Goal: Information Seeking & Learning: Stay updated

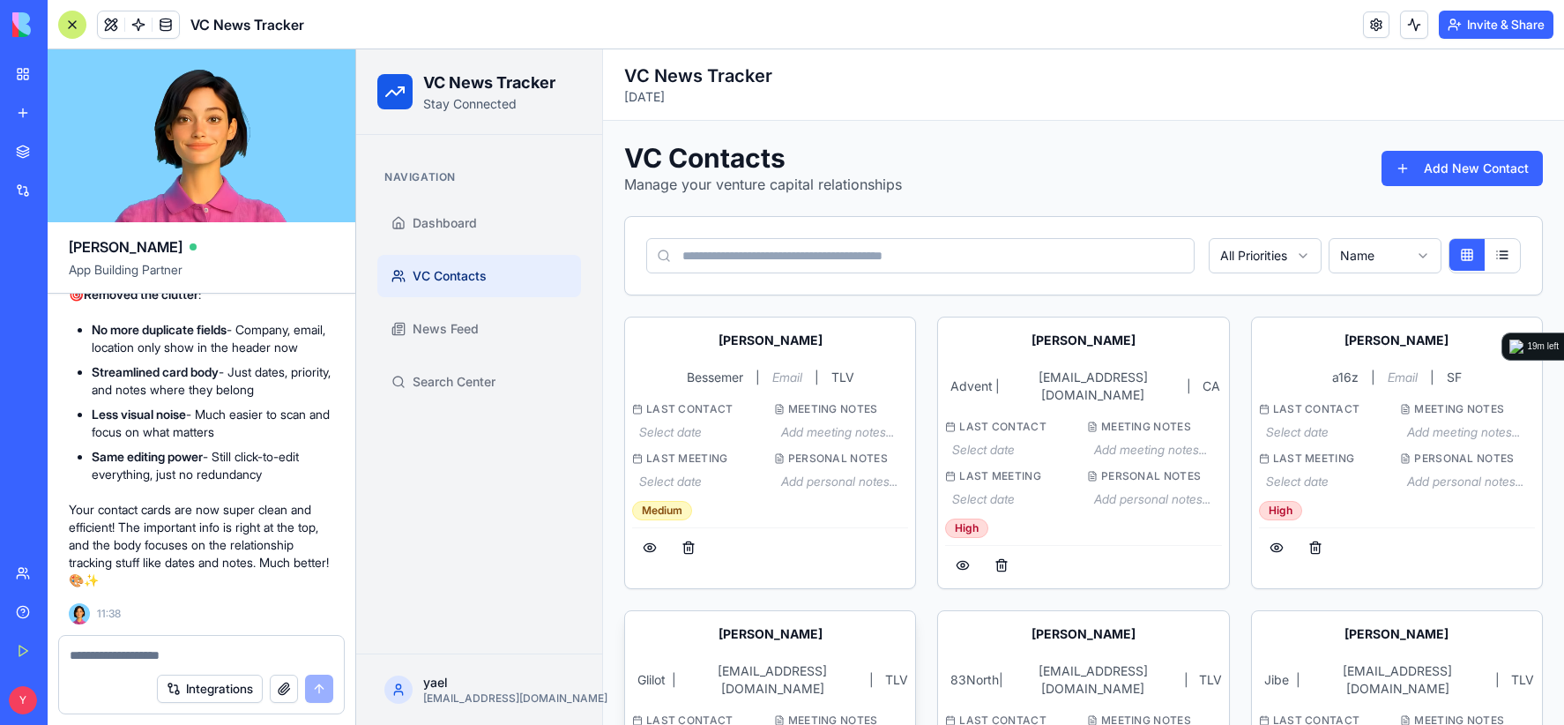
scroll to position [353, 0]
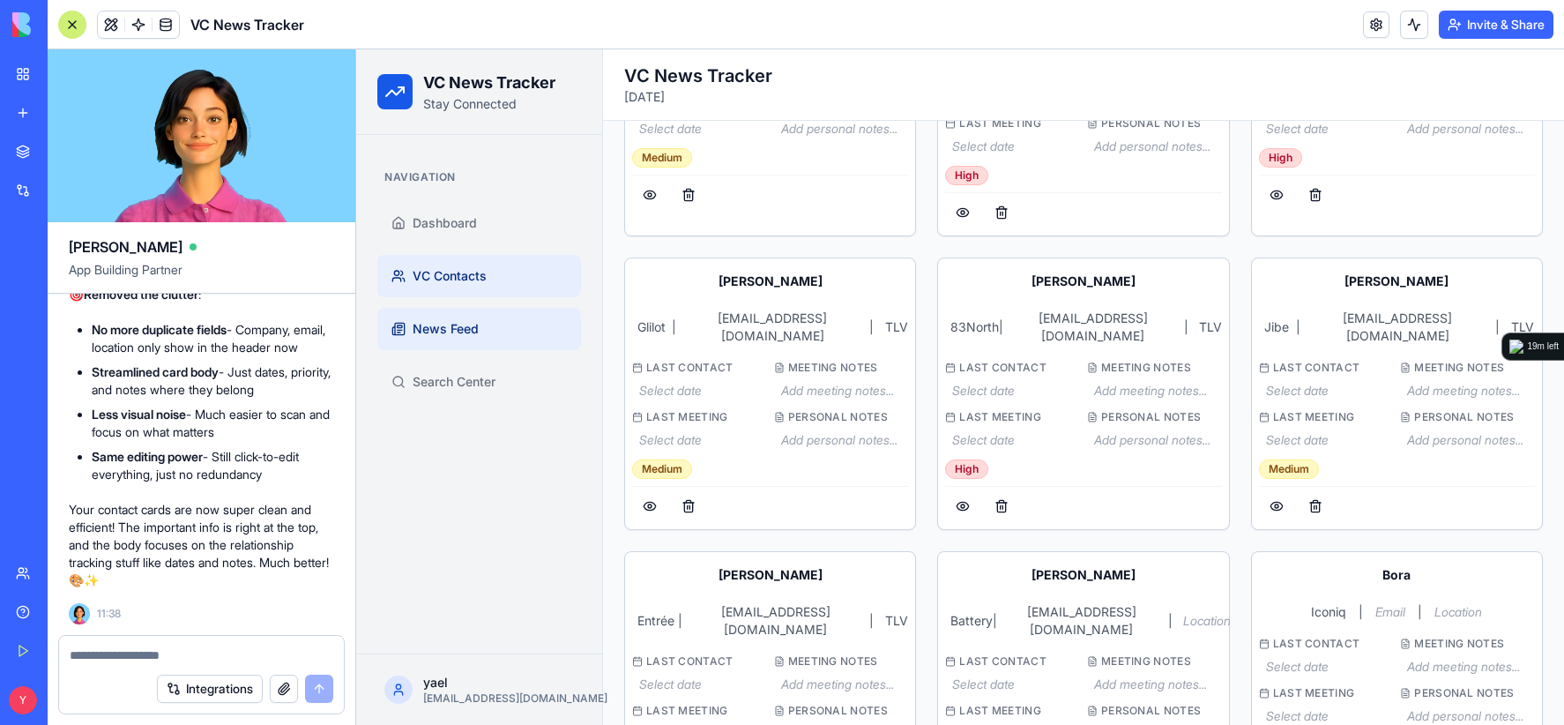
click at [472, 320] on span "News Feed" at bounding box center [446, 329] width 66 height 18
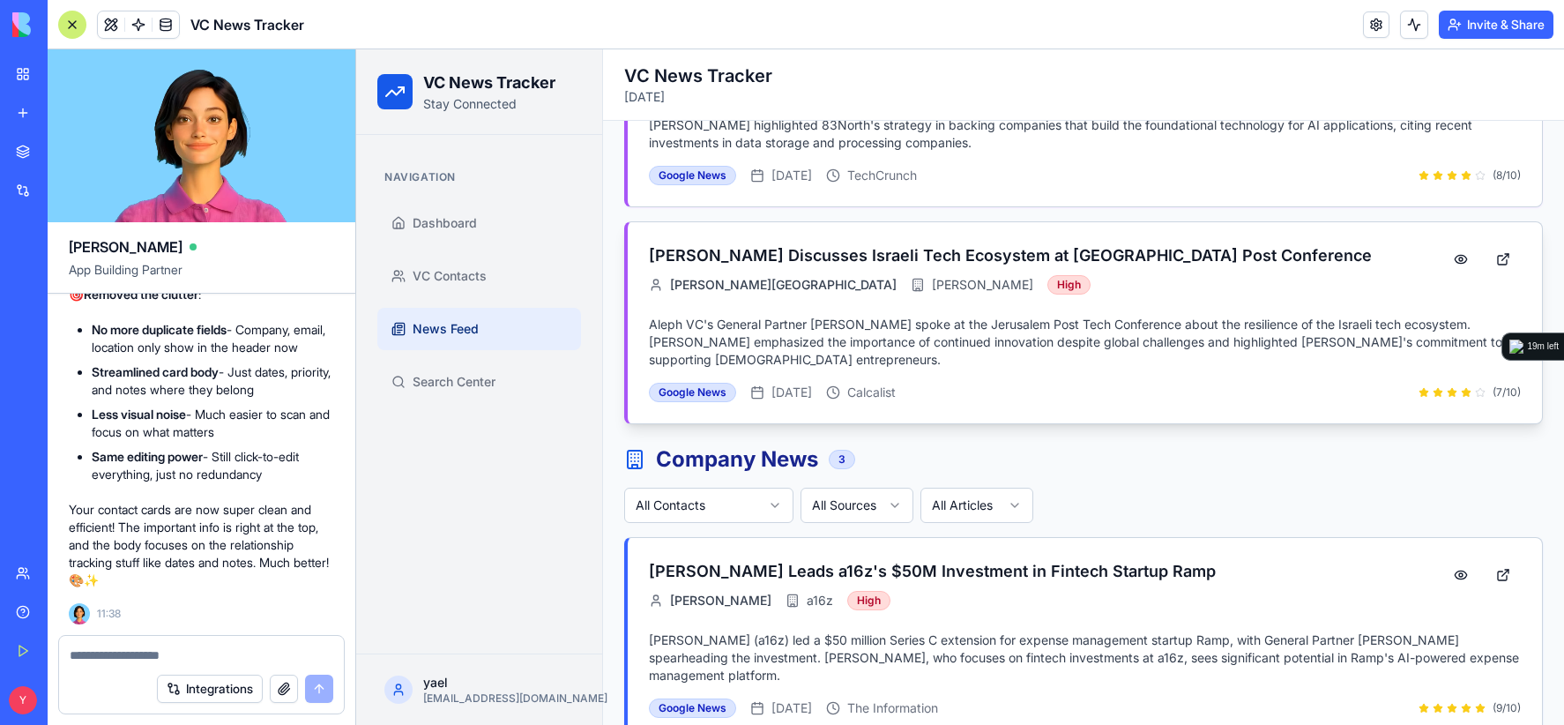
scroll to position [529, 0]
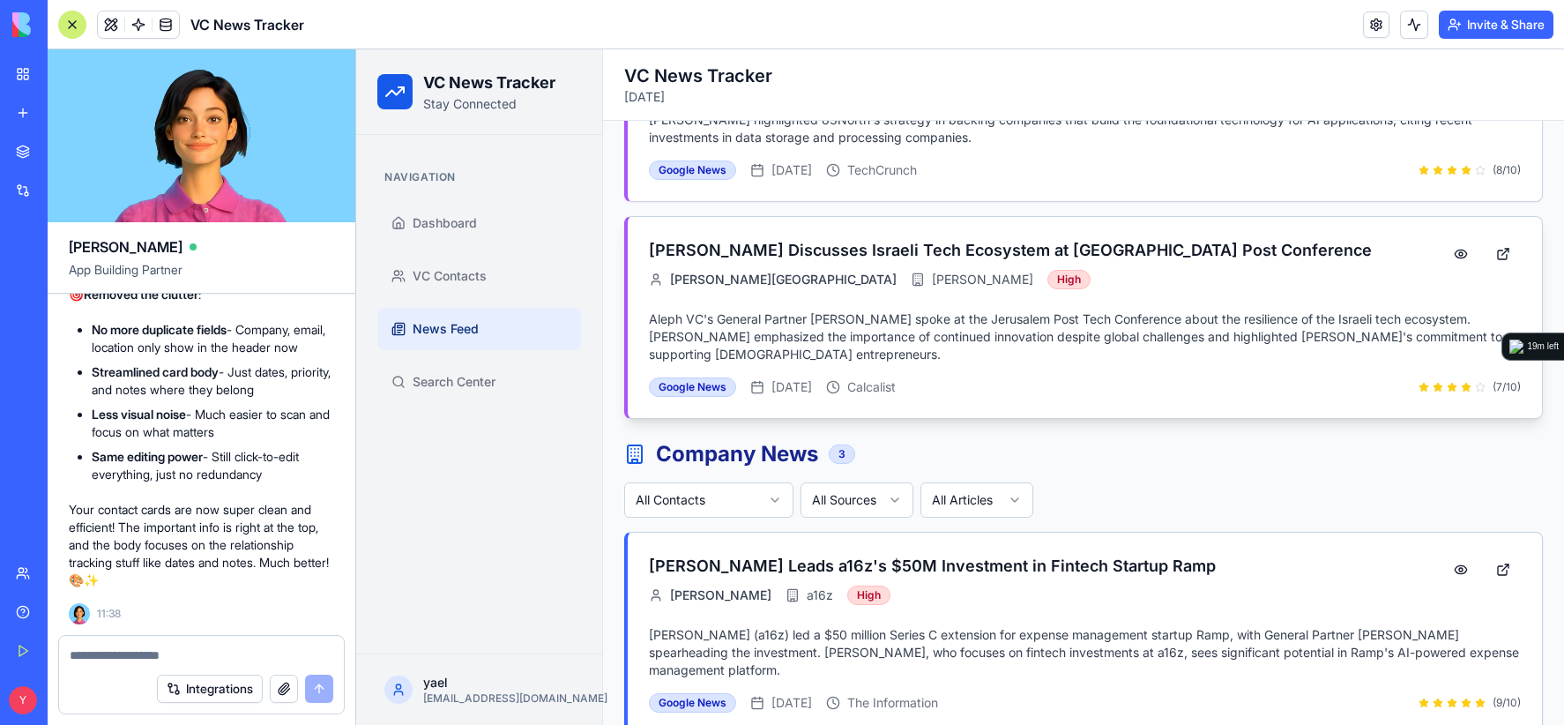
click at [984, 252] on h3 "[PERSON_NAME] Discusses Israeli Tech Ecosystem at [GEOGRAPHIC_DATA] Post Confer…" at bounding box center [1039, 250] width 780 height 25
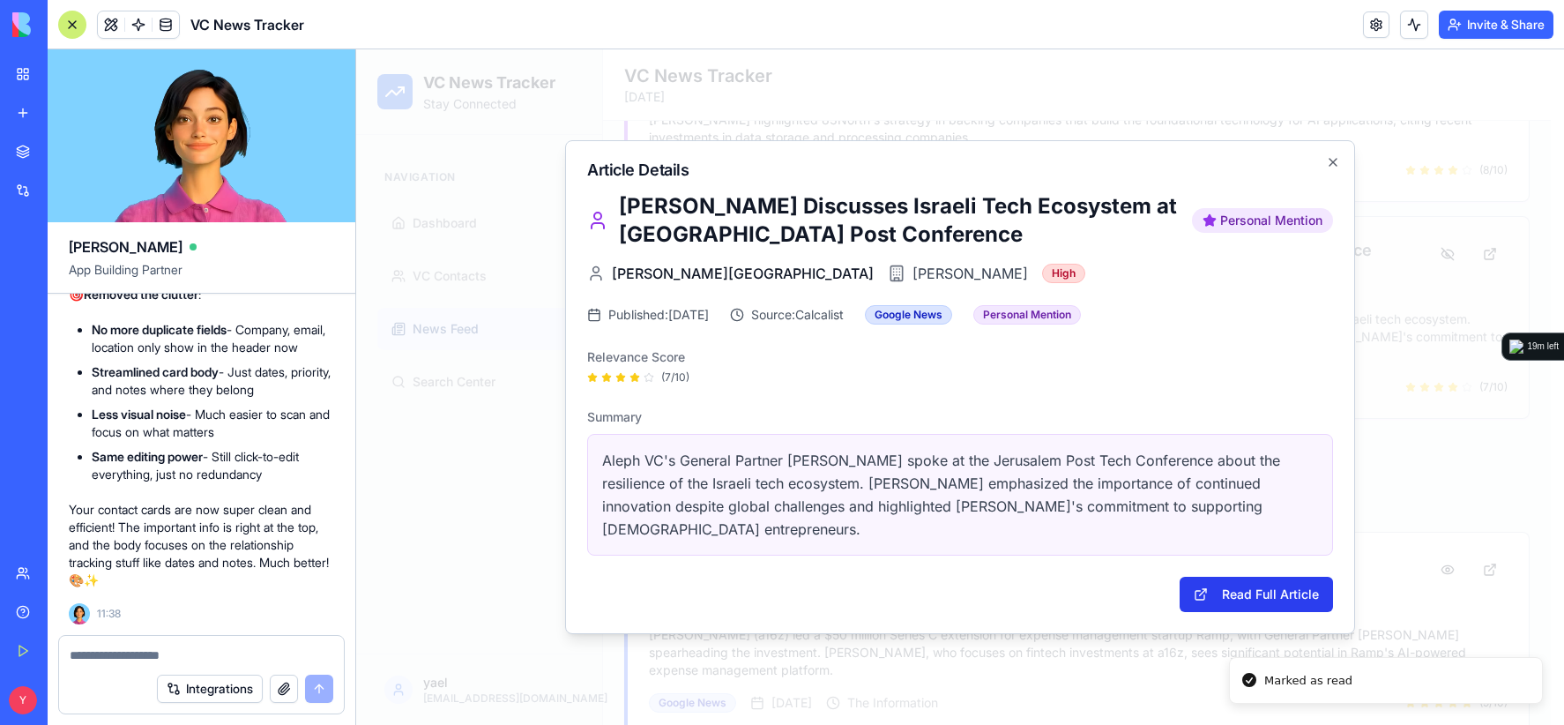
click at [1282, 576] on button "Read Full Article" at bounding box center [1255, 593] width 153 height 35
click at [201, 646] on textarea at bounding box center [202, 655] width 264 height 18
click at [190, 694] on button "Integrations" at bounding box center [210, 688] width 106 height 28
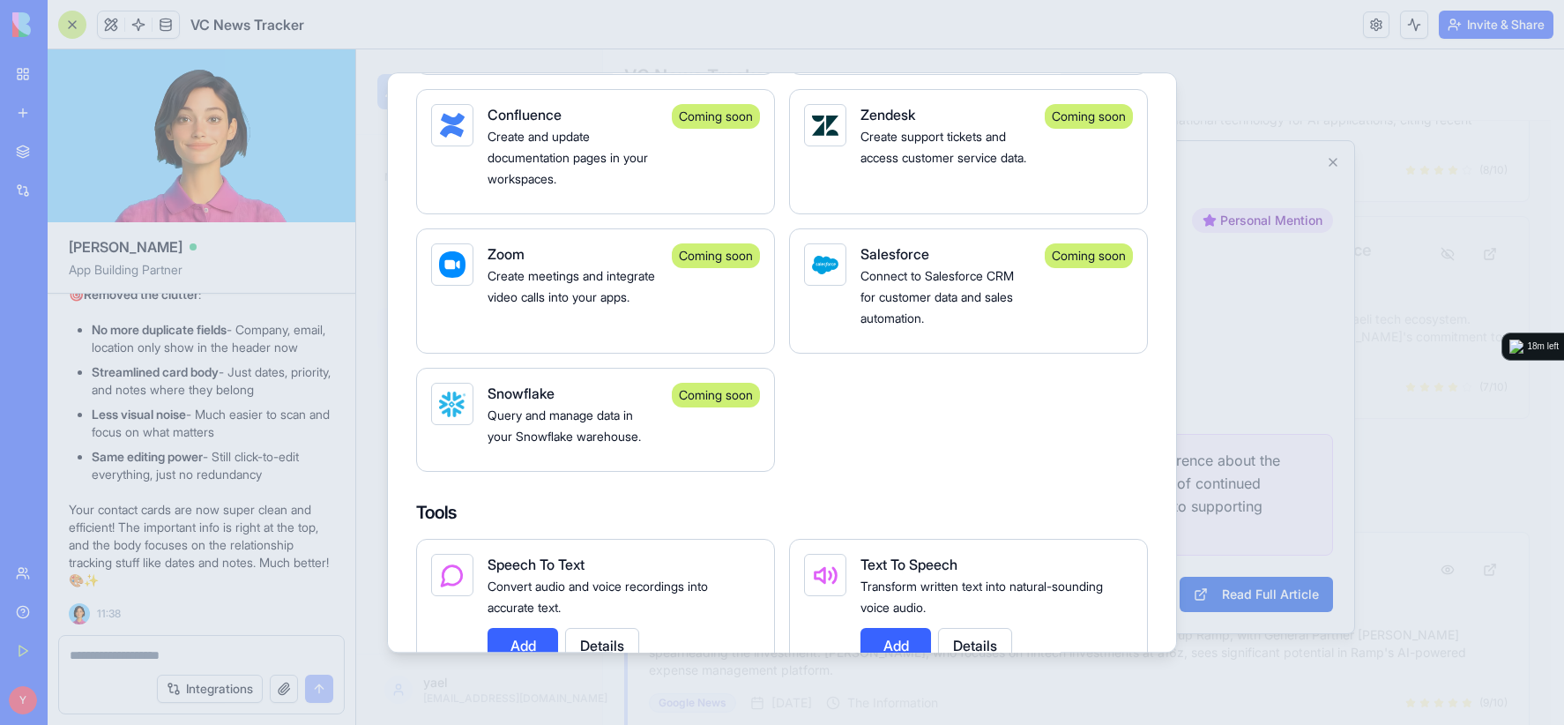
scroll to position [1763, 0]
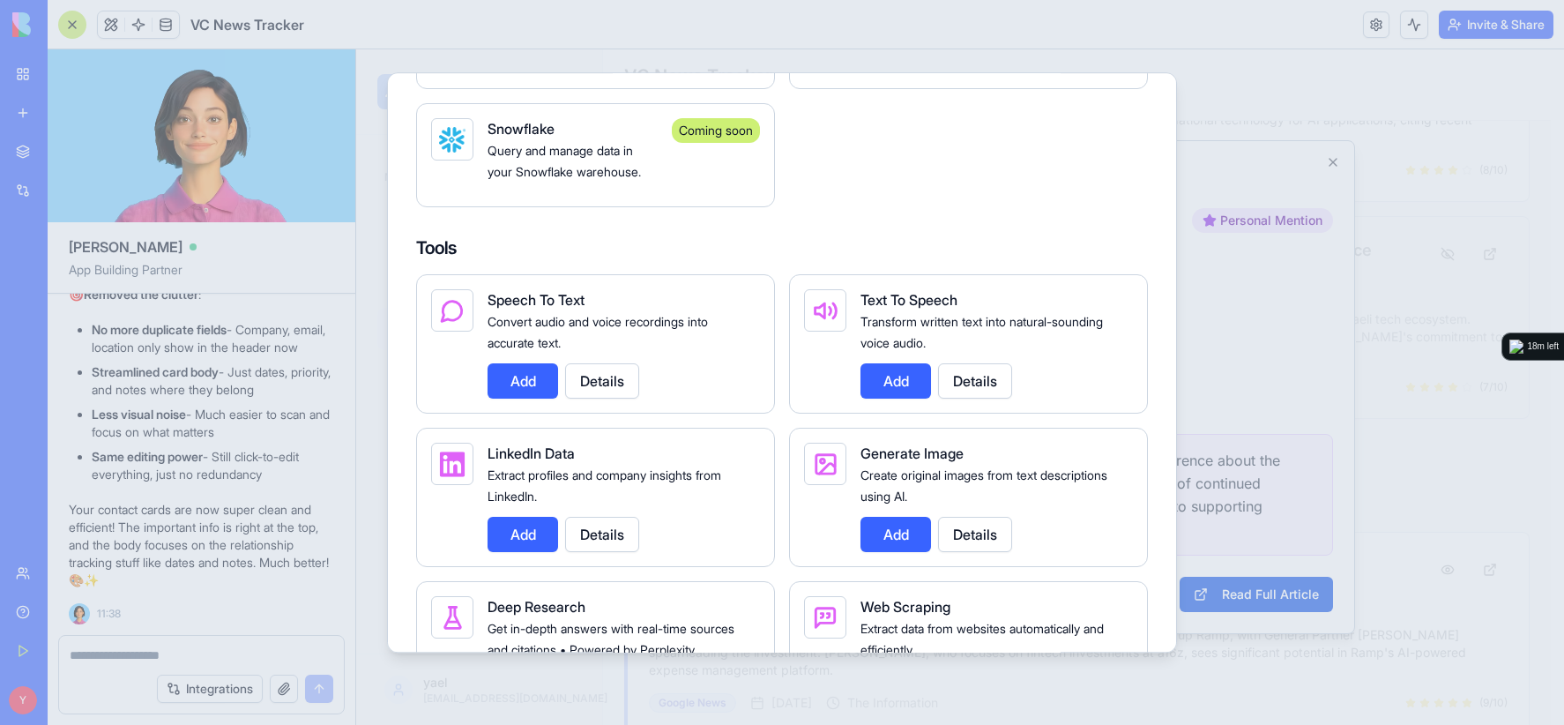
click at [520, 548] on button "Add" at bounding box center [522, 534] width 71 height 35
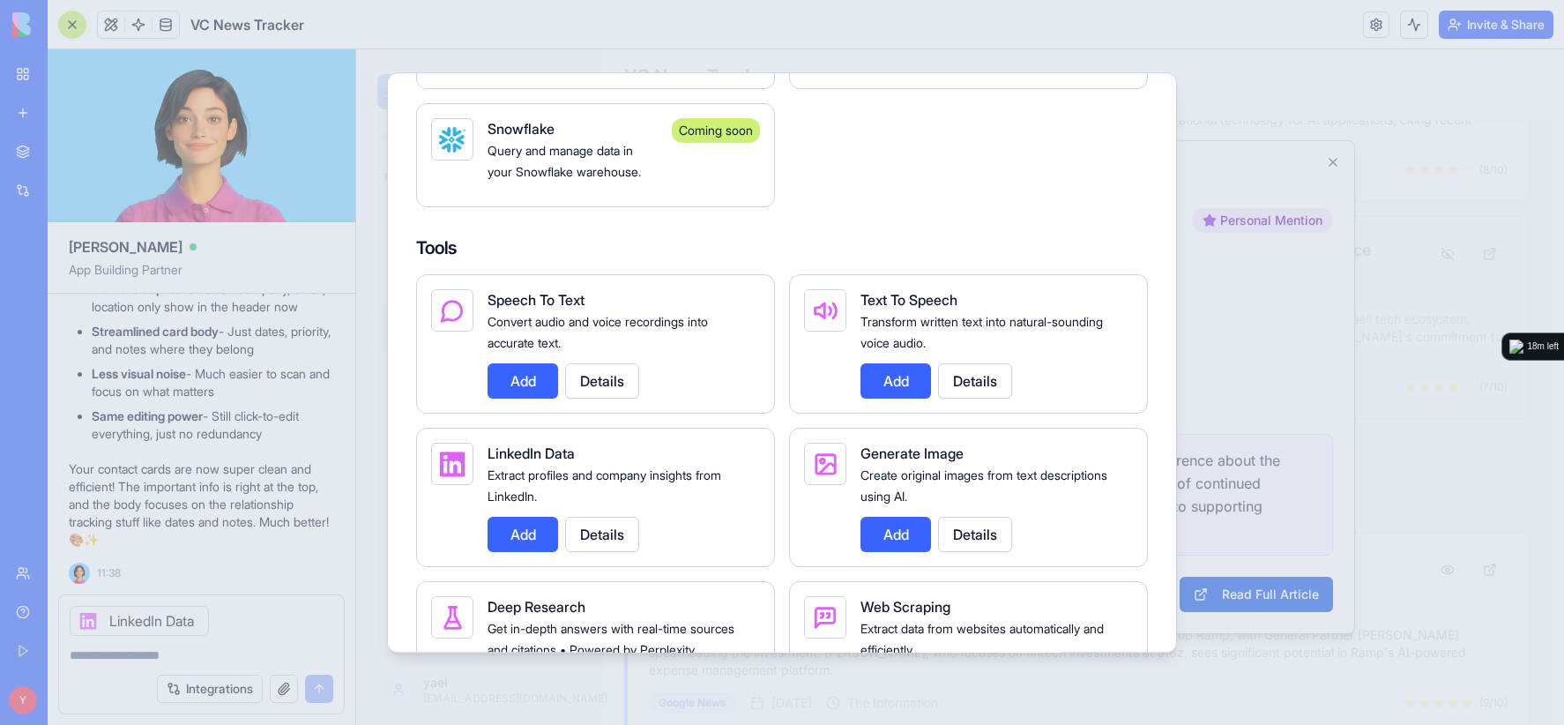
scroll to position [22101, 0]
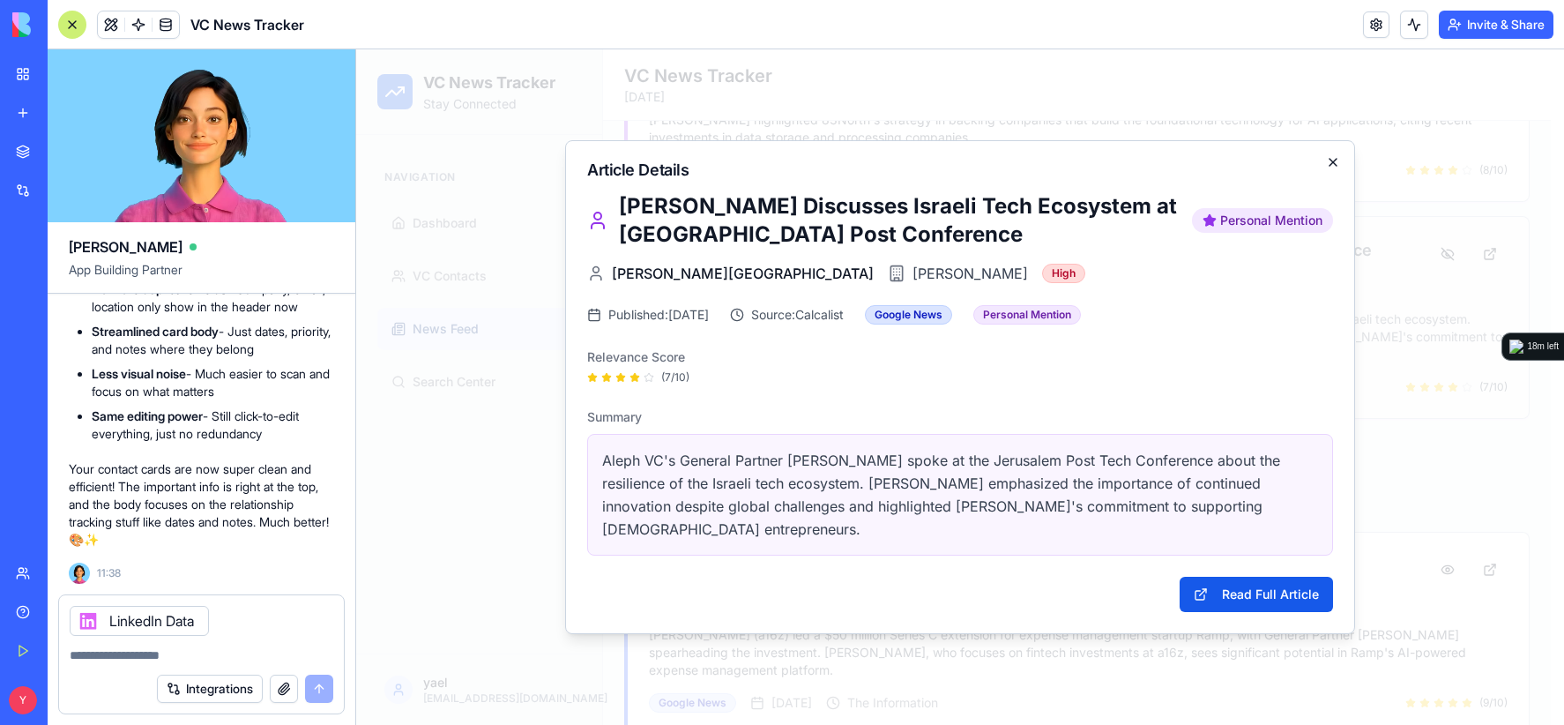
click at [1331, 169] on icon "button" at bounding box center [1333, 162] width 14 height 14
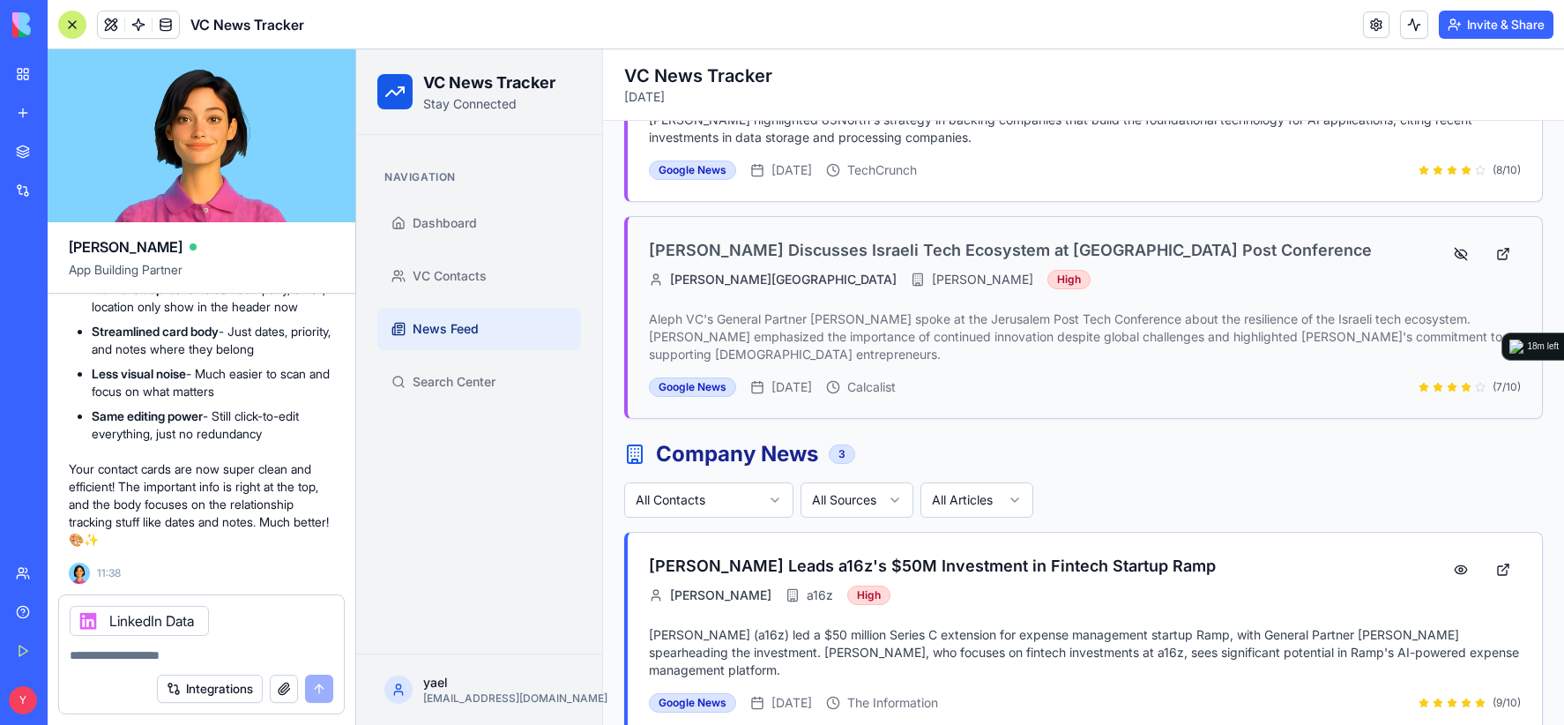
click at [249, 647] on textarea at bounding box center [202, 655] width 264 height 18
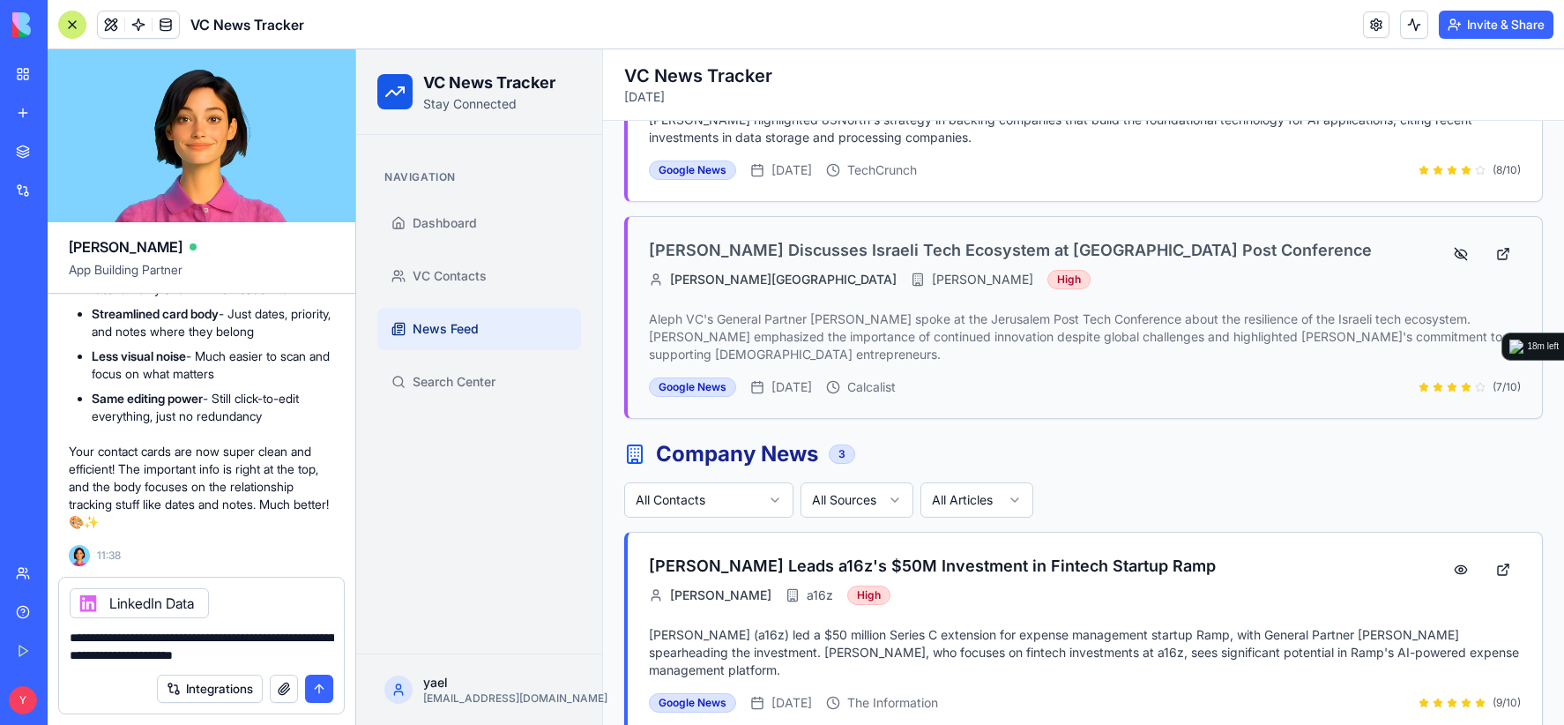
type textarea "**********"
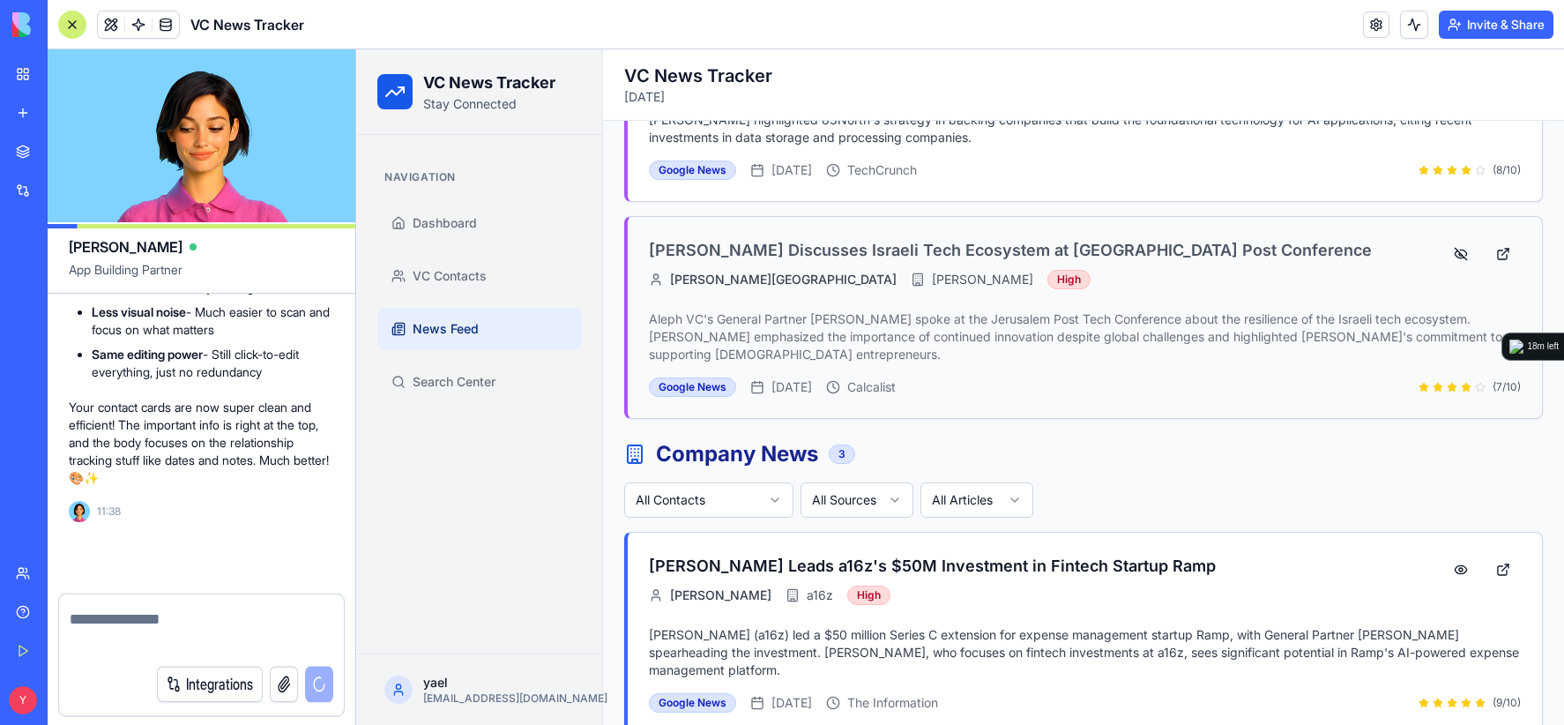
scroll to position [22145, 0]
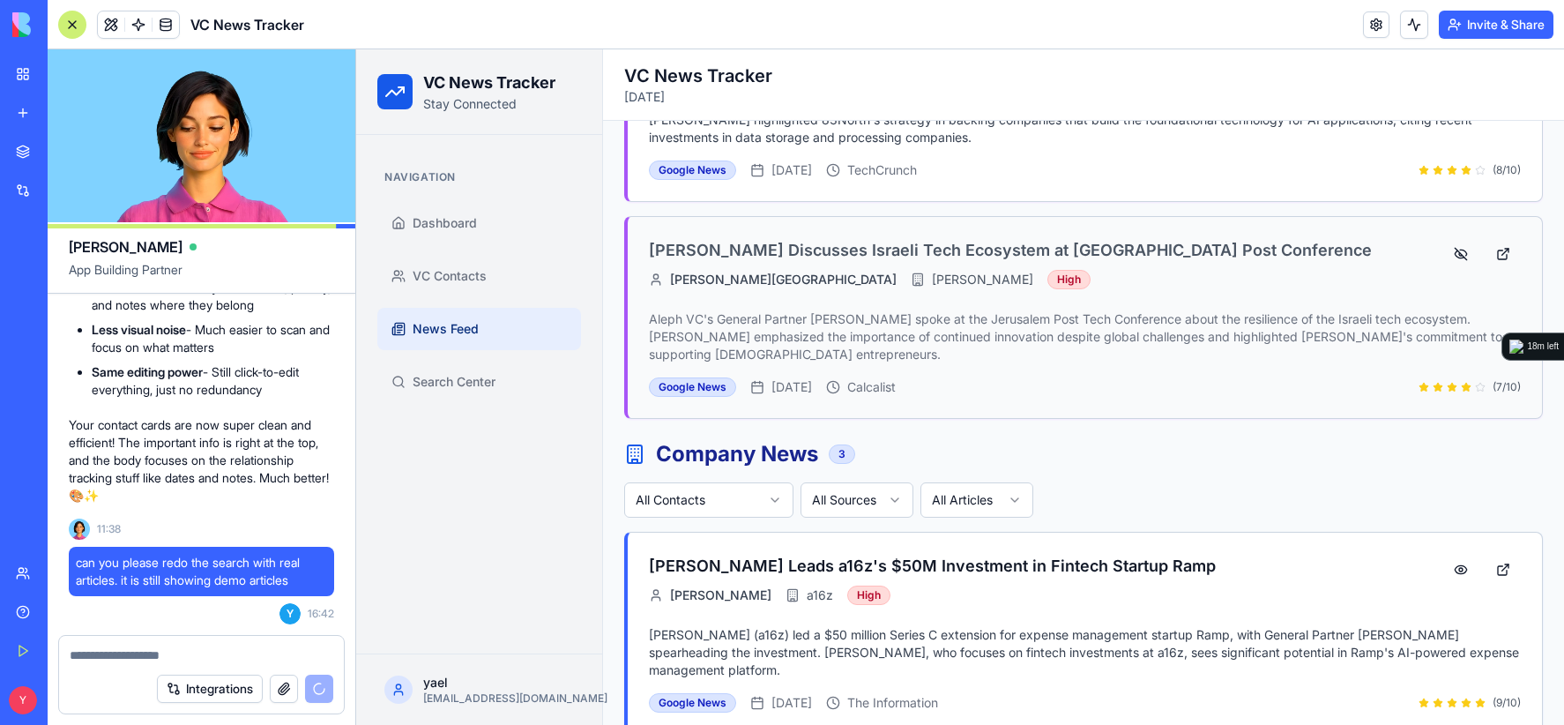
click at [229, 691] on button "Integrations" at bounding box center [210, 688] width 106 height 28
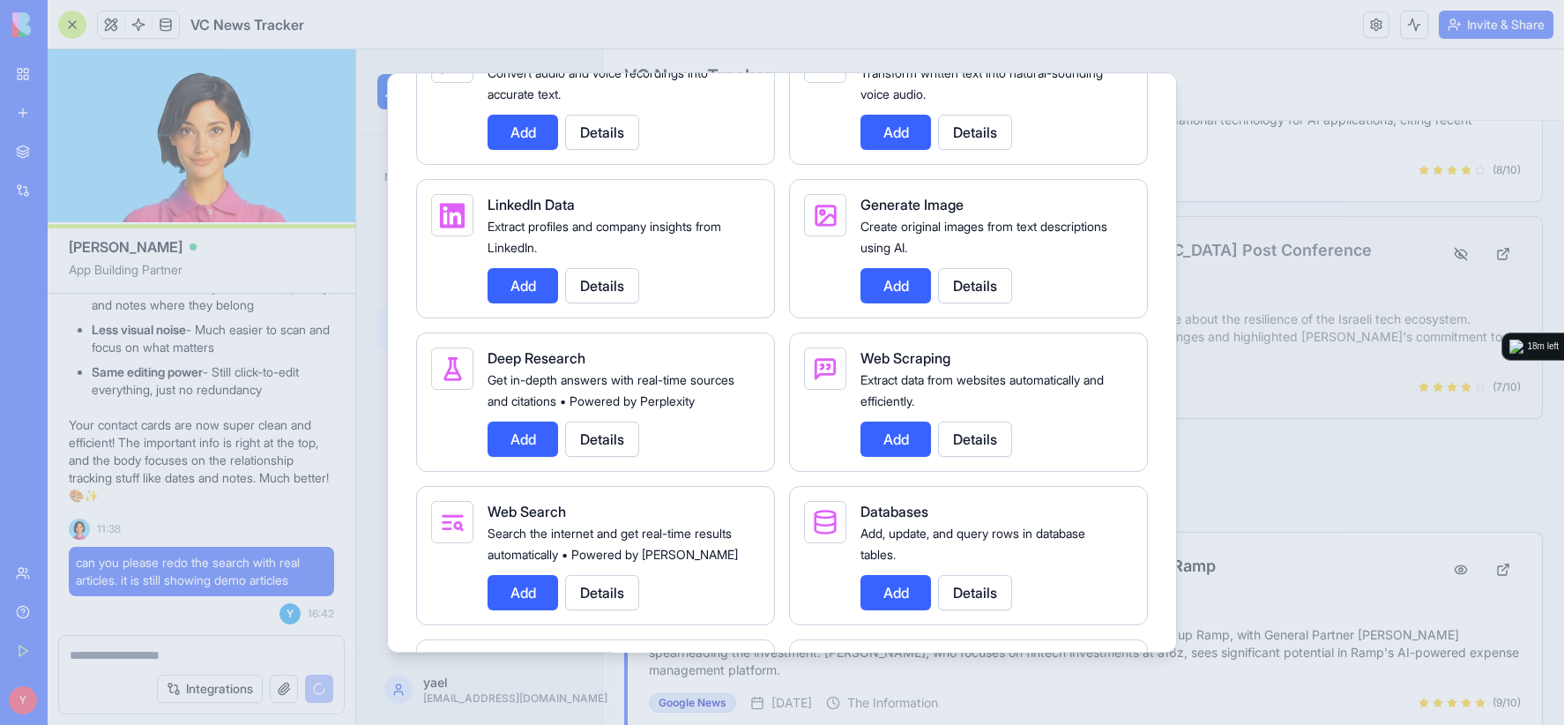
scroll to position [2027, 0]
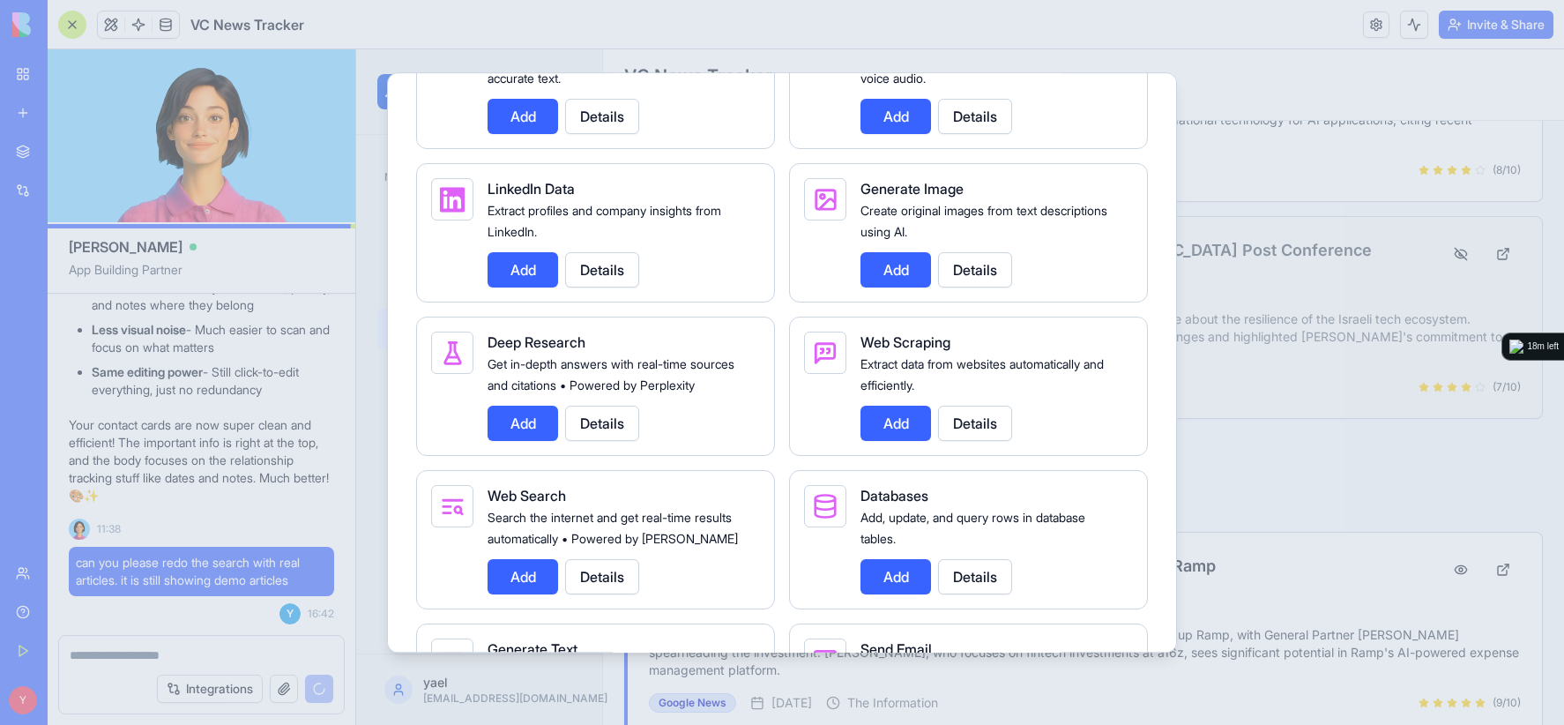
click at [521, 594] on button "Add" at bounding box center [522, 576] width 71 height 35
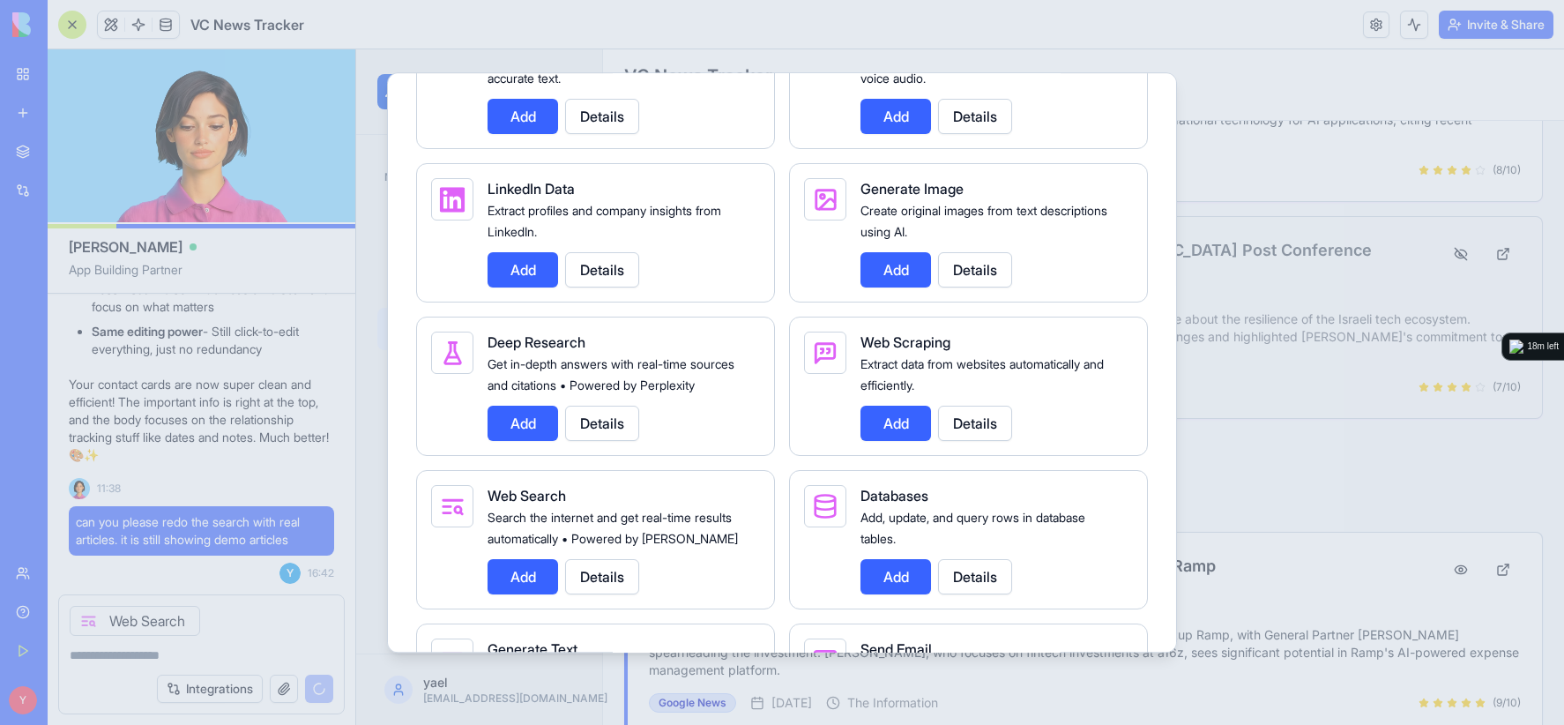
scroll to position [22177, 0]
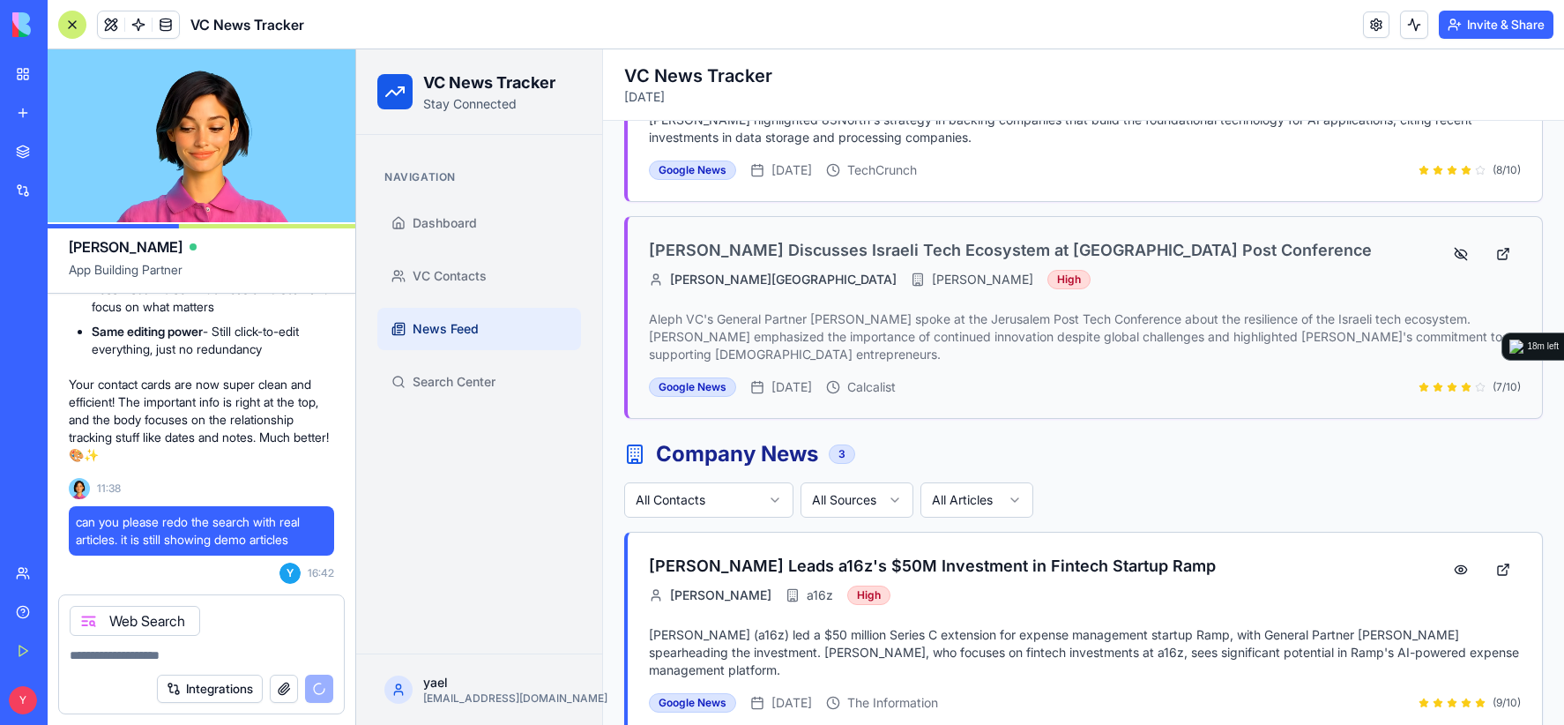
click at [217, 691] on button "Integrations" at bounding box center [210, 688] width 106 height 28
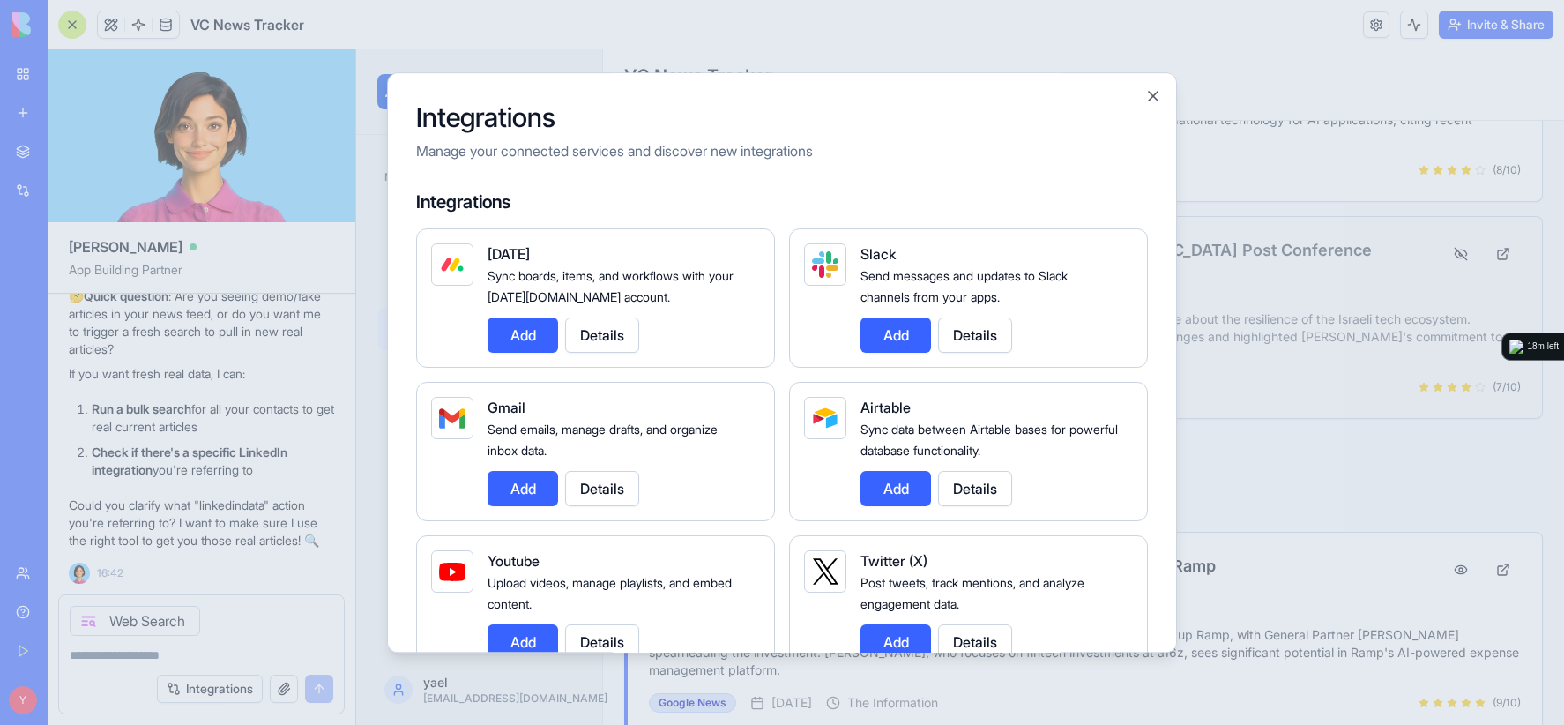
scroll to position [22824, 0]
click at [1155, 108] on div "Integrations Manage your connected services and discover new integrations Integ…" at bounding box center [782, 362] width 790 height 580
click at [1158, 96] on button "Close" at bounding box center [1153, 96] width 18 height 18
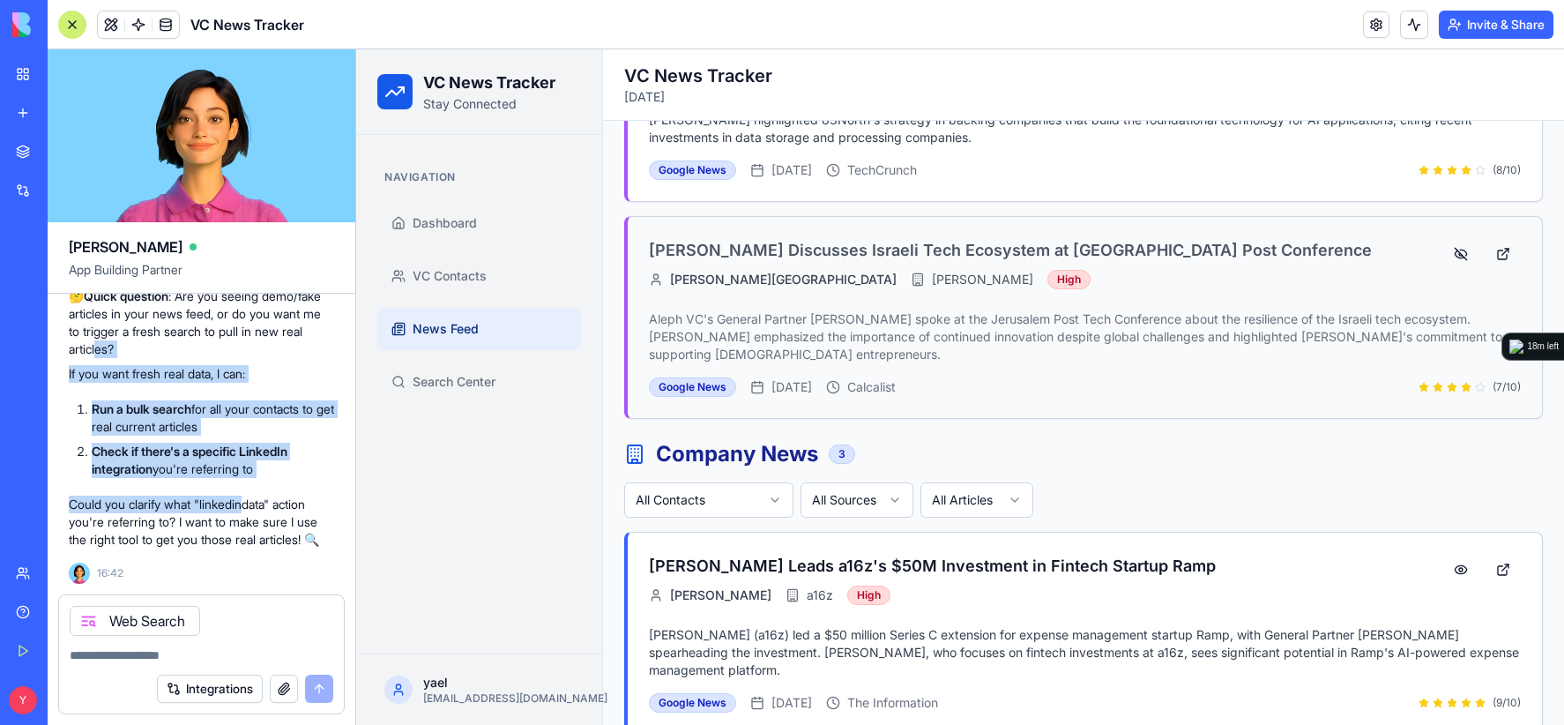
drag, startPoint x: 167, startPoint y: 326, endPoint x: 263, endPoint y: 501, distance: 199.2
click at [263, 501] on div "I see you want to run real searches instead of using demo data! However, I don'…" at bounding box center [201, 261] width 265 height 573
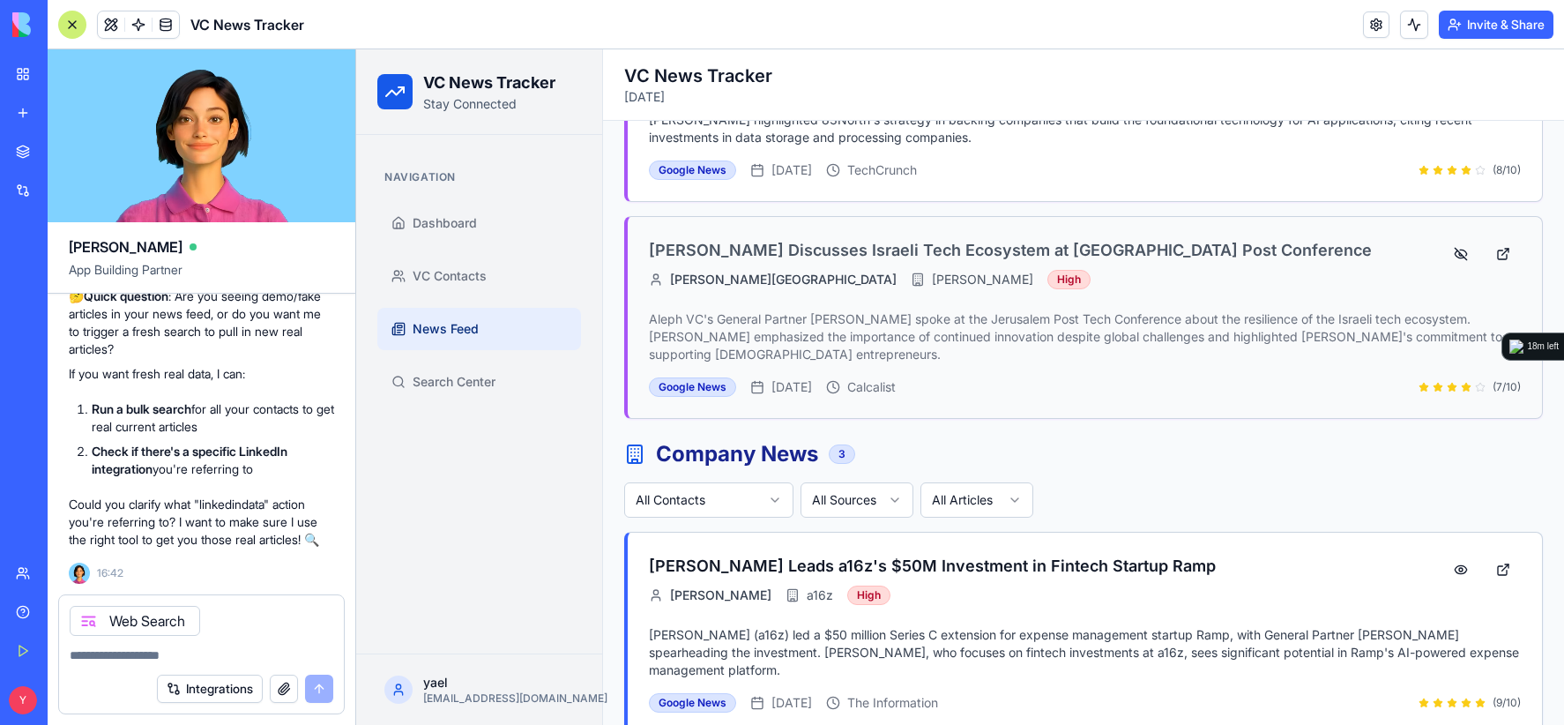
click at [280, 512] on p "Could you clarify what "linkedindata" action you're referring to? I want to mak…" at bounding box center [201, 521] width 265 height 53
drag, startPoint x: 280, startPoint y: 516, endPoint x: 133, endPoint y: 491, distance: 149.3
click at [133, 495] on p "Could you clarify what "linkedindata" action you're referring to? I want to mak…" at bounding box center [201, 521] width 265 height 53
drag, startPoint x: 145, startPoint y: 484, endPoint x: 314, endPoint y: 520, distance: 173.0
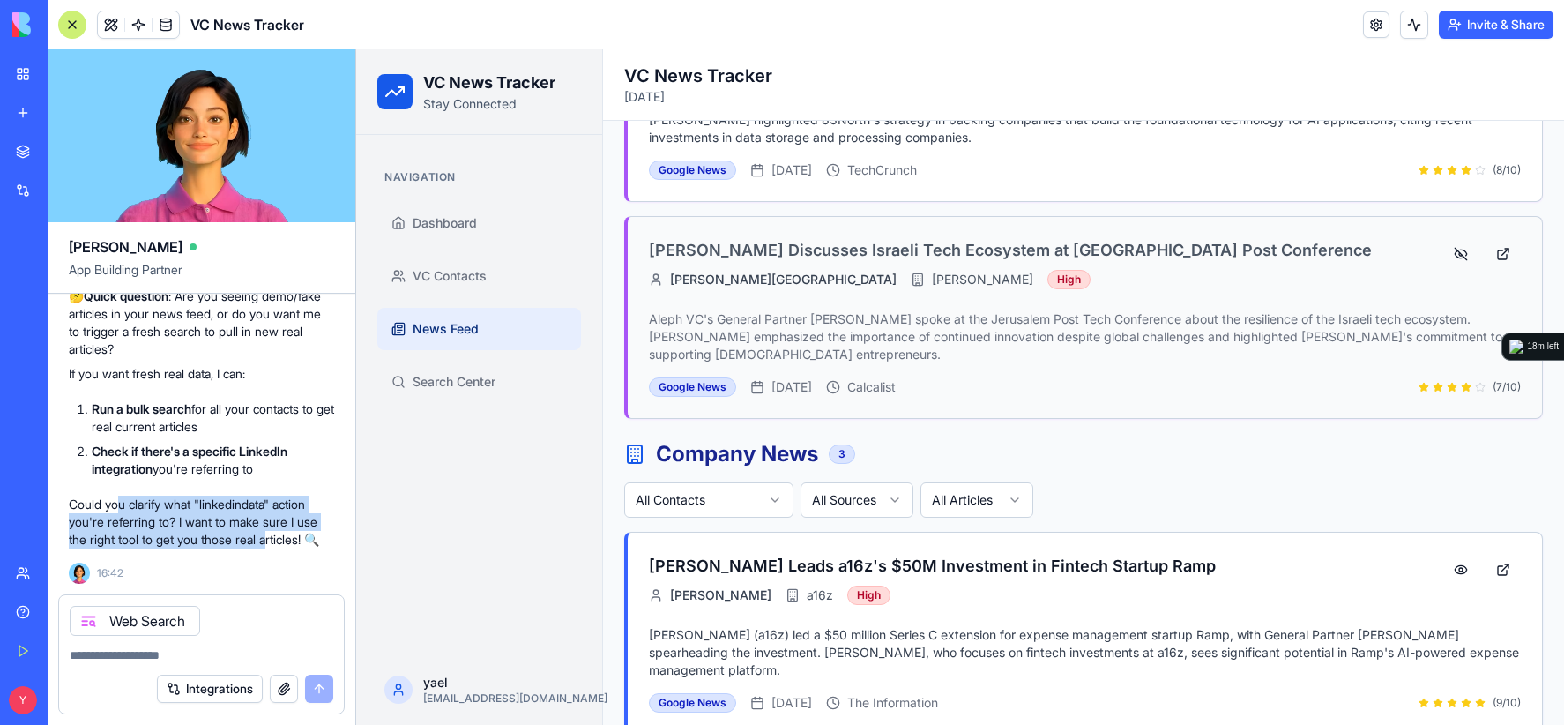
click at [292, 518] on p "Could you clarify what "linkedindata" action you're referring to? I want to mak…" at bounding box center [201, 521] width 265 height 53
click at [314, 520] on p "Could you clarify what "linkedindata" action you're referring to? I want to mak…" at bounding box center [201, 521] width 265 height 53
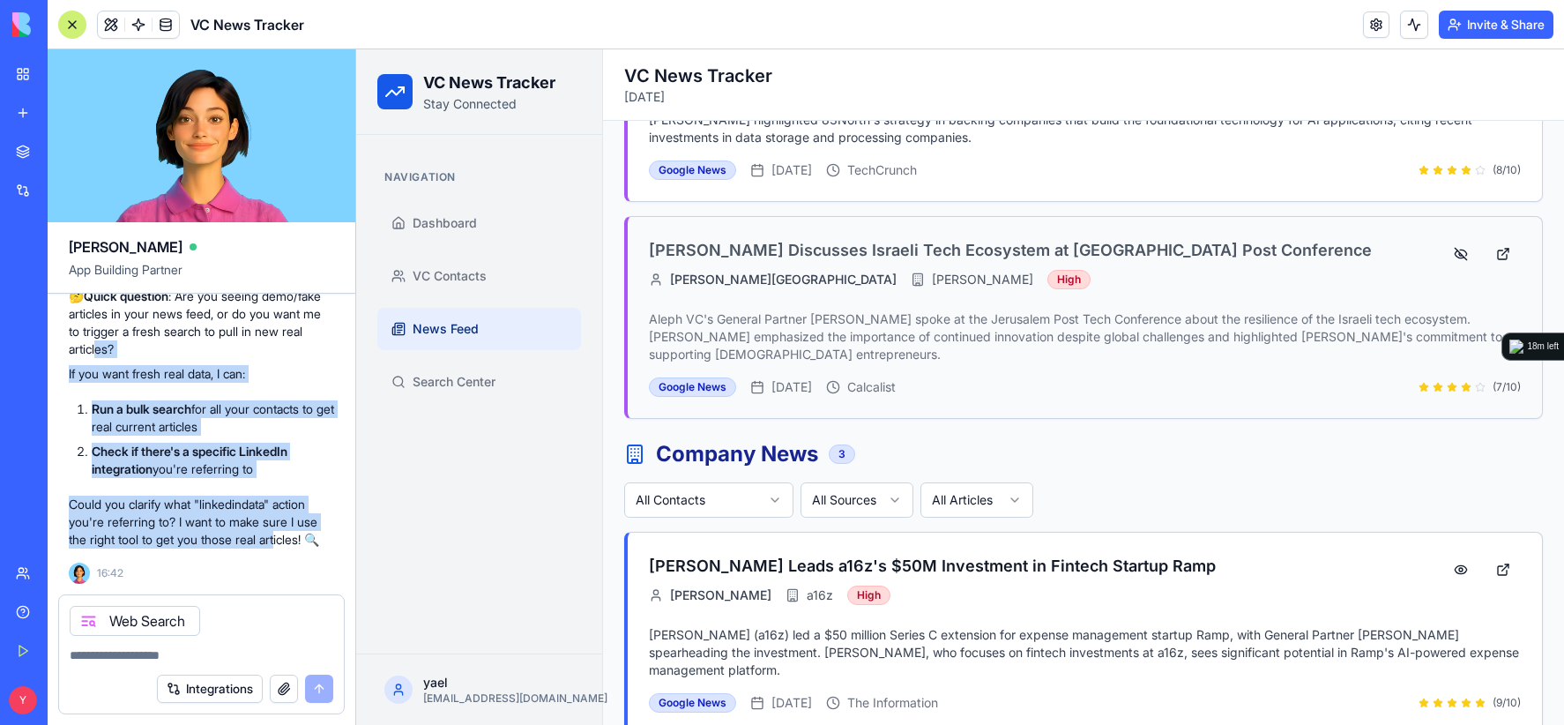
drag, startPoint x: 138, startPoint y: 439, endPoint x: 164, endPoint y: 324, distance: 117.4
click at [164, 327] on div "I see you want to run real searches instead of using demo data! However, I don'…" at bounding box center [201, 261] width 265 height 573
click at [196, 424] on ol "Run a bulk search for all your contacts to get real current articles Check if t…" at bounding box center [201, 439] width 265 height 78
click at [97, 401] on strong "Run a bulk search" at bounding box center [142, 408] width 100 height 15
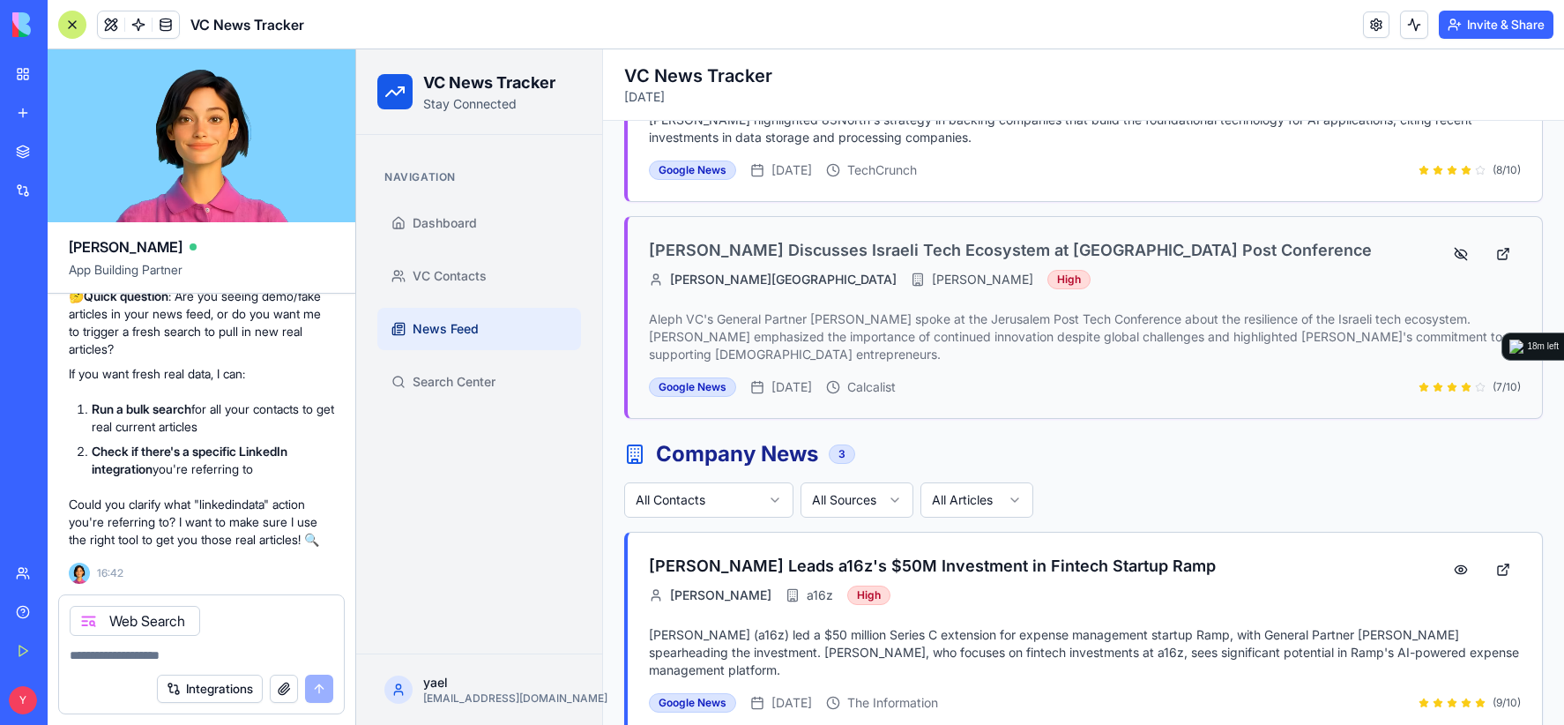
click at [178, 453] on li "Check if there's a specific LinkedIn integration you're referring to" at bounding box center [213, 459] width 242 height 35
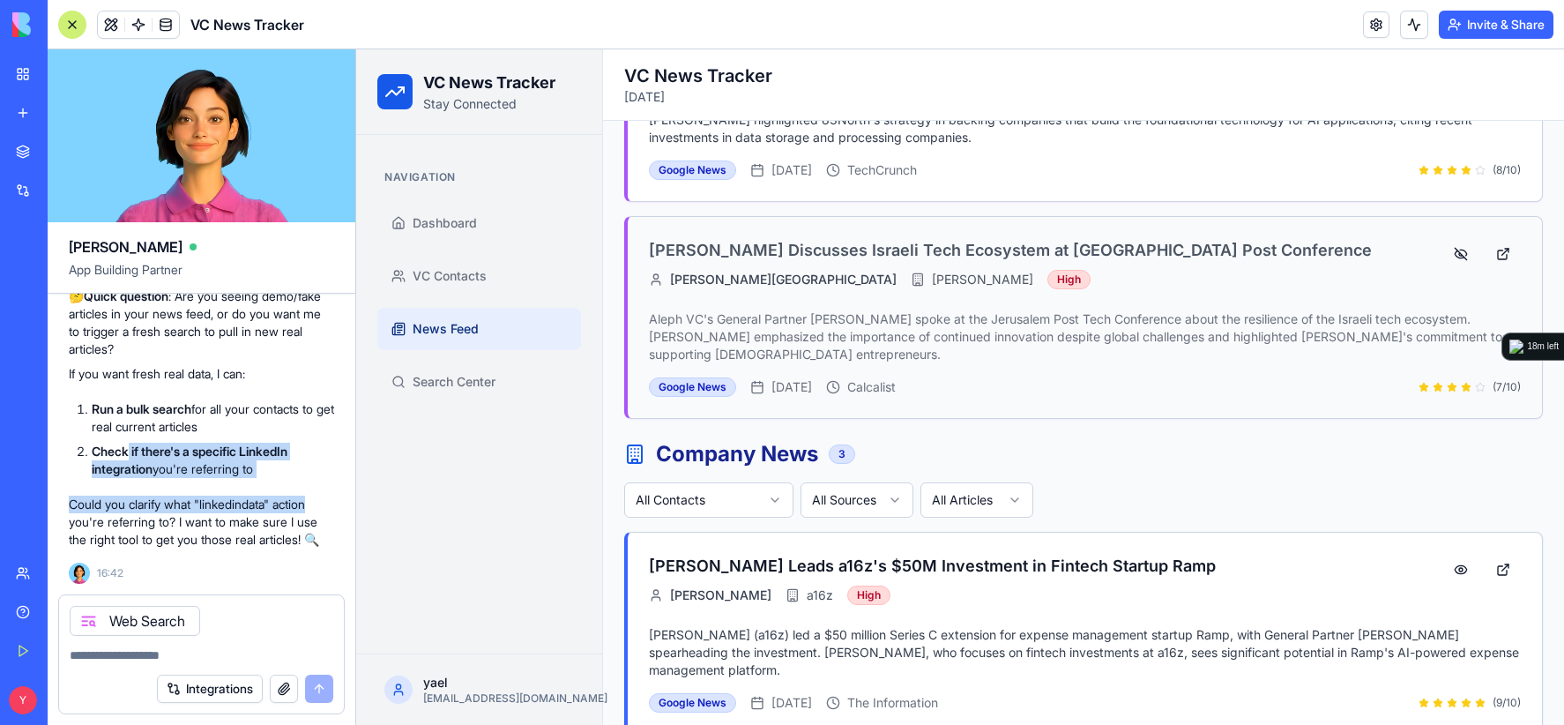
drag, startPoint x: 130, startPoint y: 427, endPoint x: 344, endPoint y: 473, distance: 219.0
click at [271, 463] on div "I see you want to run real searches instead of using demo data! However, I don'…" at bounding box center [201, 261] width 265 height 573
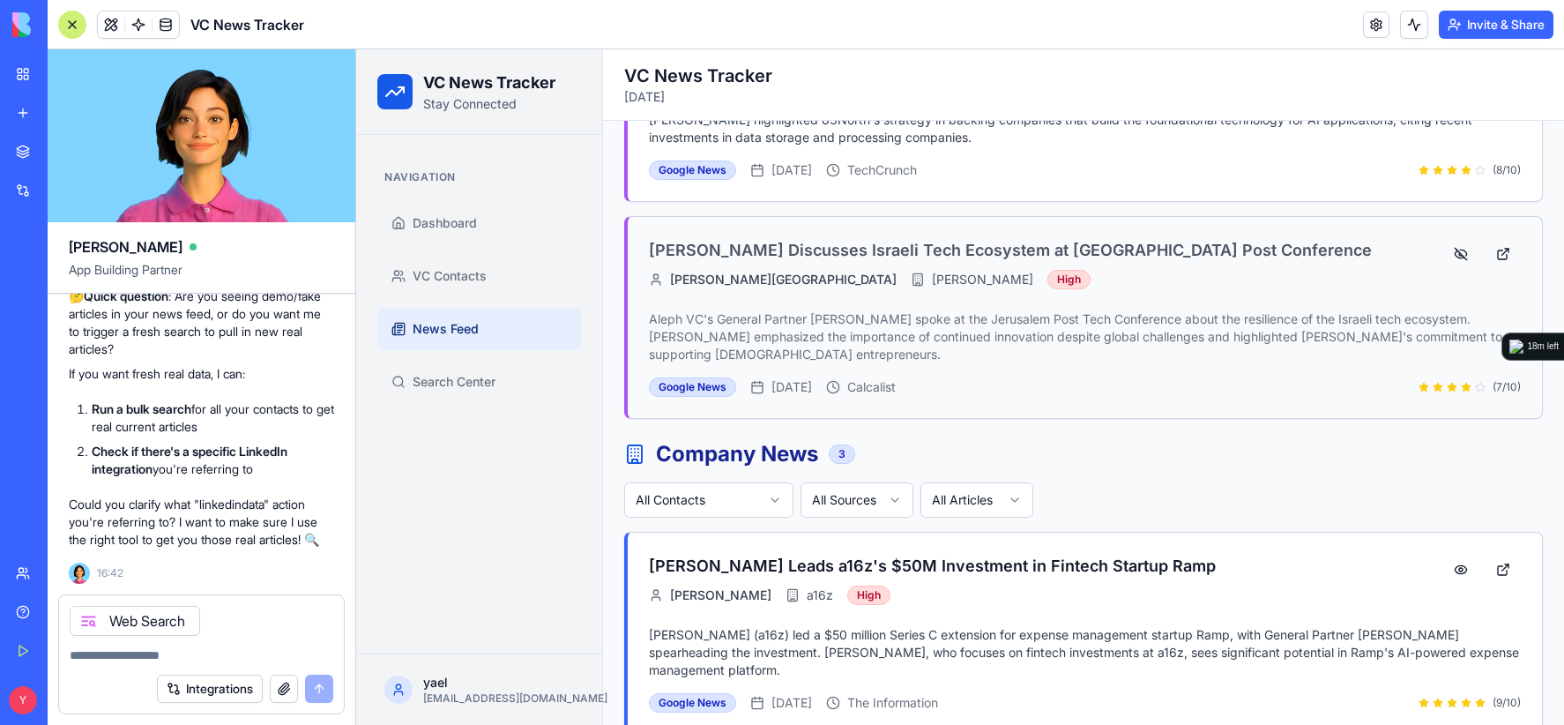
scroll to position [22647, 0]
drag, startPoint x: 221, startPoint y: 510, endPoint x: 229, endPoint y: 517, distance: 10.6
click at [227, 517] on div "I see you want to run real searches instead of using demo data! However, I don'…" at bounding box center [201, 261] width 265 height 573
click at [229, 517] on div "I see you want to run real searches instead of using demo data! However, I don'…" at bounding box center [201, 261] width 265 height 573
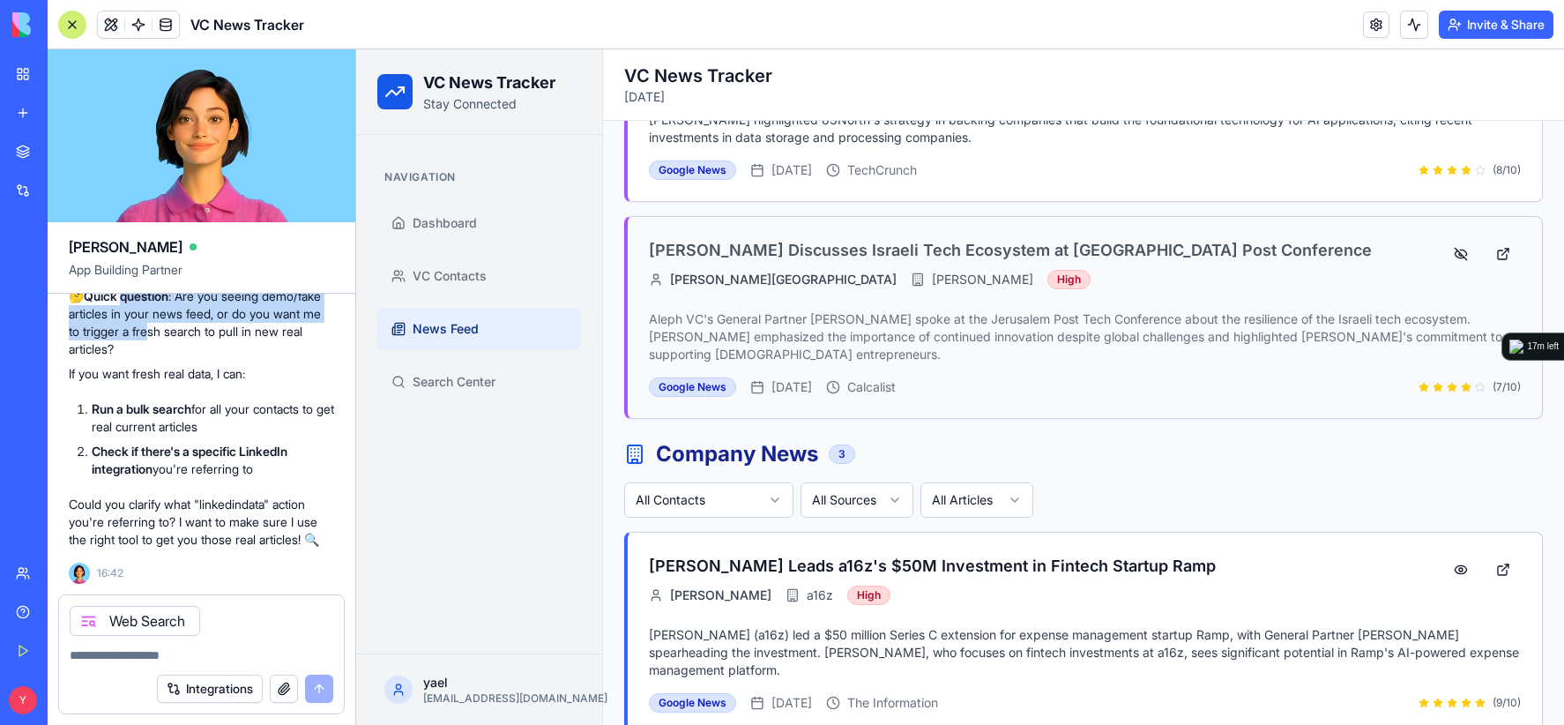
drag, startPoint x: 125, startPoint y: 371, endPoint x: 246, endPoint y: 404, distance: 125.1
click at [239, 358] on p "🤔 Quick question : Are you seeing demo/fake articles in your news feed, or do y…" at bounding box center [201, 322] width 265 height 71
click at [246, 358] on p "🤔 Quick question : Are you seeing demo/fake articles in your news feed, or do y…" at bounding box center [201, 322] width 265 height 71
drag, startPoint x: 196, startPoint y: 424, endPoint x: 134, endPoint y: 385, distance: 72.9
click at [135, 358] on p "🤔 Quick question : Are you seeing demo/fake articles in your news feed, or do y…" at bounding box center [201, 322] width 265 height 71
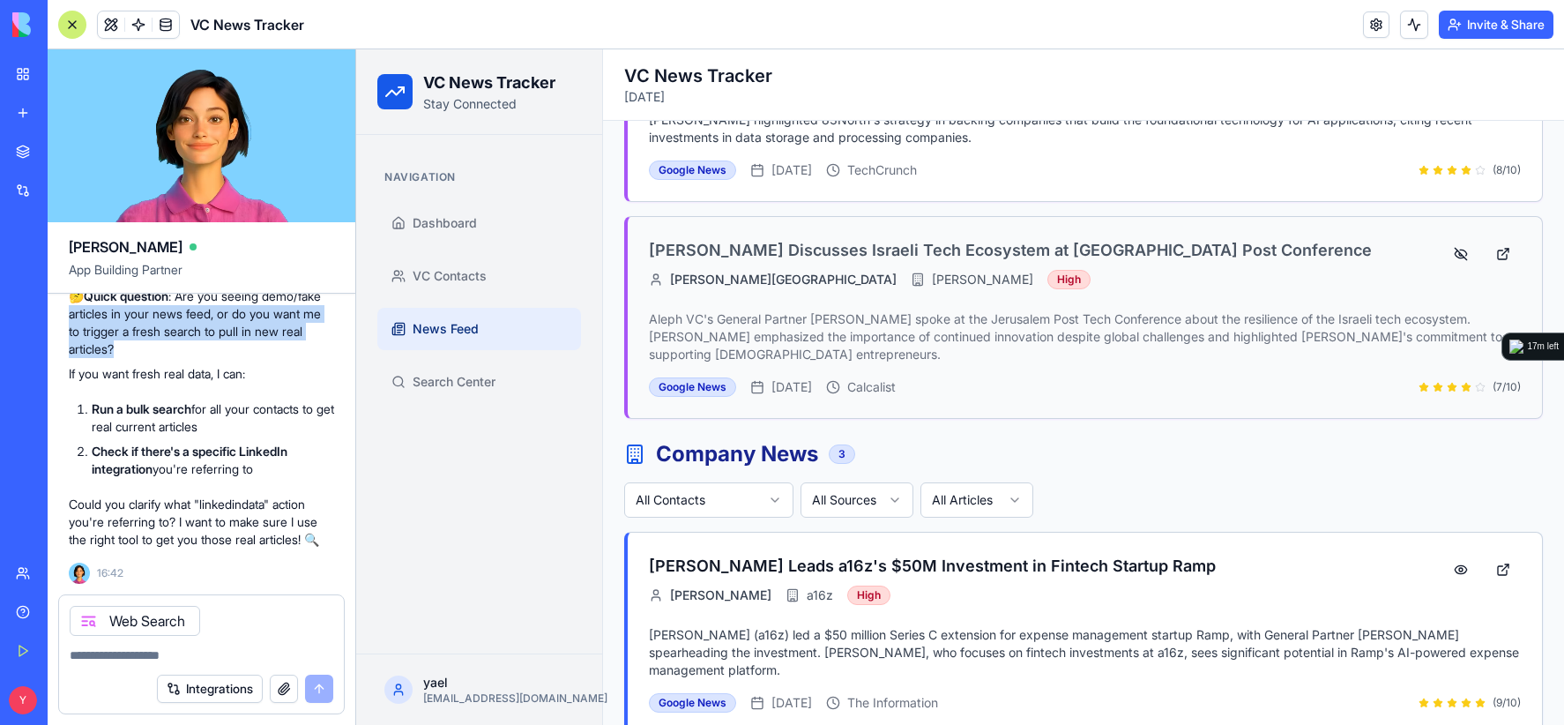
click at [133, 358] on p "🤔 Quick question : Are you seeing demo/fake articles in your news feed, or do y…" at bounding box center [201, 322] width 265 height 71
click at [189, 651] on textarea at bounding box center [202, 655] width 264 height 18
click at [102, 654] on textarea at bounding box center [202, 655] width 264 height 18
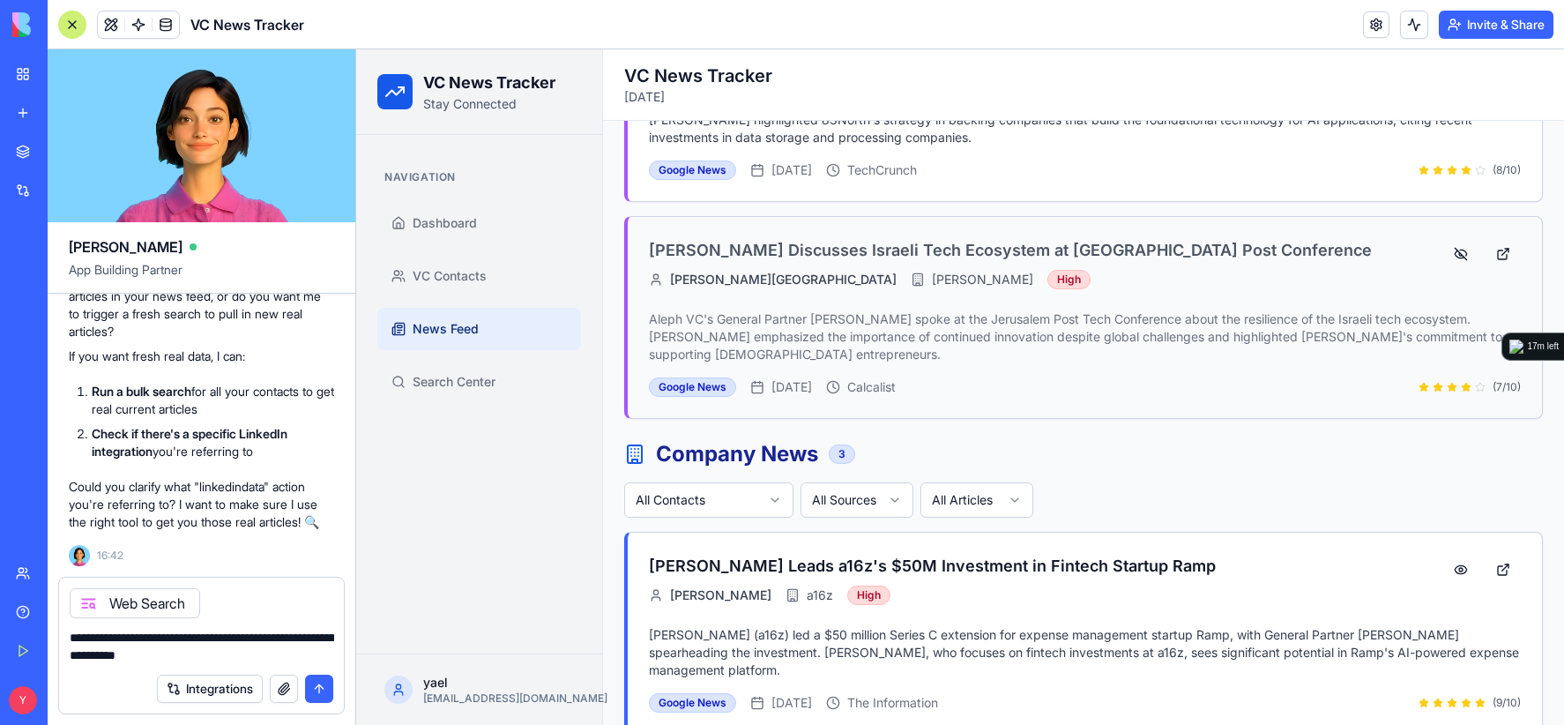
type textarea "**********"
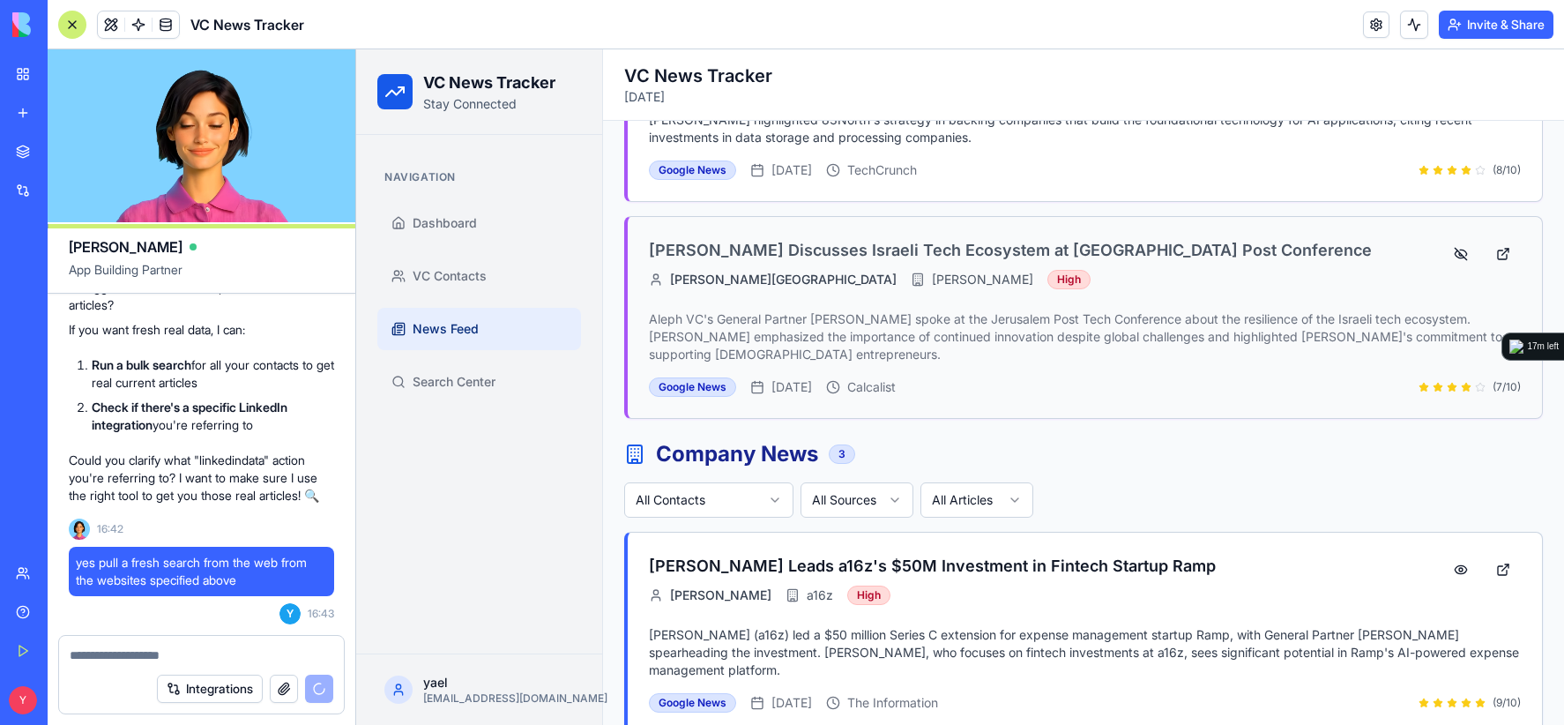
scroll to position [23037, 0]
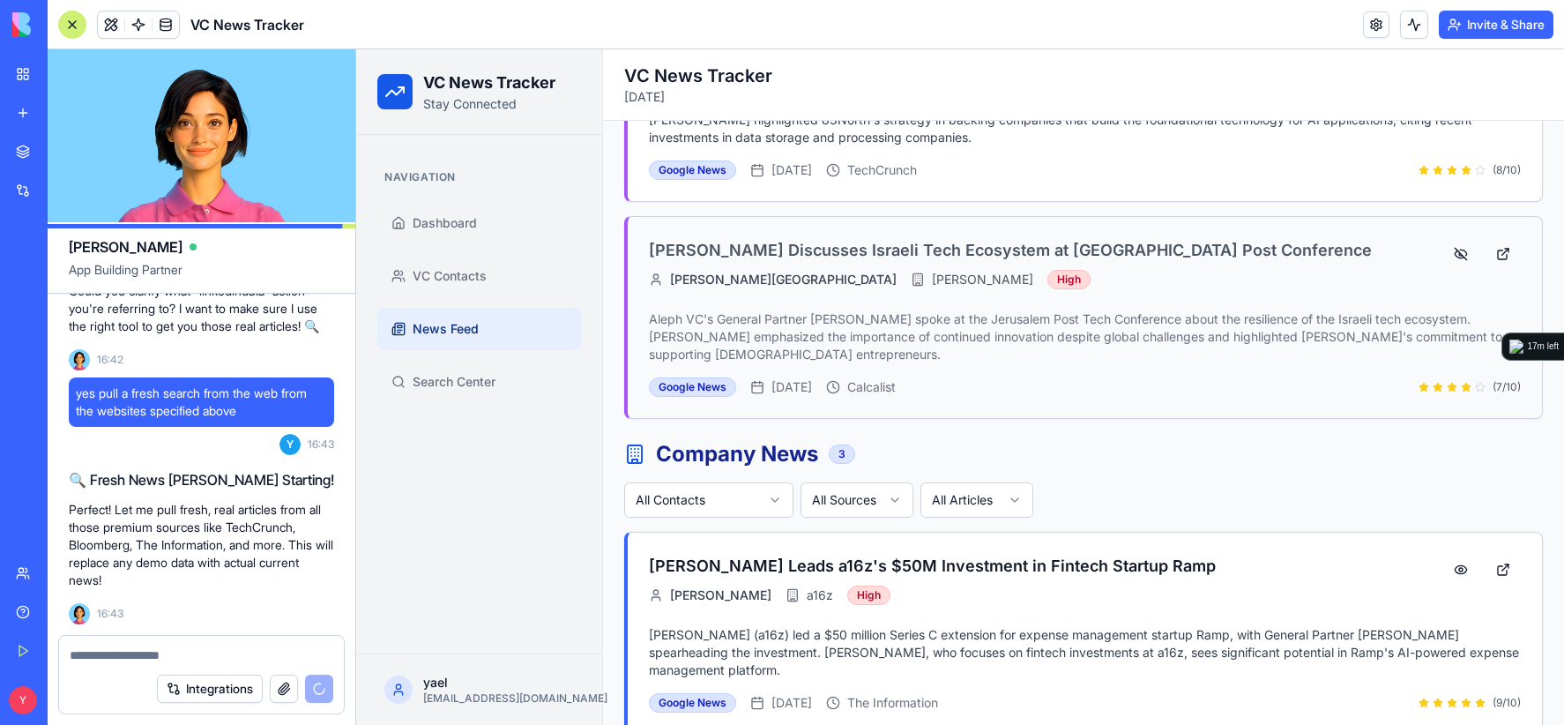
drag, startPoint x: 883, startPoint y: 593, endPoint x: 522, endPoint y: 542, distance: 365.0
click at [523, 542] on div "Navigation Dashboard VC Contacts News Feed Search Center" at bounding box center [479, 394] width 246 height 518
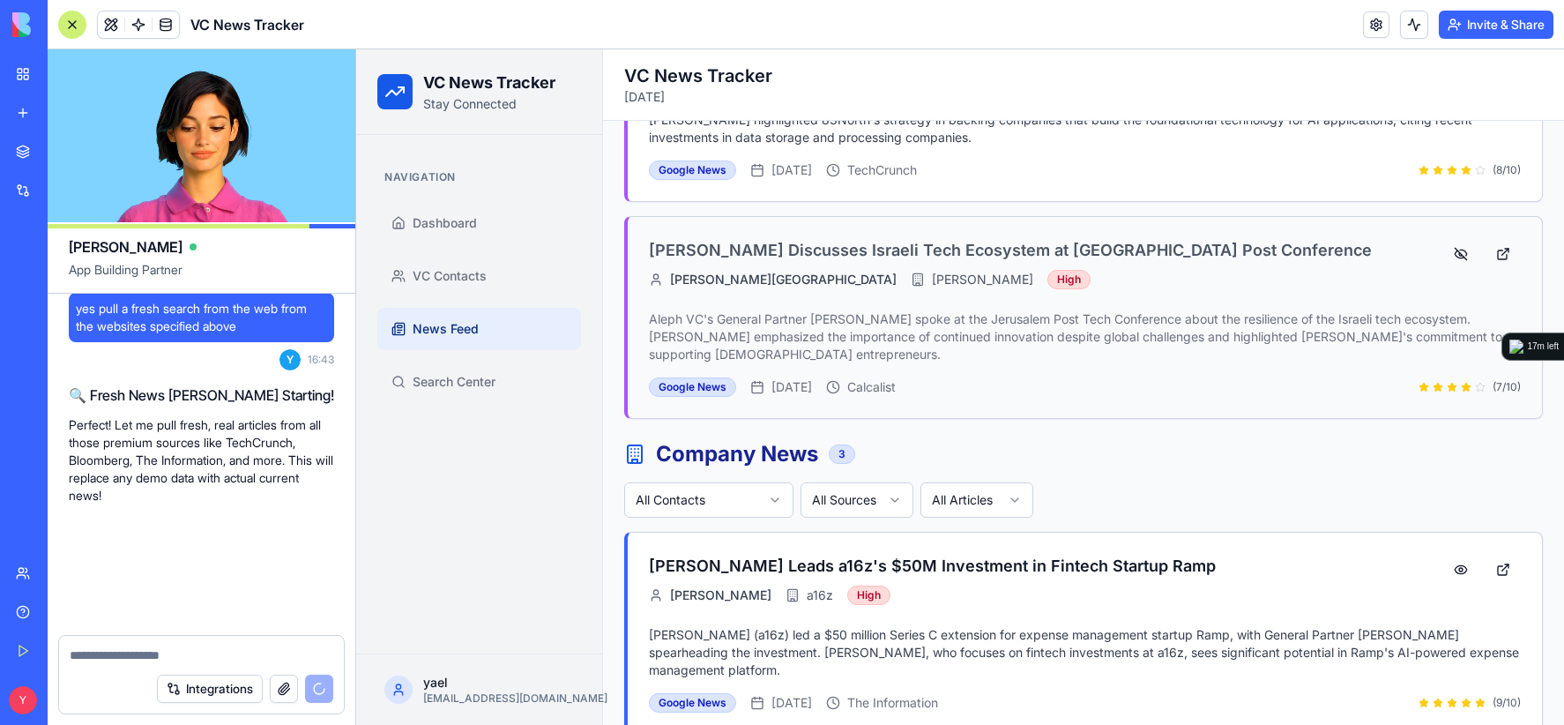
scroll to position [23122, 0]
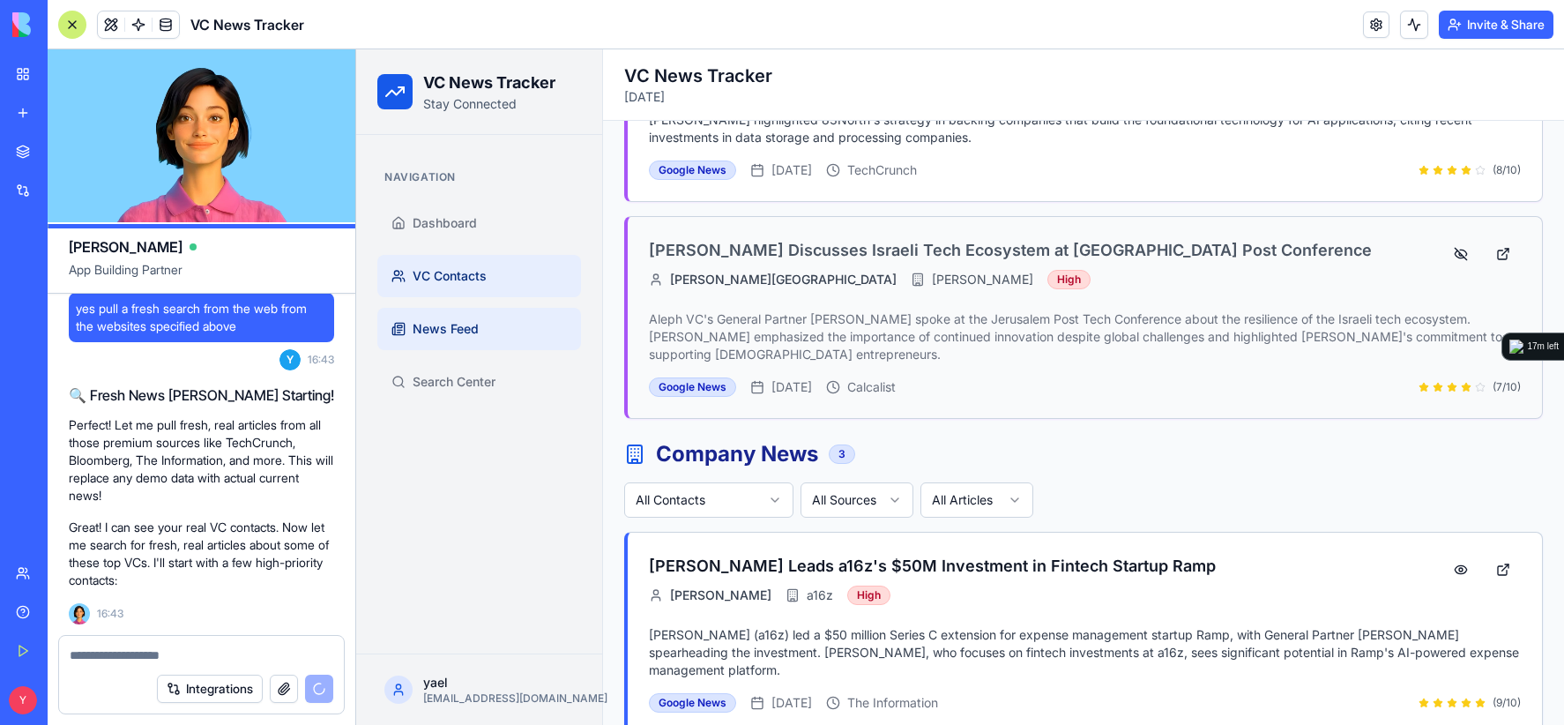
click at [463, 258] on link "VC Contacts" at bounding box center [479, 276] width 204 height 42
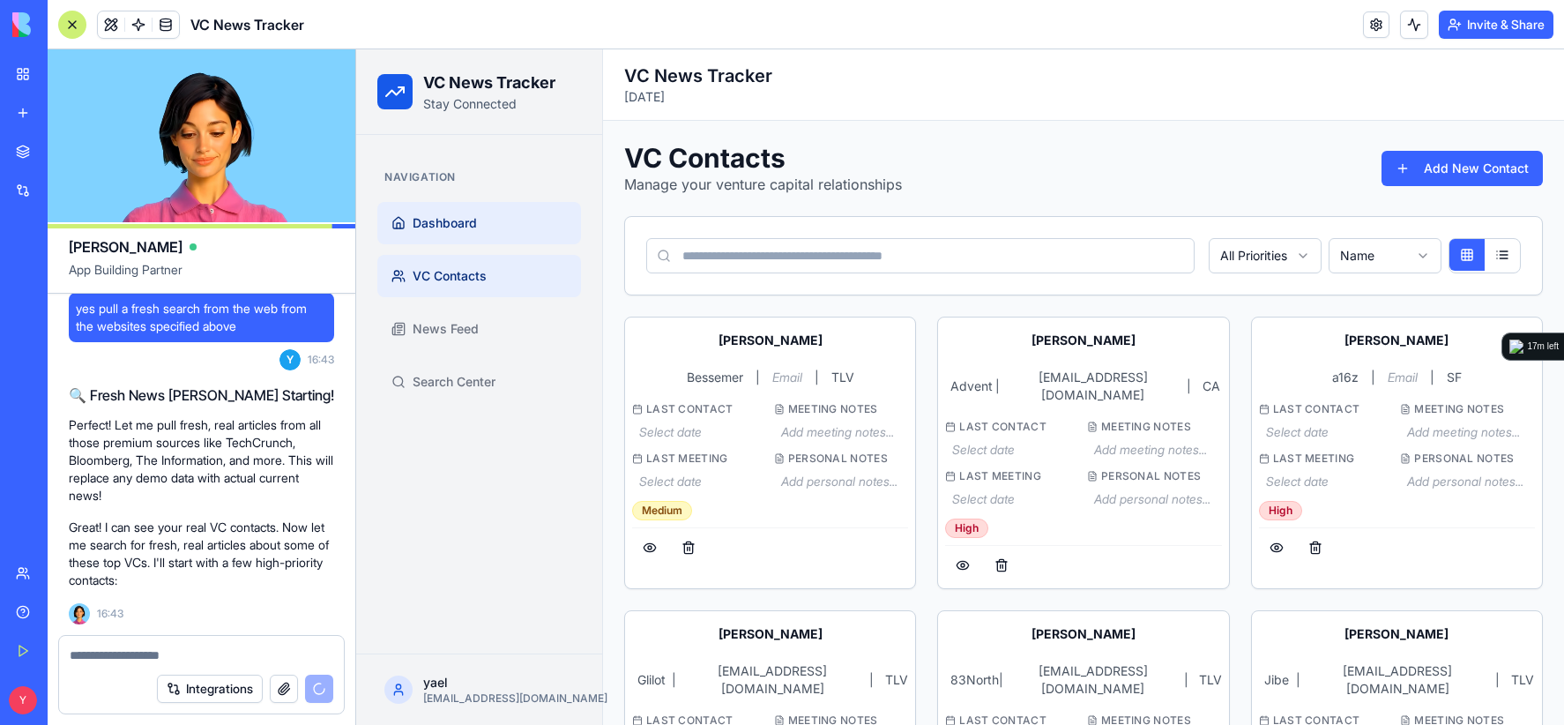
click at [429, 217] on span "Dashboard" at bounding box center [445, 223] width 64 height 18
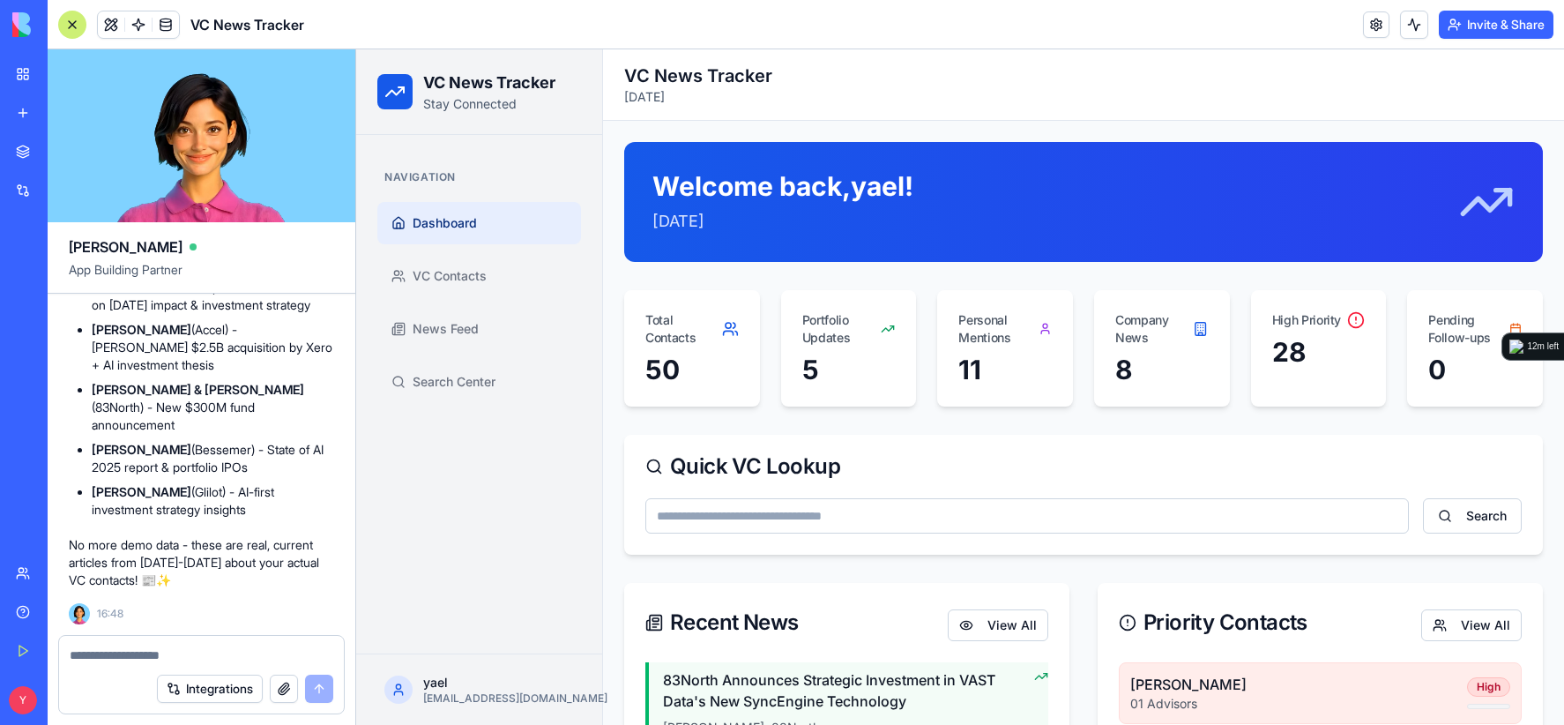
scroll to position [23929, 0]
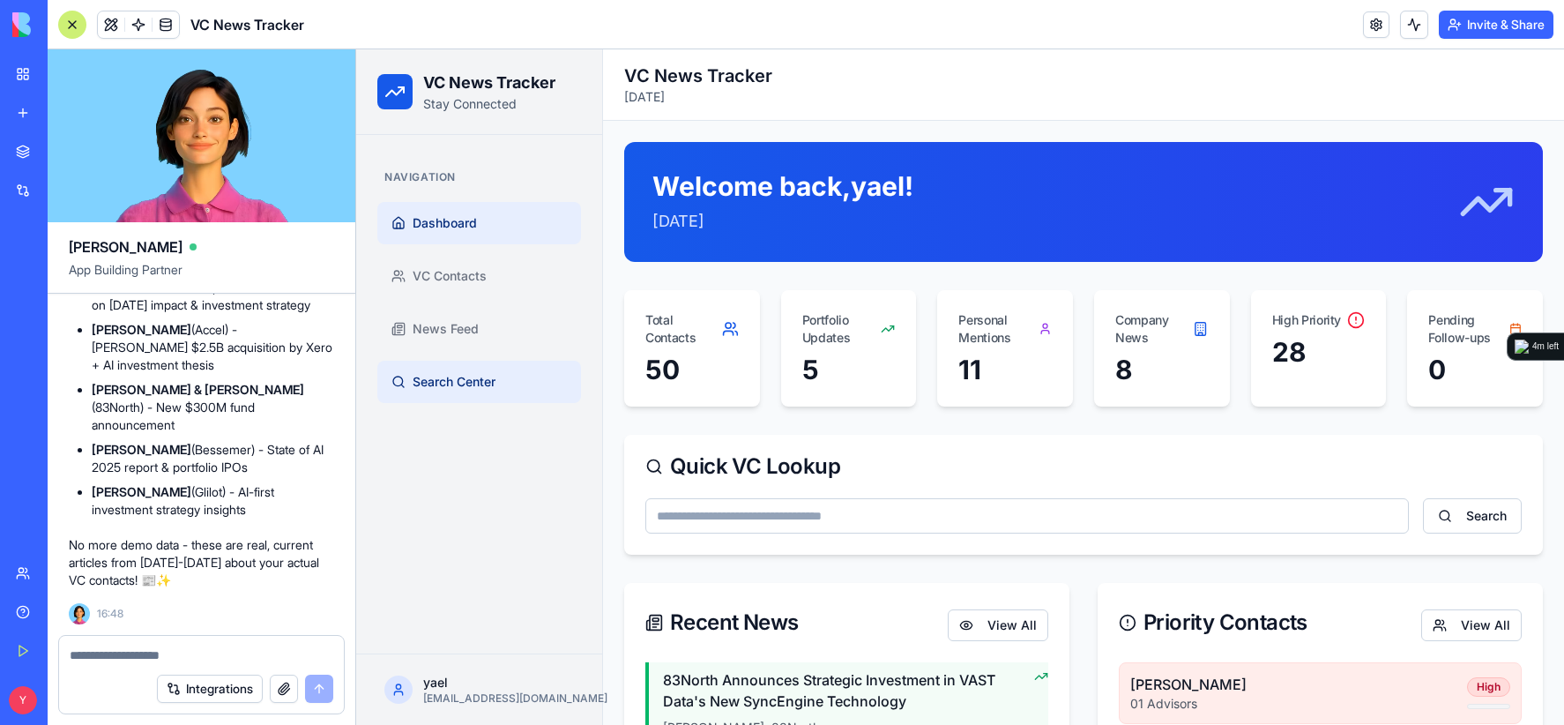
drag, startPoint x: 1267, startPoint y: 466, endPoint x: 464, endPoint y: 374, distance: 808.3
click at [1230, 457] on div "Quick VC Lookup" at bounding box center [1083, 466] width 876 height 21
click at [451, 268] on span "VC Contacts" at bounding box center [450, 276] width 74 height 18
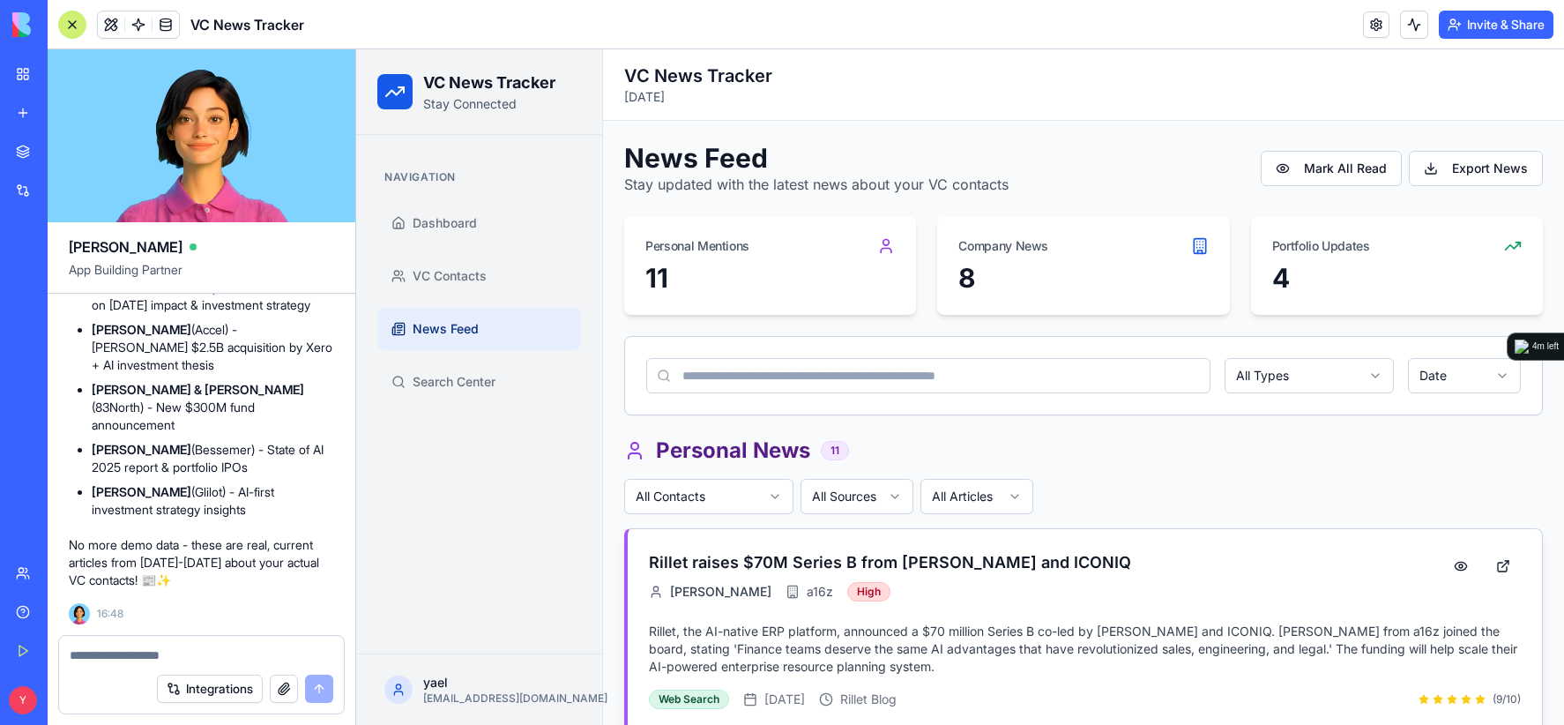
scroll to position [264, 0]
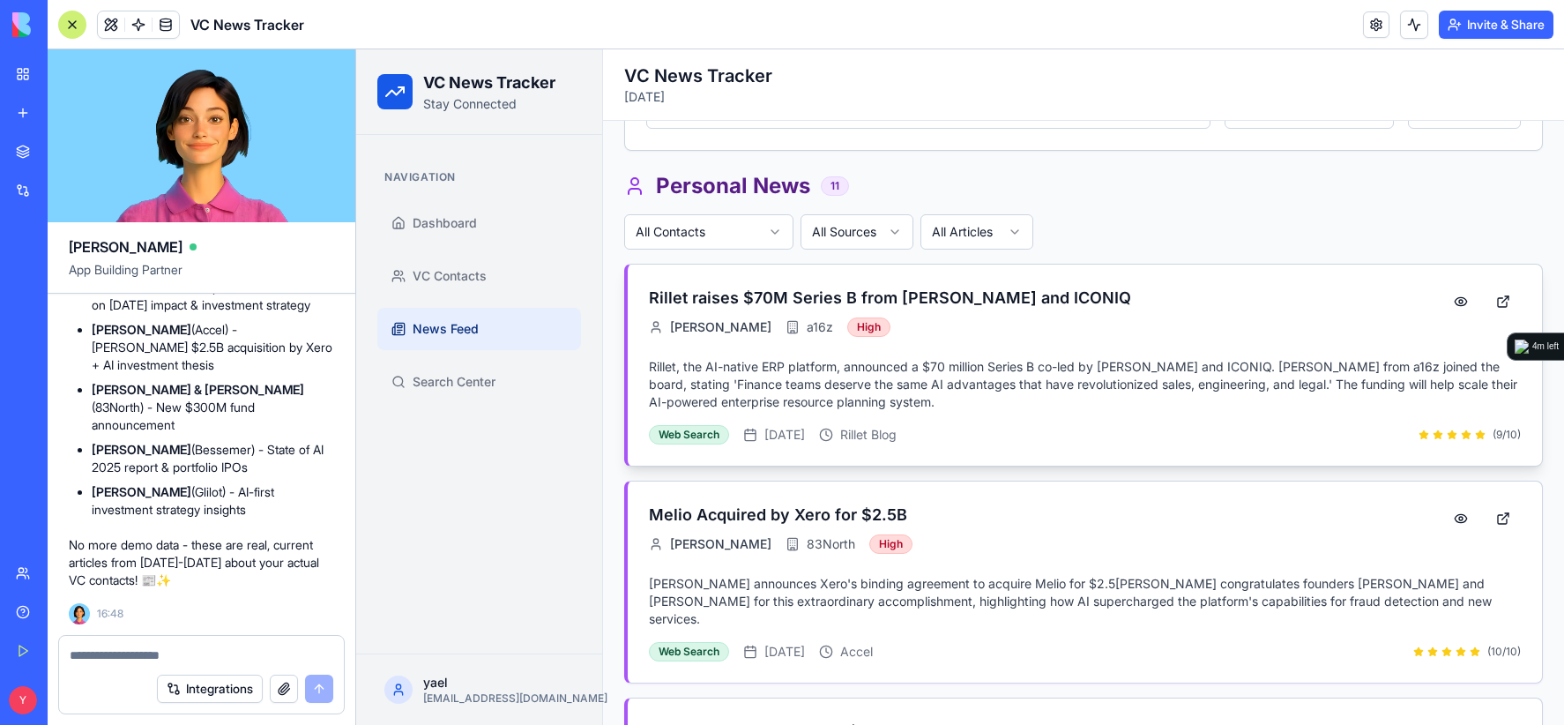
click at [1017, 309] on div "Rillet raises $70M Series B from [PERSON_NAME] and ICONIQ [PERSON_NAME] a16z Hi…" at bounding box center [1039, 317] width 780 height 62
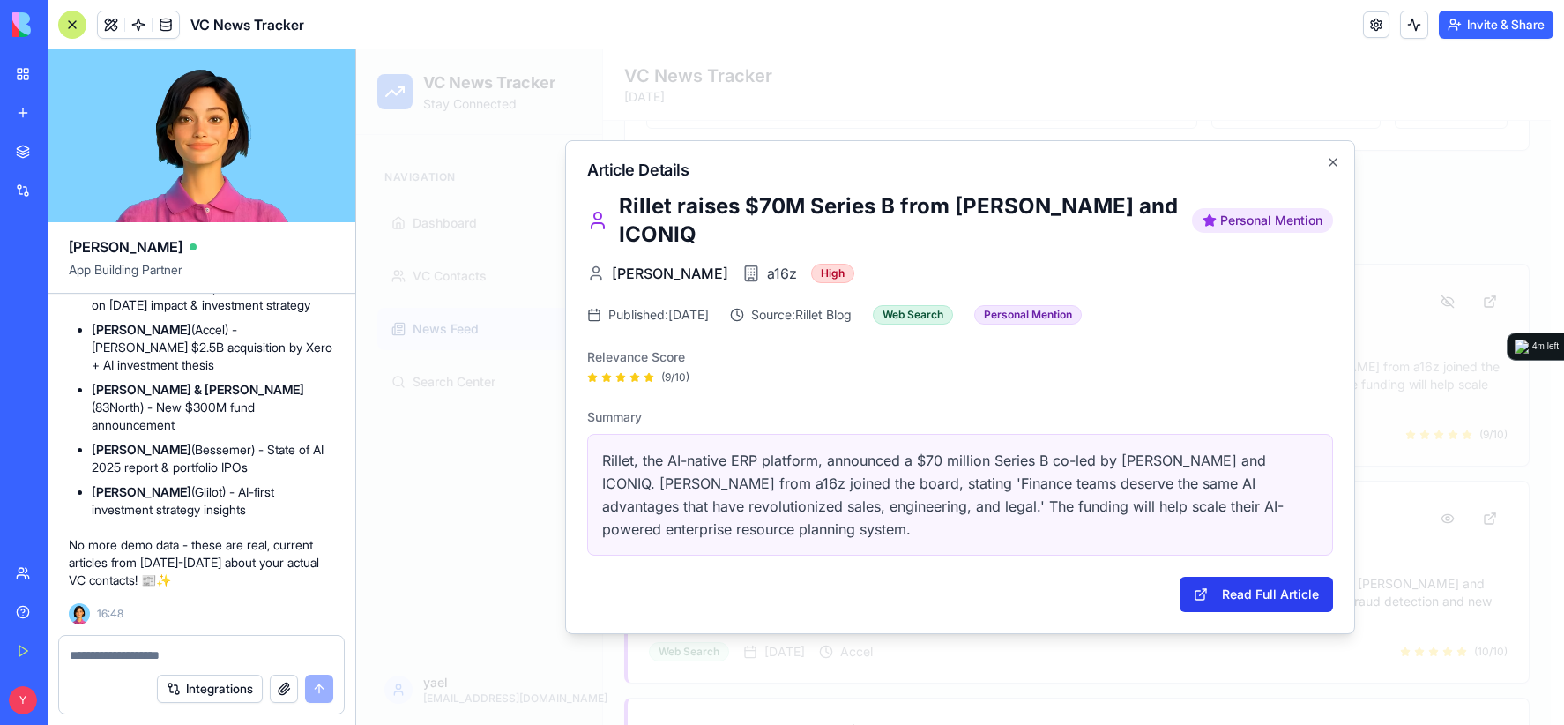
click at [1306, 588] on button "Read Full Article" at bounding box center [1255, 593] width 153 height 35
click at [1334, 161] on icon "button" at bounding box center [1332, 162] width 7 height 7
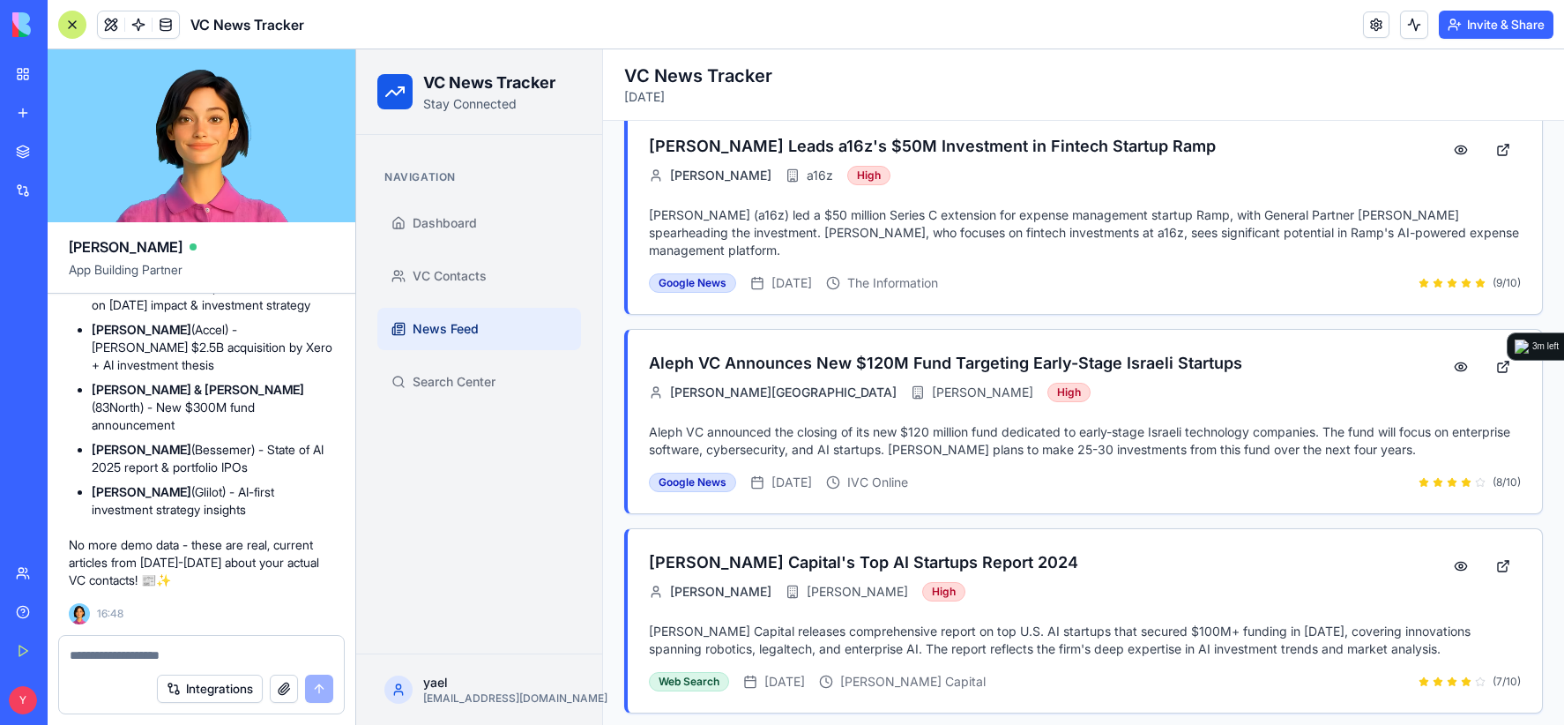
scroll to position [3702, 0]
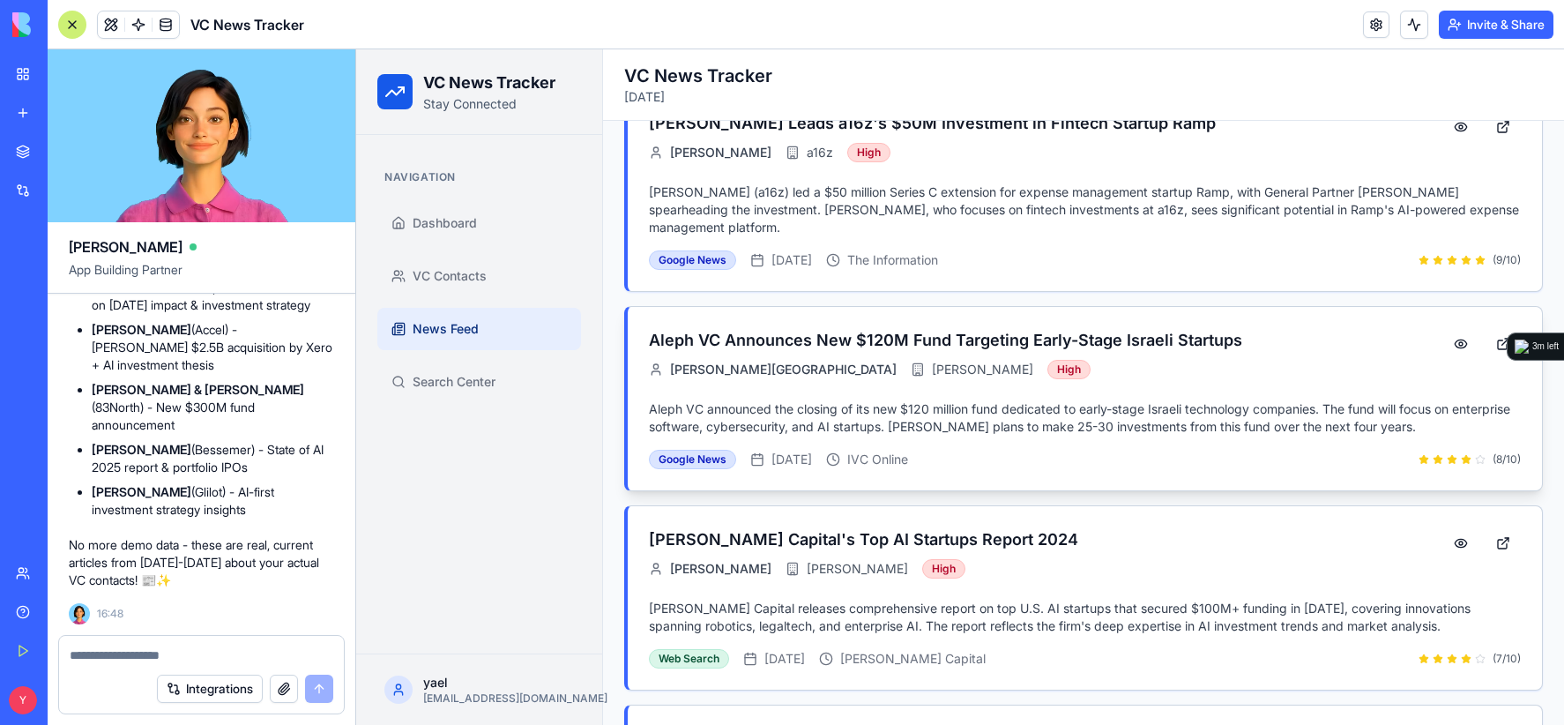
click at [1183, 400] on p "Aleph VC announced the closing of its new $120 million fund dedicated to early-…" at bounding box center [1085, 417] width 872 height 35
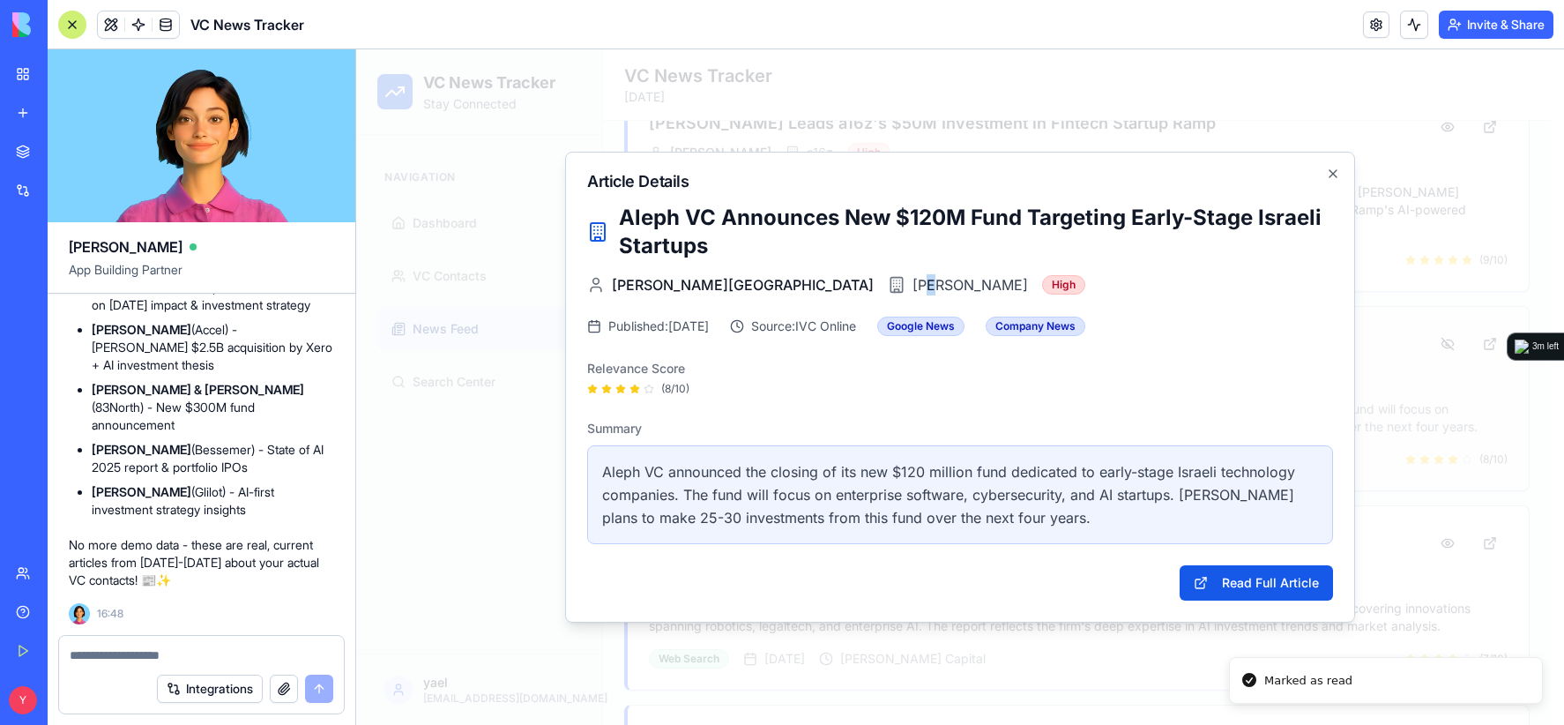
click at [912, 286] on span "[PERSON_NAME]" at bounding box center [969, 284] width 115 height 21
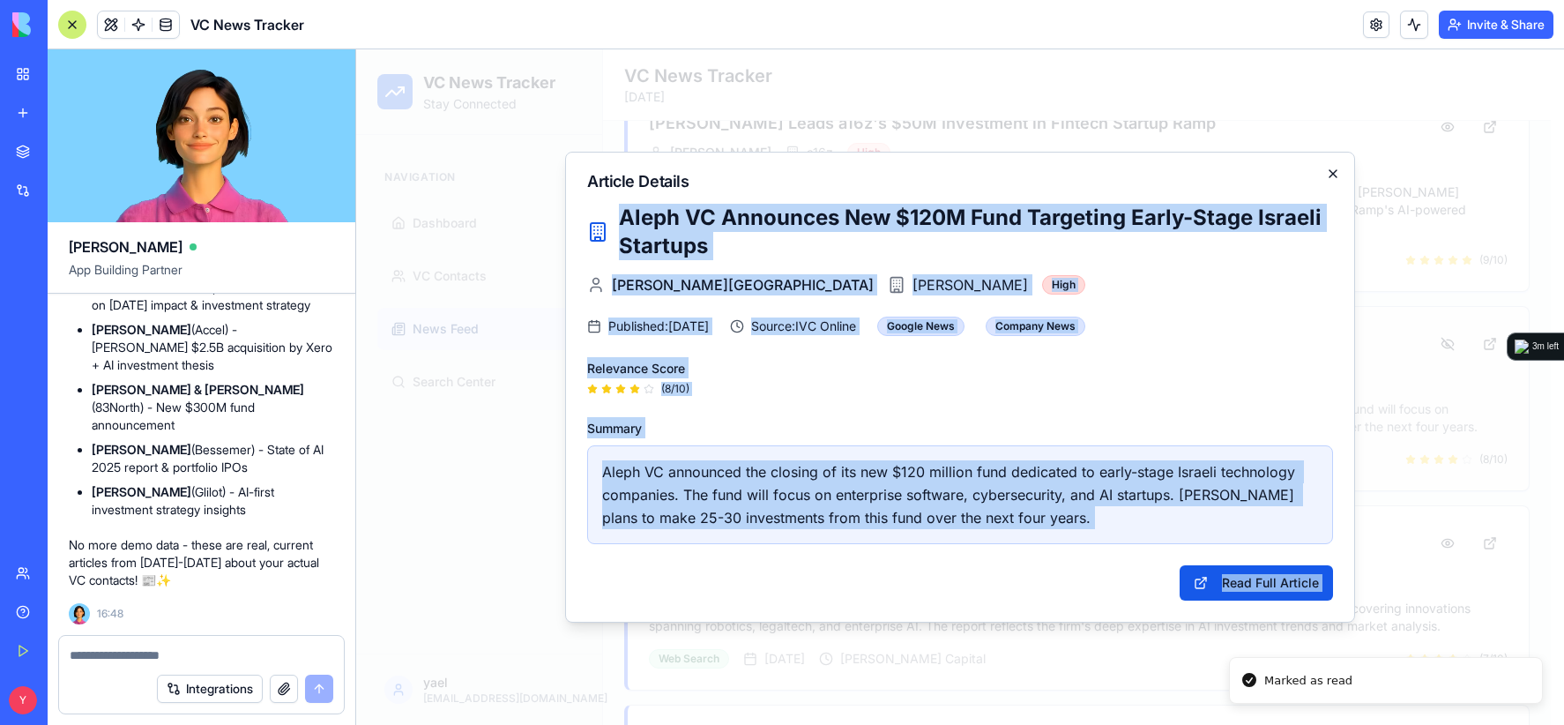
click at [1326, 175] on div "Article Details Aleph VC Announces New $120M Fund Targeting Early-Stage Israeli…" at bounding box center [960, 387] width 790 height 471
click at [1338, 174] on icon "button" at bounding box center [1333, 174] width 14 height 14
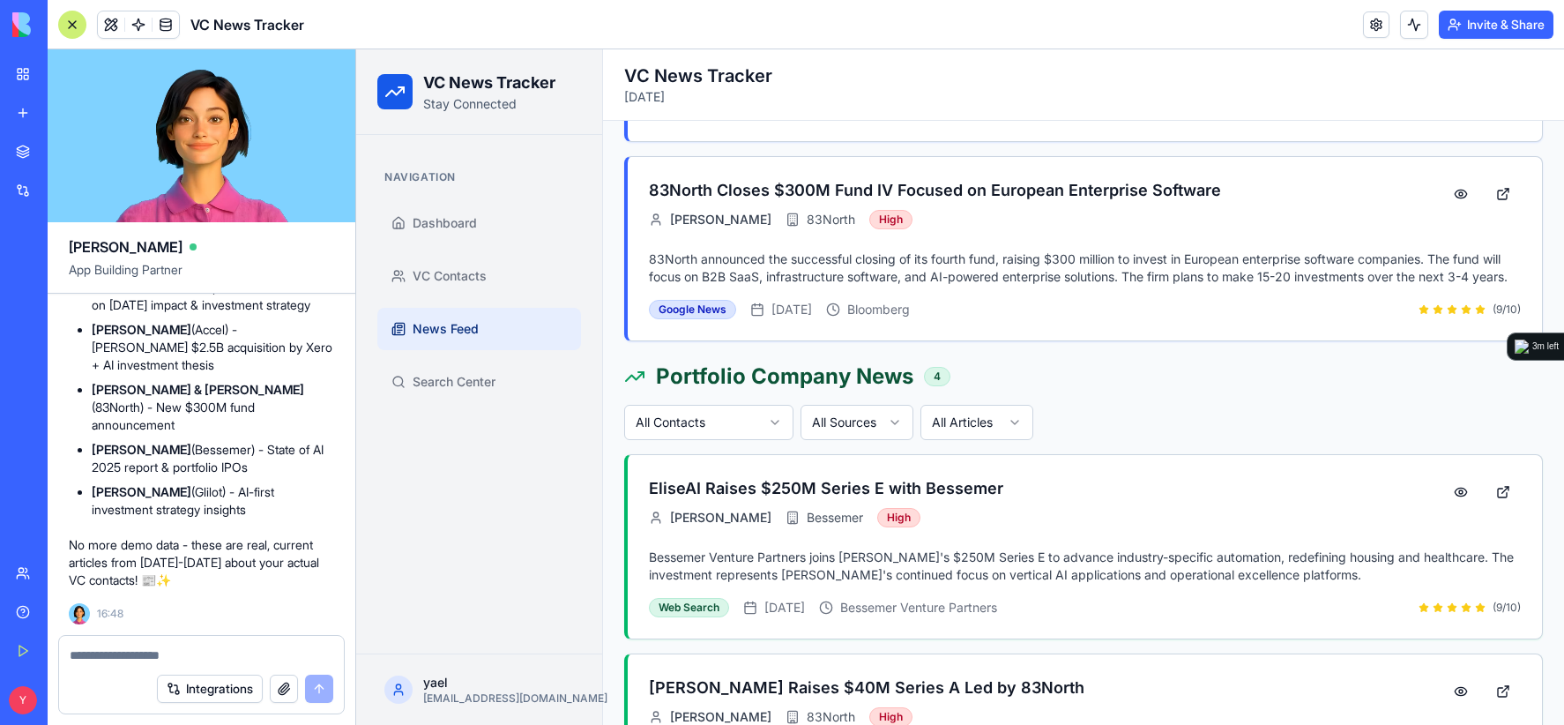
scroll to position [4319, 0]
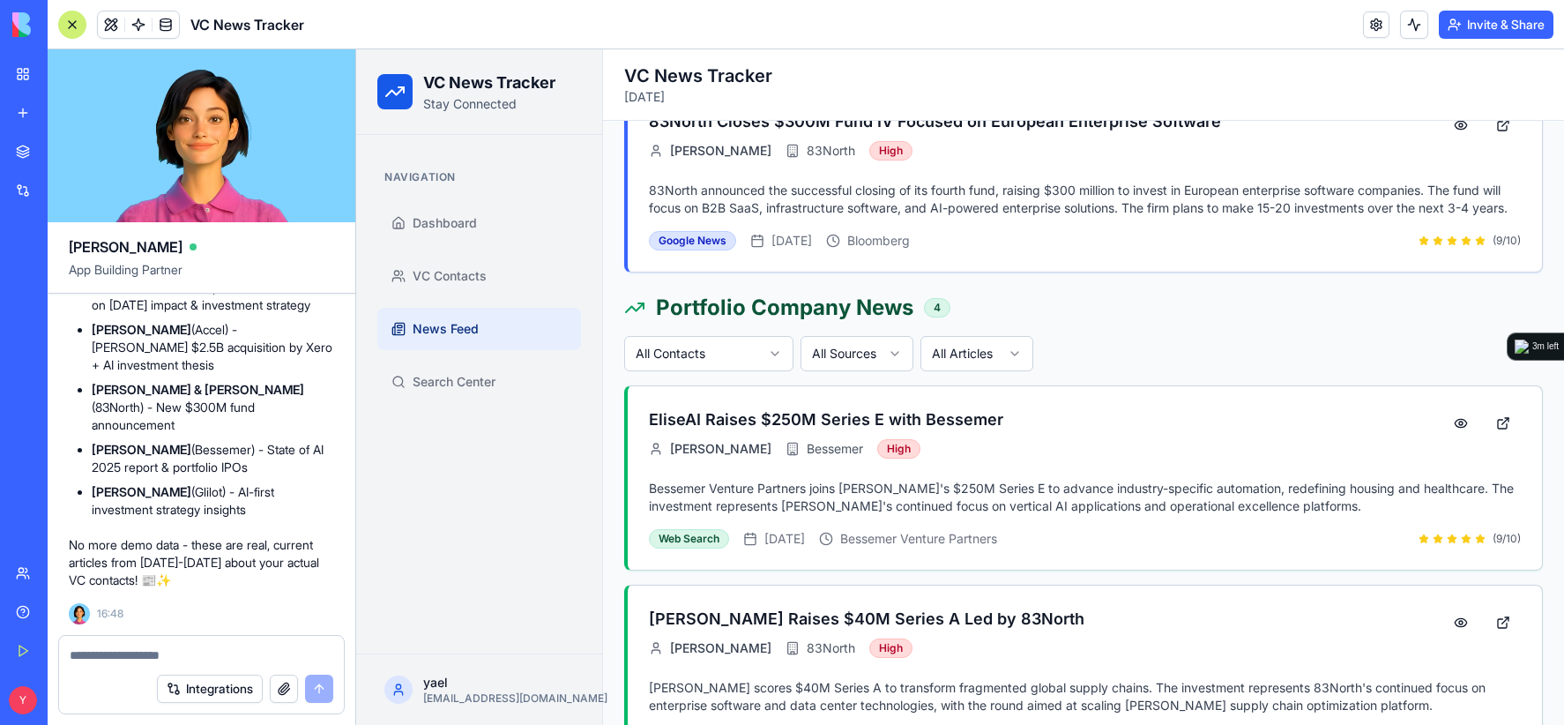
click at [147, 656] on textarea at bounding box center [202, 655] width 264 height 18
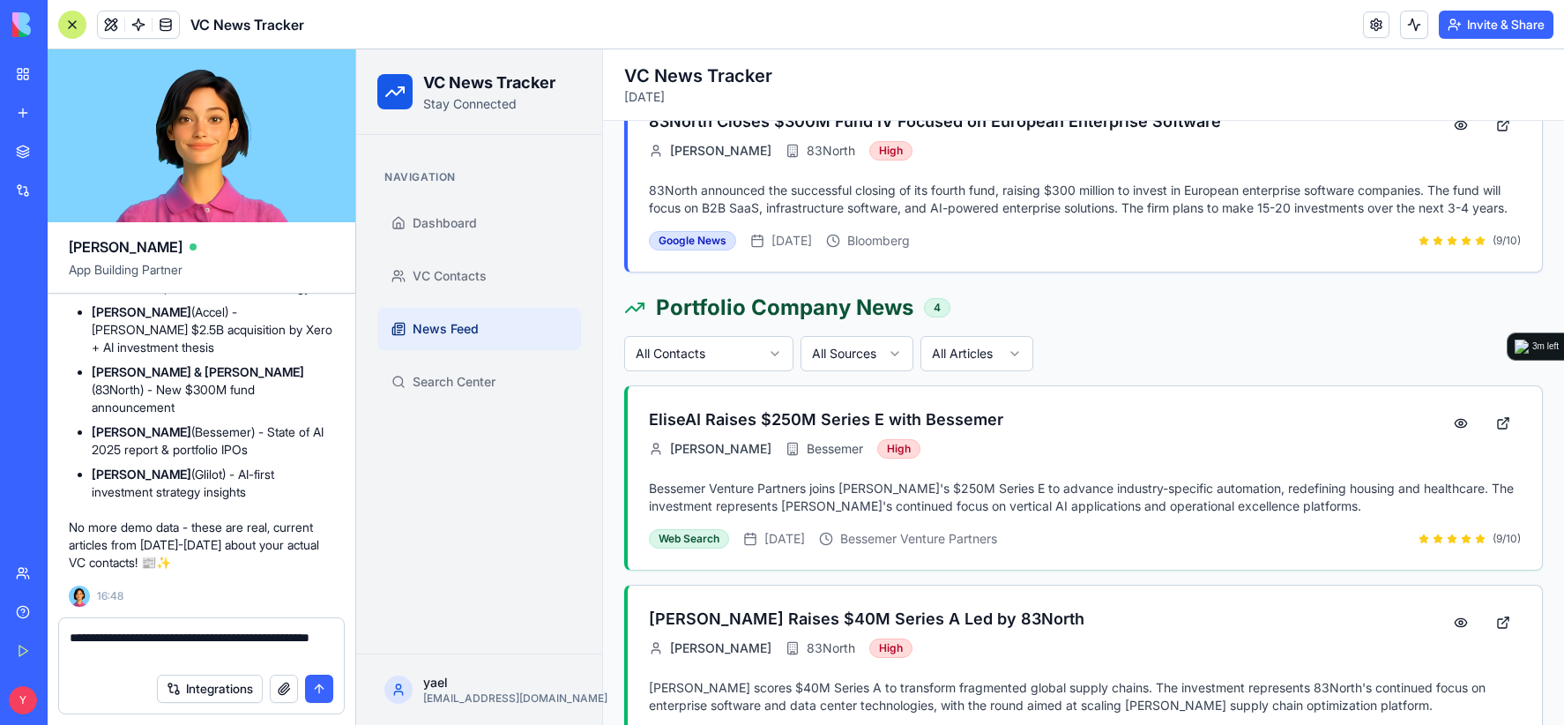
type textarea "**********"
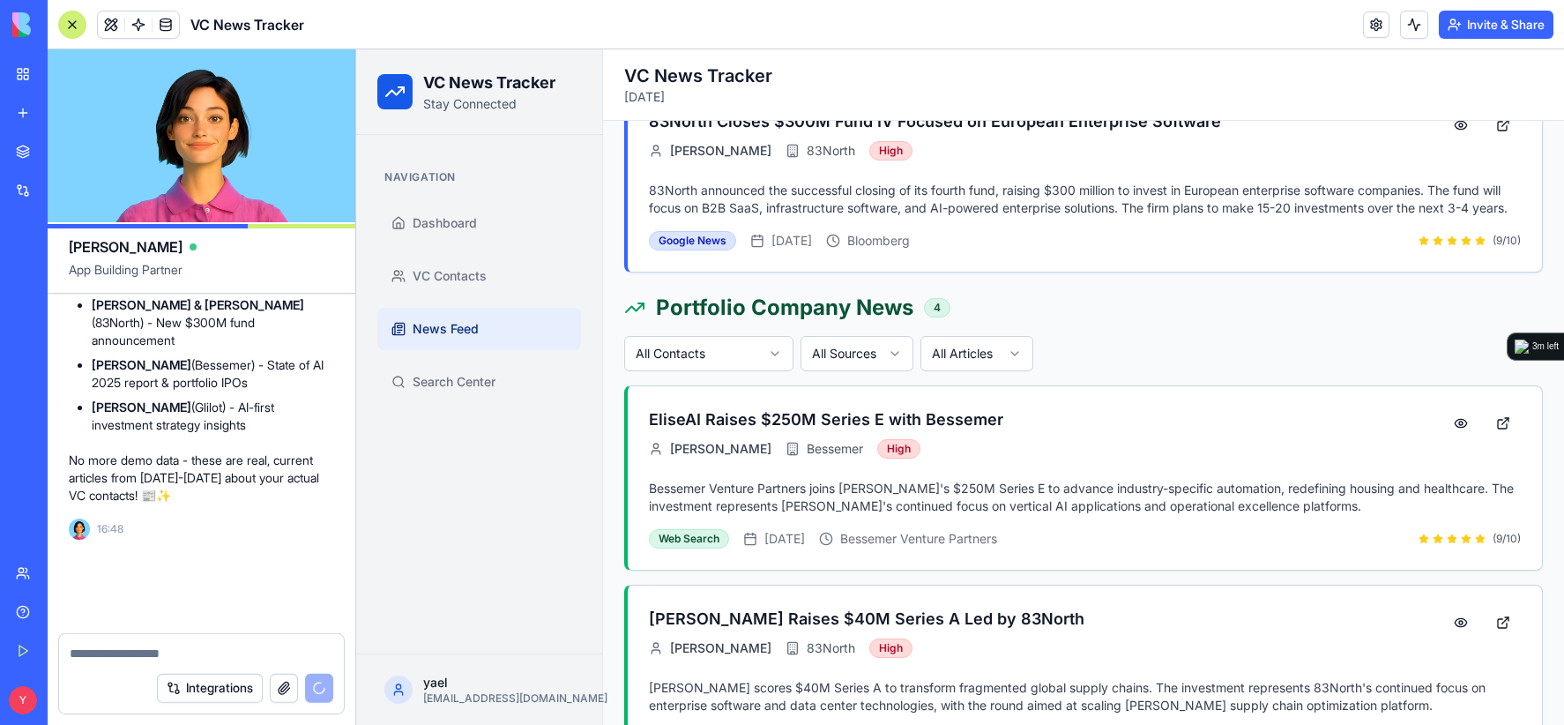
scroll to position [24014, 0]
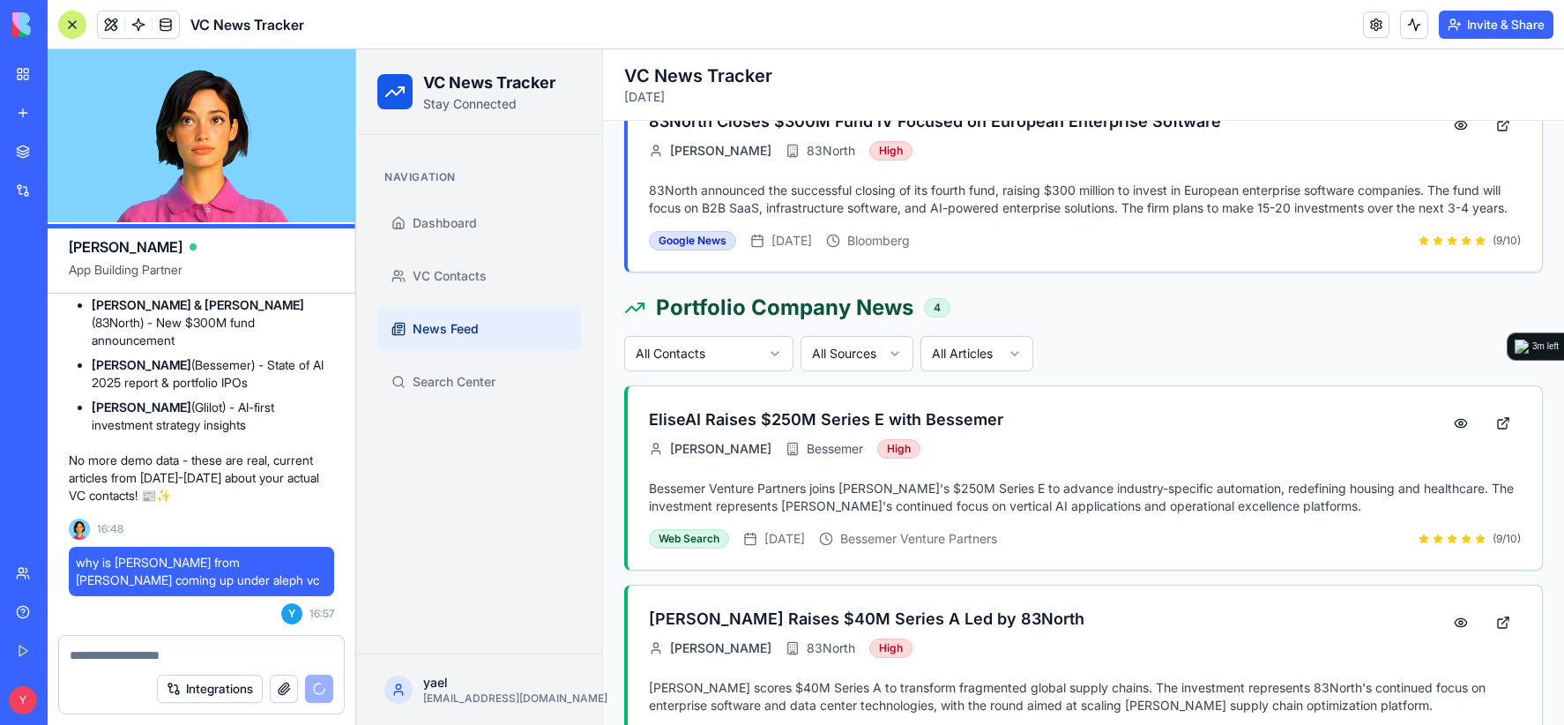
click at [1234, 336] on div "All Contacts All Sources All Articles" at bounding box center [1083, 353] width 918 height 35
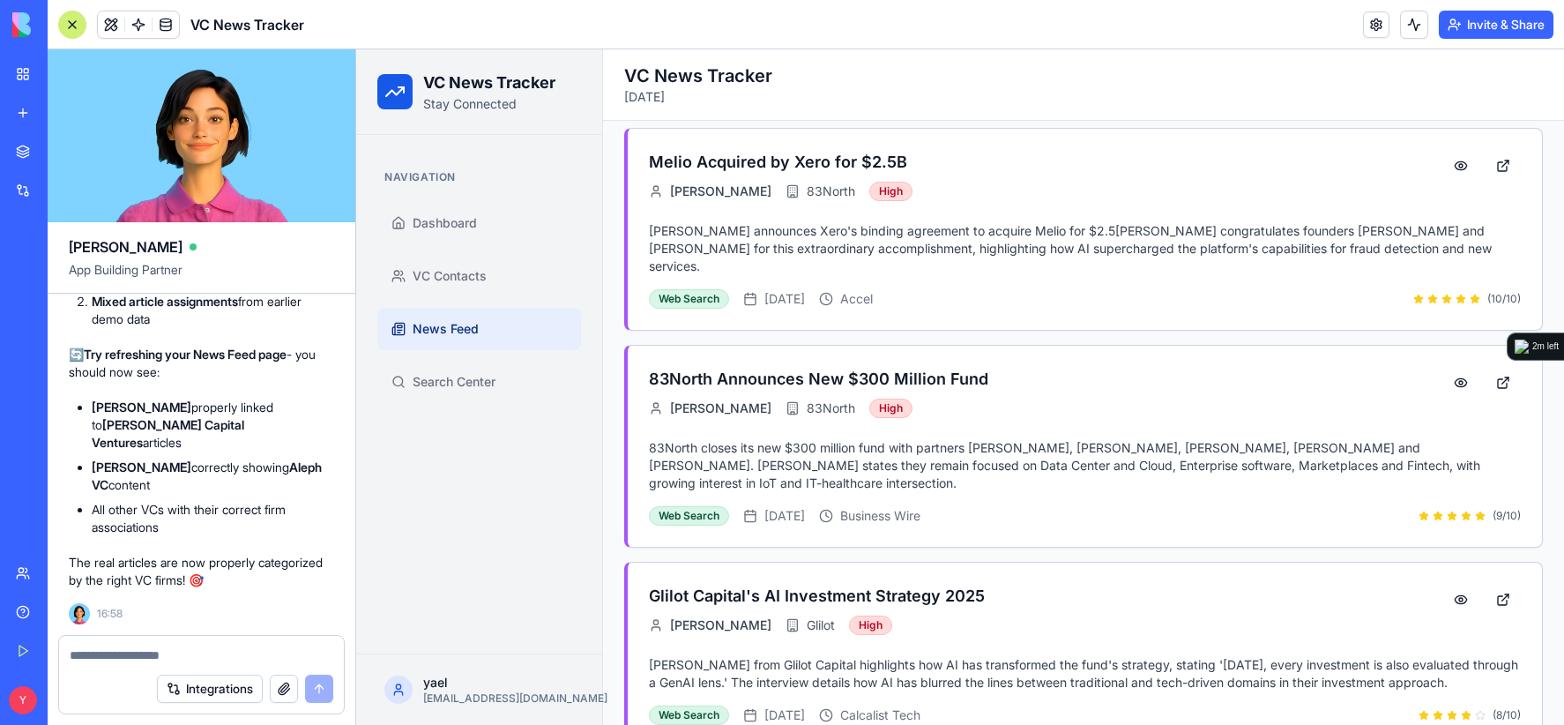
scroll to position [25008, 0]
click at [145, 651] on textarea at bounding box center [202, 655] width 264 height 18
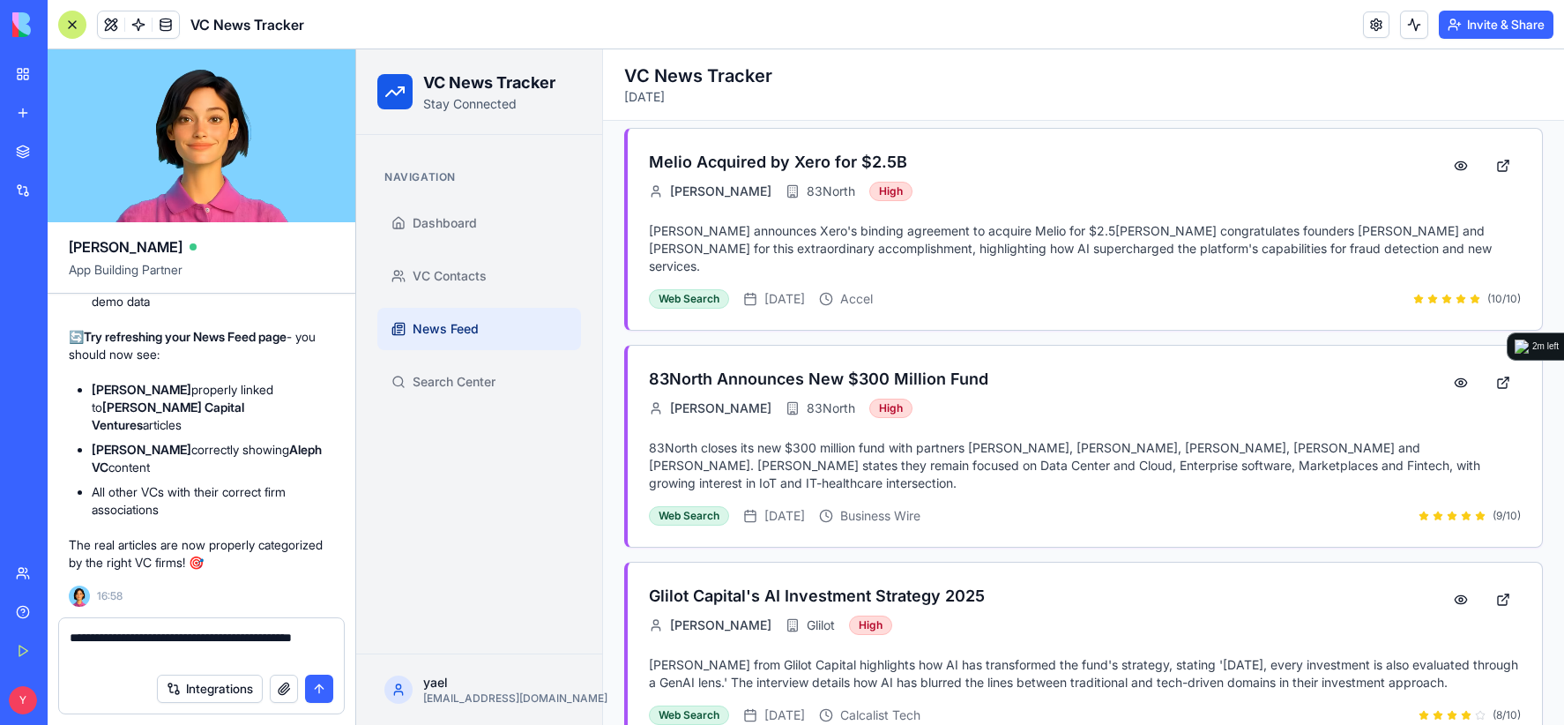
click at [208, 639] on textarea "**********" at bounding box center [202, 645] width 264 height 35
click at [208, 650] on textarea "**********" at bounding box center [202, 645] width 264 height 35
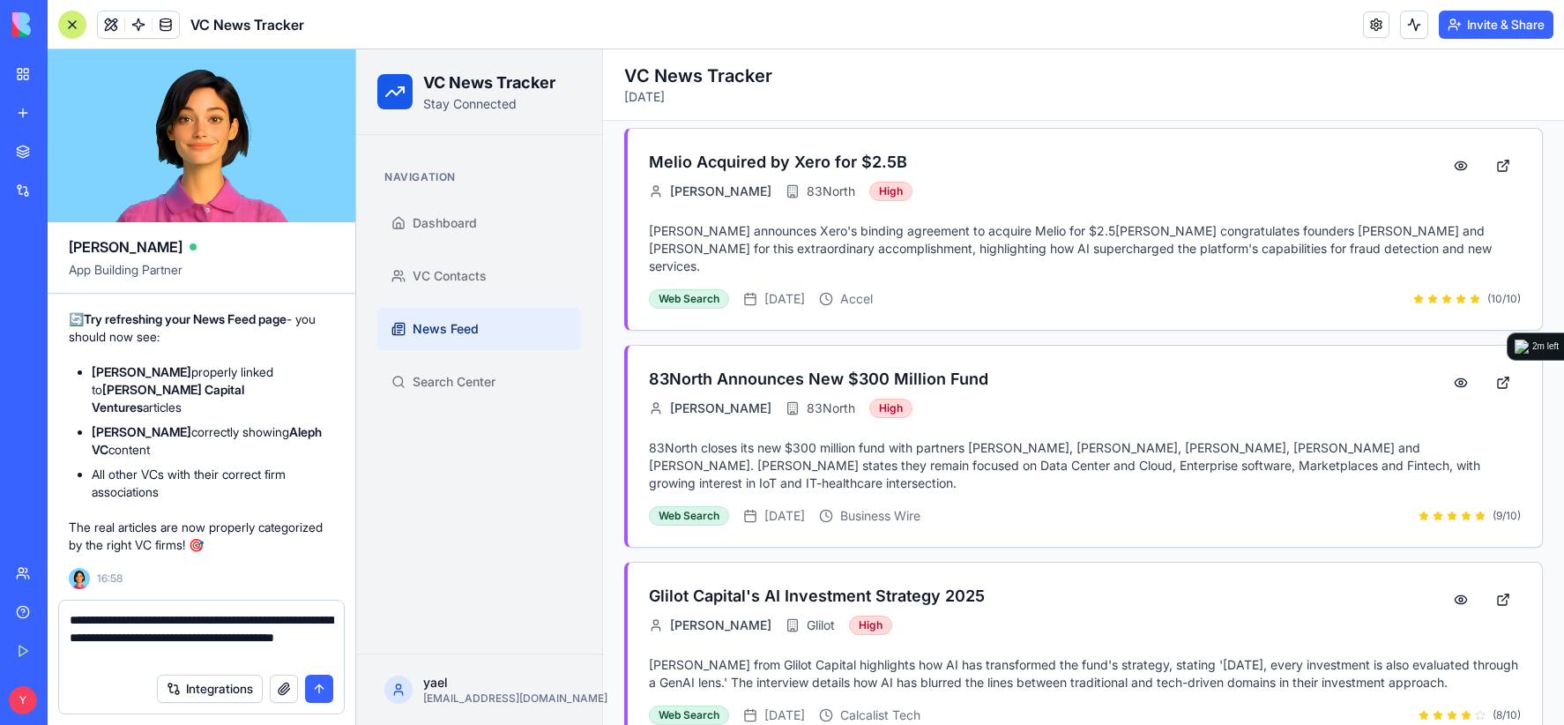
type textarea "**********"
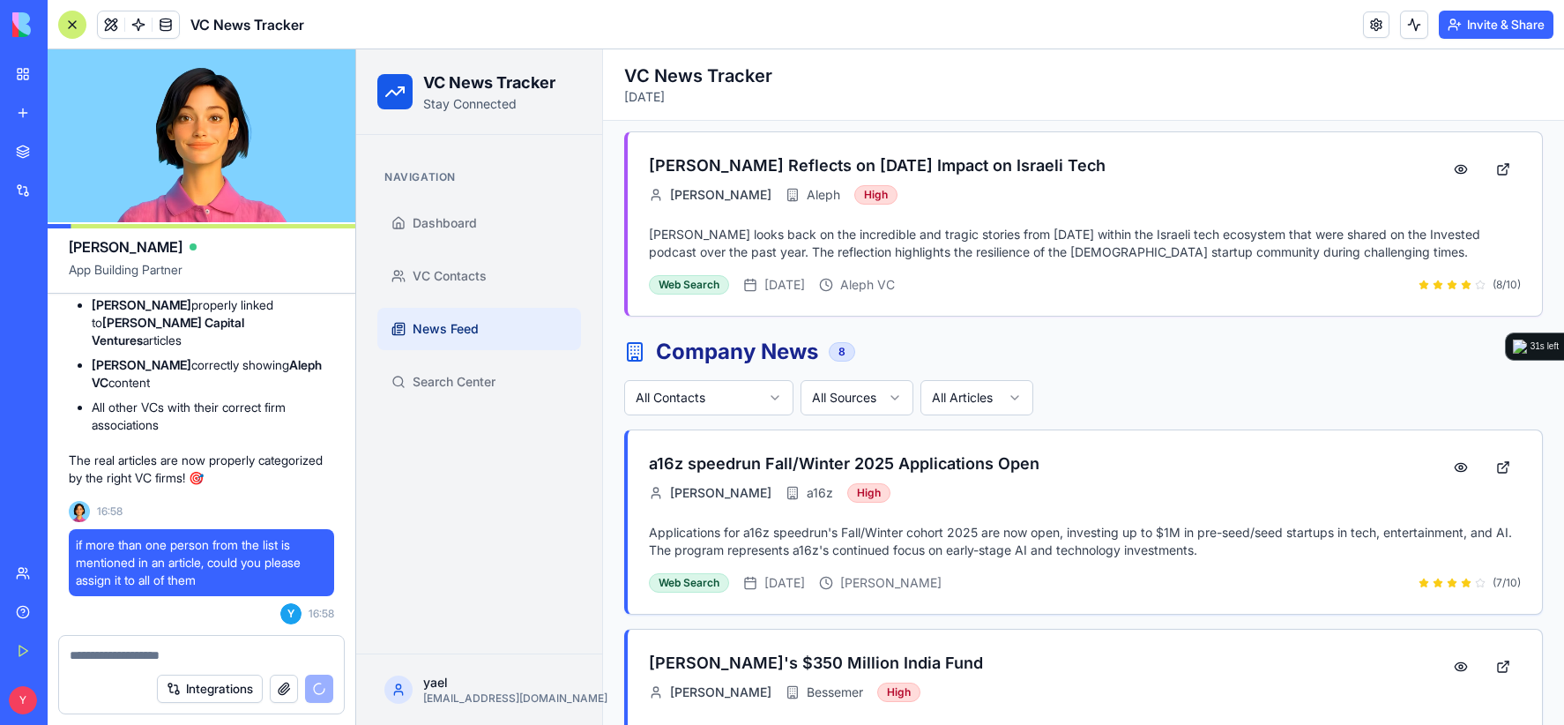
scroll to position [2821, 0]
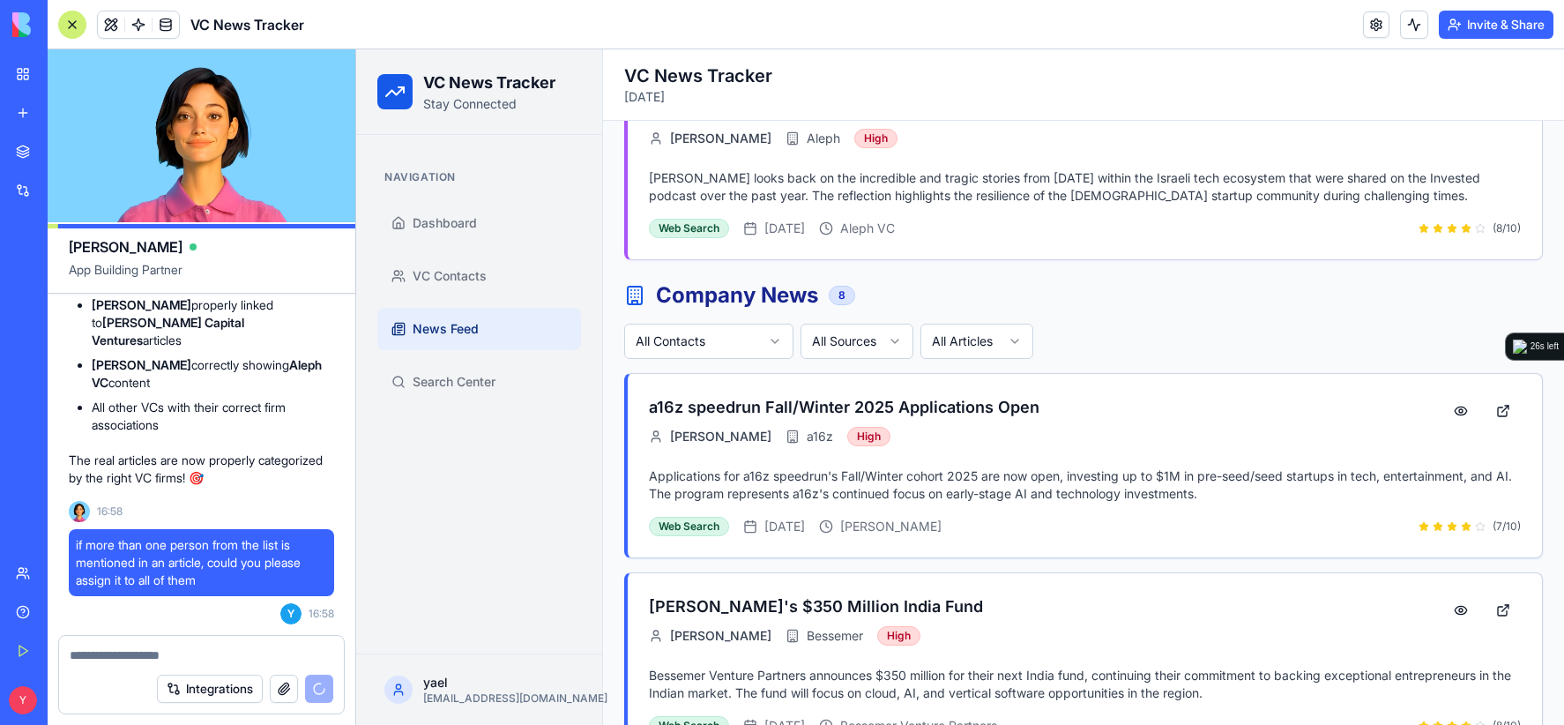
drag, startPoint x: 227, startPoint y: 666, endPoint x: 220, endPoint y: 676, distance: 12.0
click at [220, 674] on div "Integrations" at bounding box center [201, 688] width 285 height 49
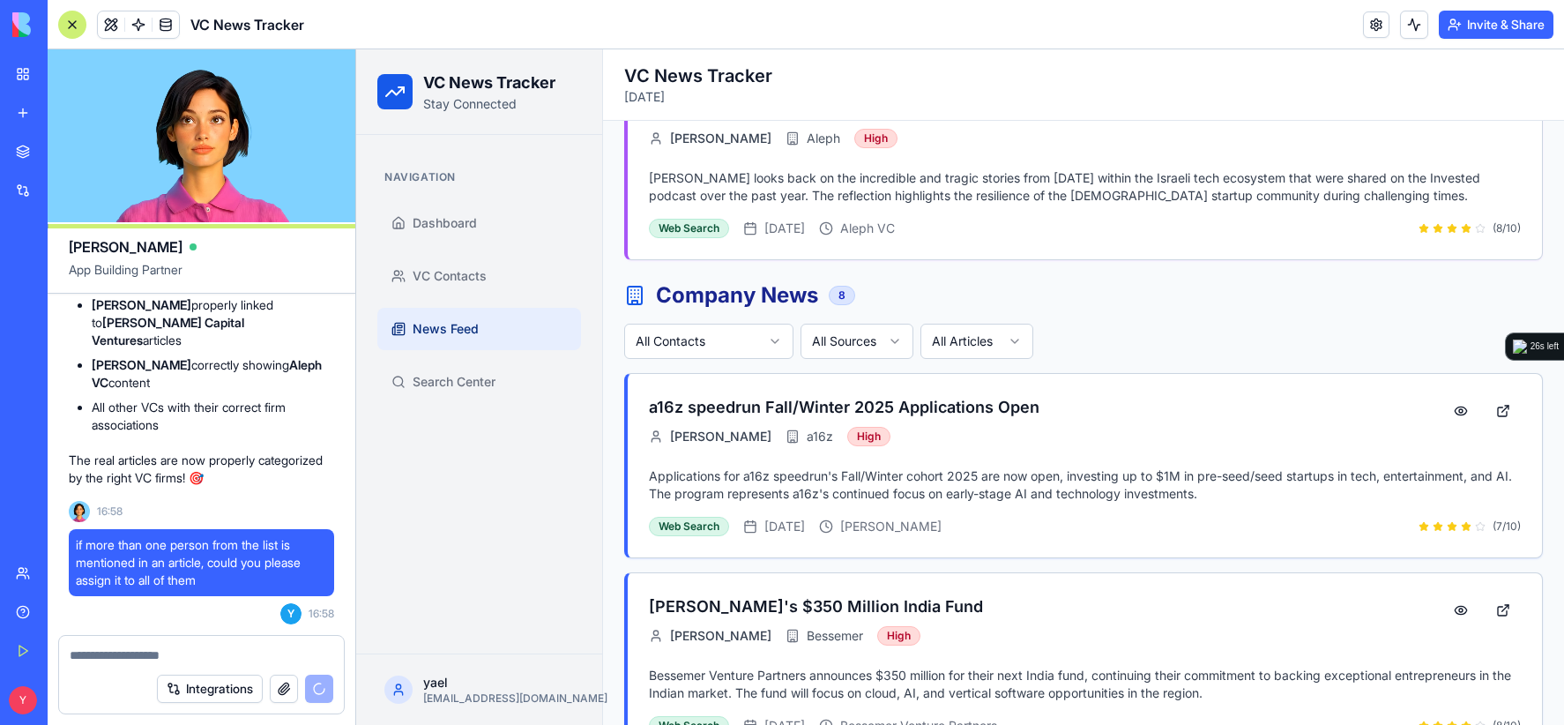
click at [467, 517] on div "Navigation Dashboard VC Contacts News Feed Search Center" at bounding box center [479, 394] width 246 height 518
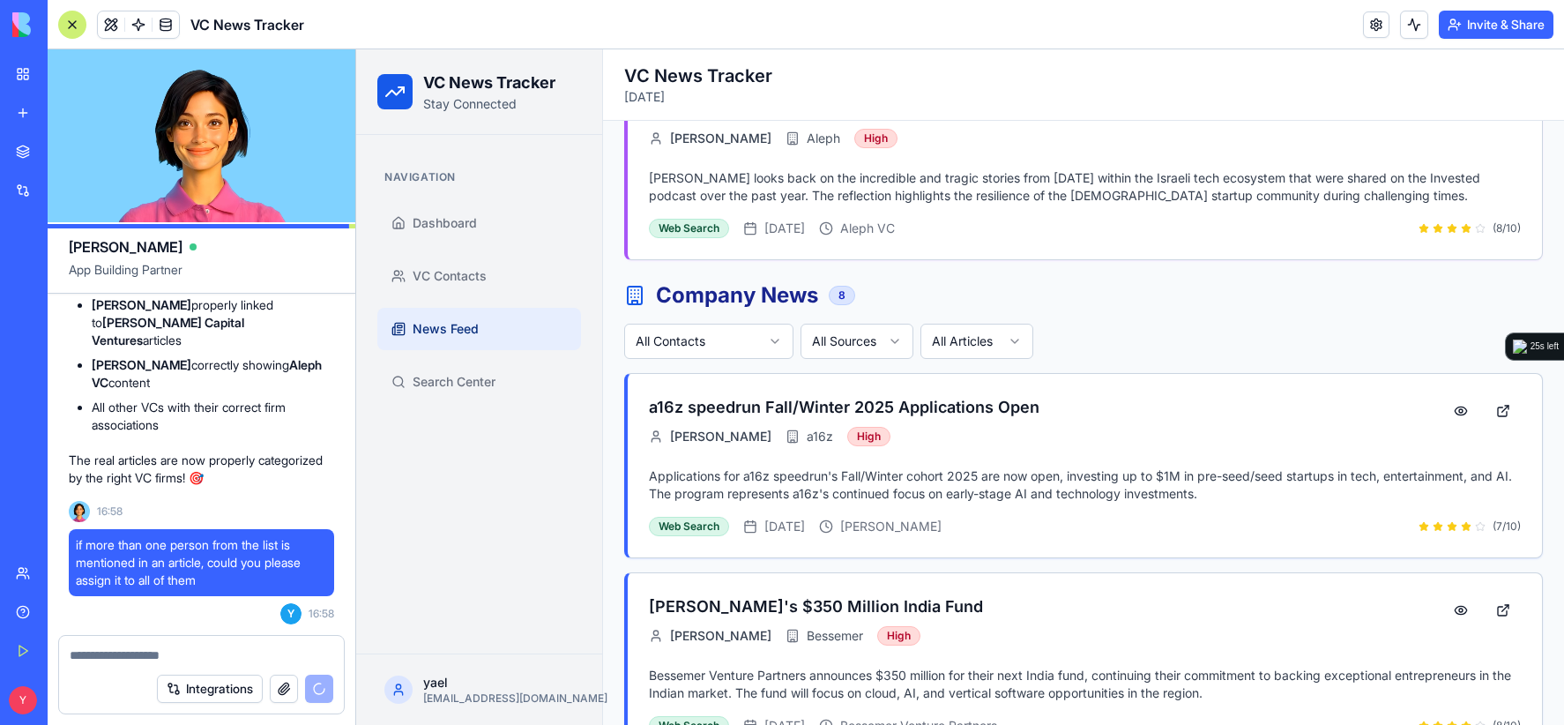
click at [249, 650] on textarea at bounding box center [202, 655] width 264 height 18
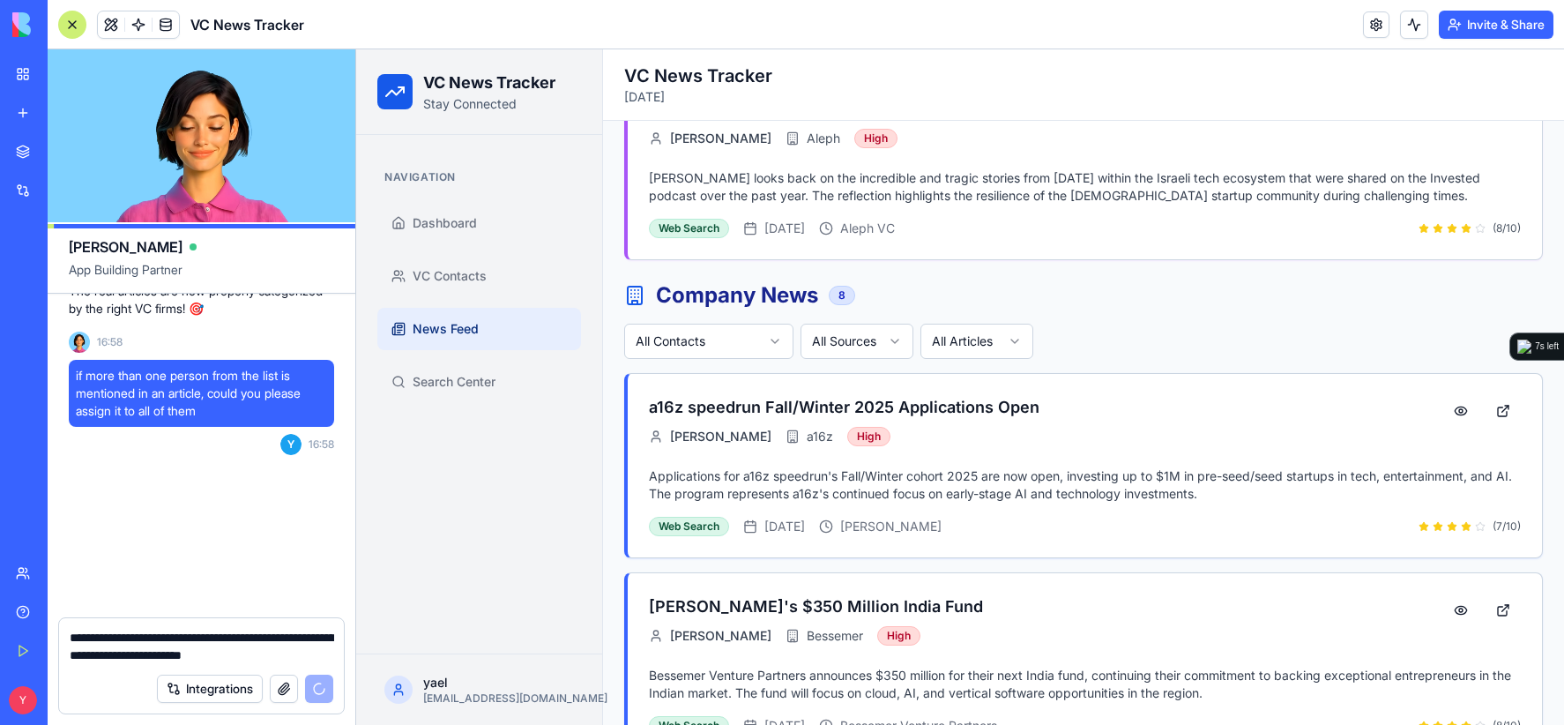
scroll to position [25311, 0]
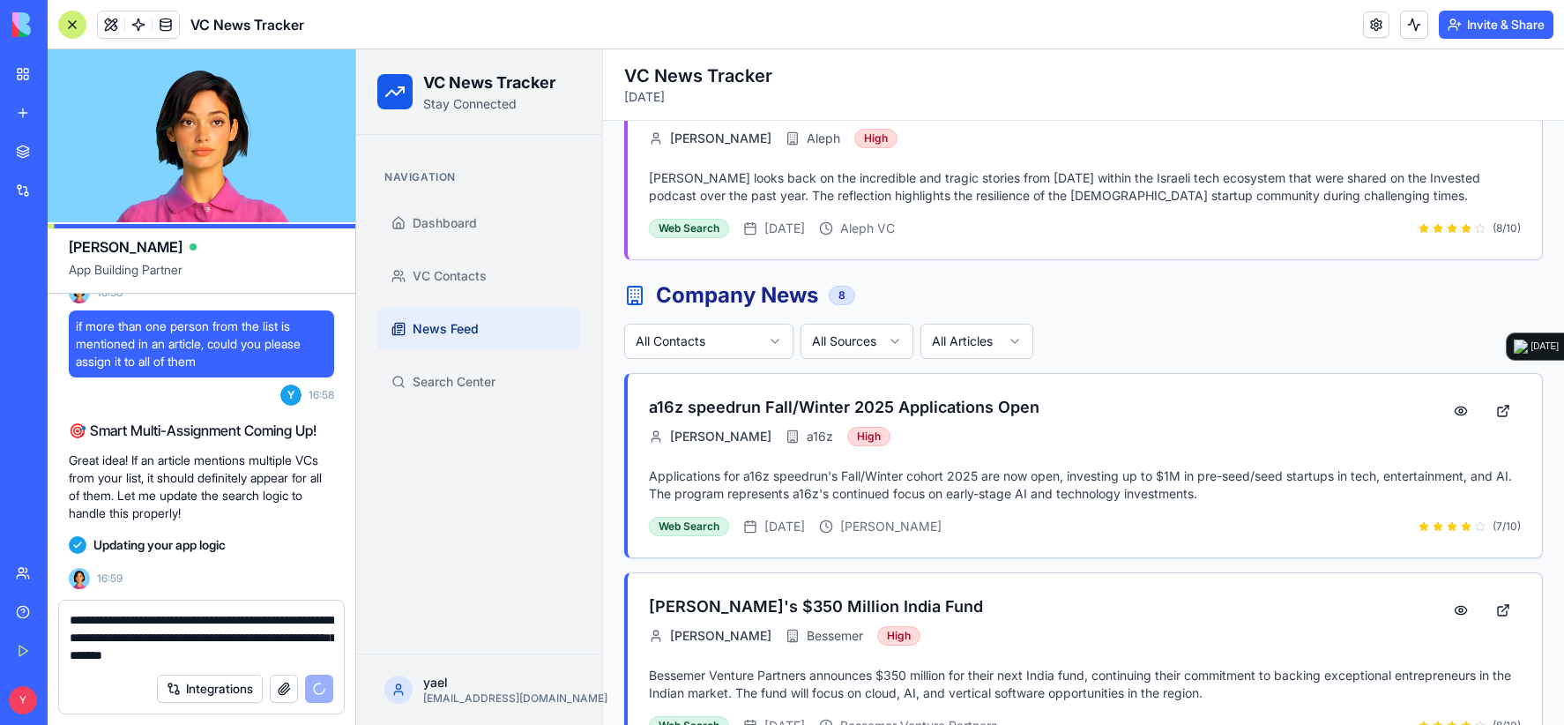
drag, startPoint x: 197, startPoint y: 618, endPoint x: 243, endPoint y: 640, distance: 50.9
click at [243, 640] on textarea "**********" at bounding box center [202, 637] width 264 height 53
click at [246, 641] on textarea "**********" at bounding box center [202, 637] width 264 height 53
click at [220, 635] on textarea "**********" at bounding box center [202, 637] width 264 height 53
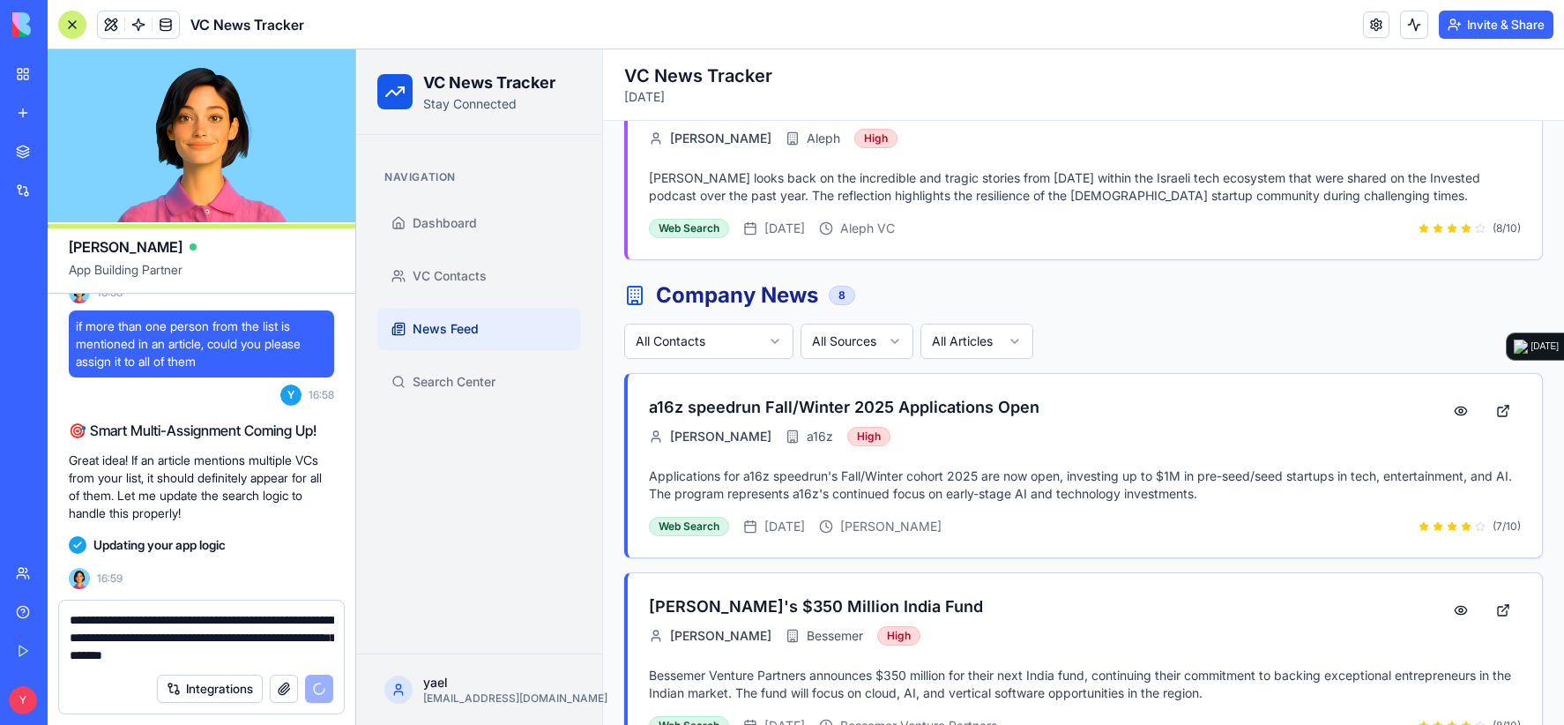
click at [259, 637] on textarea "**********" at bounding box center [202, 637] width 264 height 53
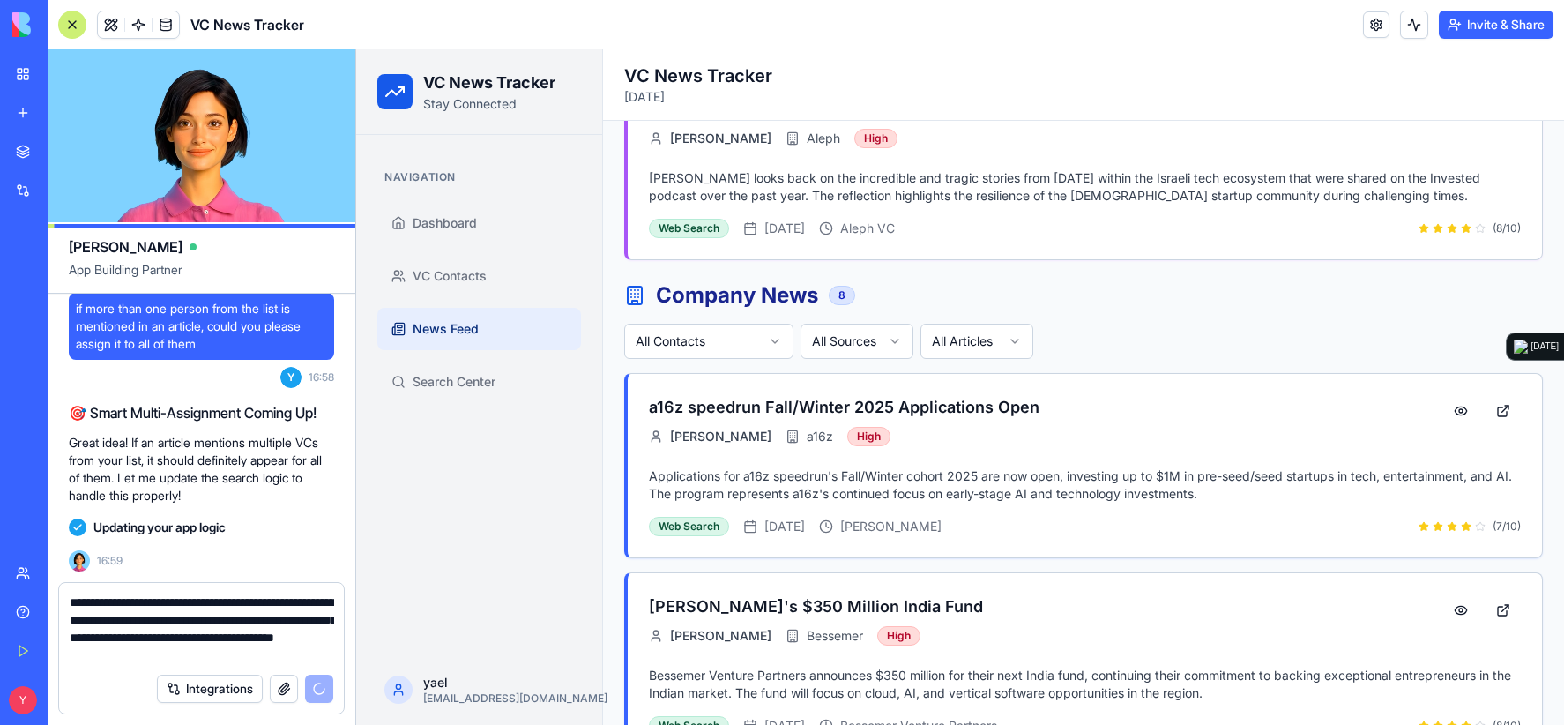
type textarea "**********"
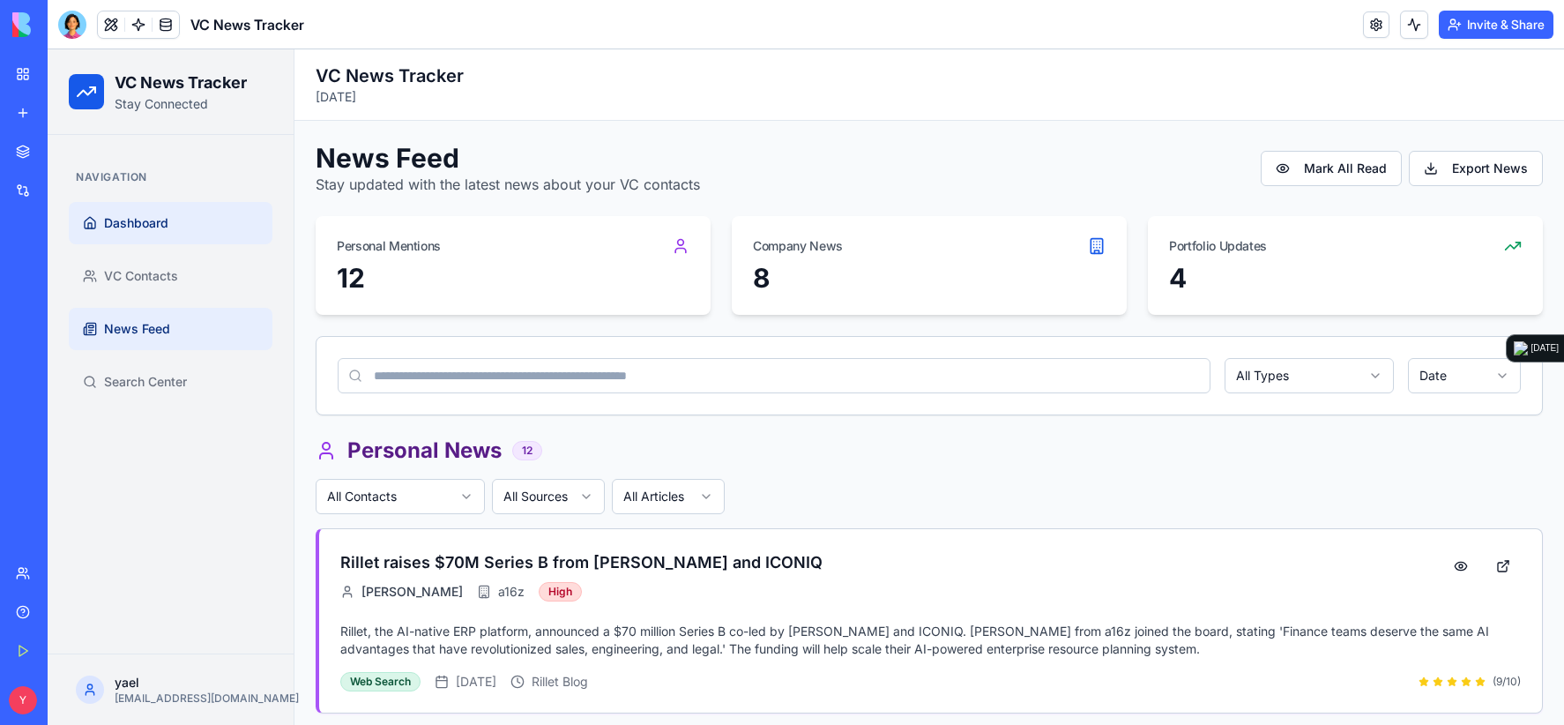
click at [122, 225] on span "Dashboard" at bounding box center [136, 223] width 64 height 18
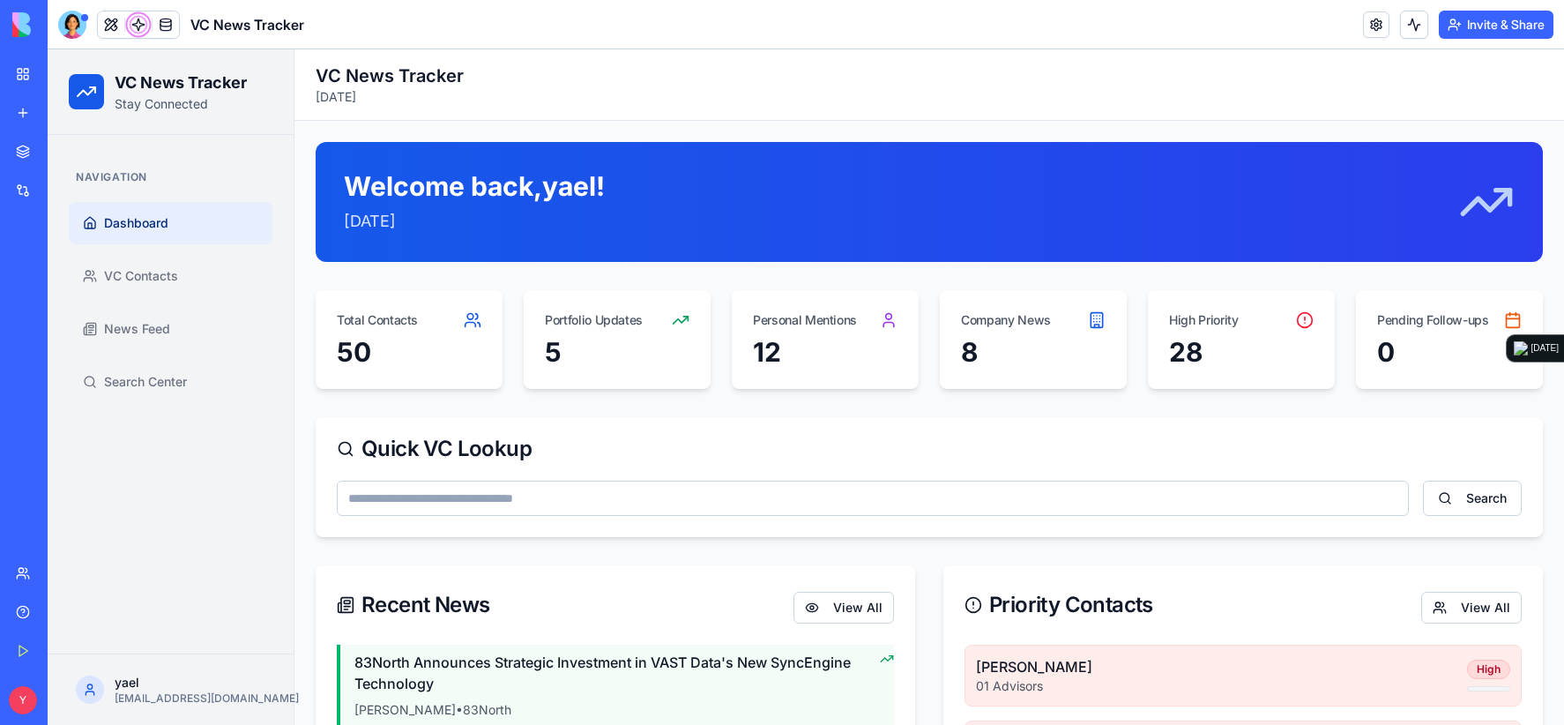
click at [74, 39] on header "VC News Tracker Invite & Share" at bounding box center [806, 24] width 1516 height 49
click at [150, 268] on span "VC Contacts" at bounding box center [141, 276] width 74 height 18
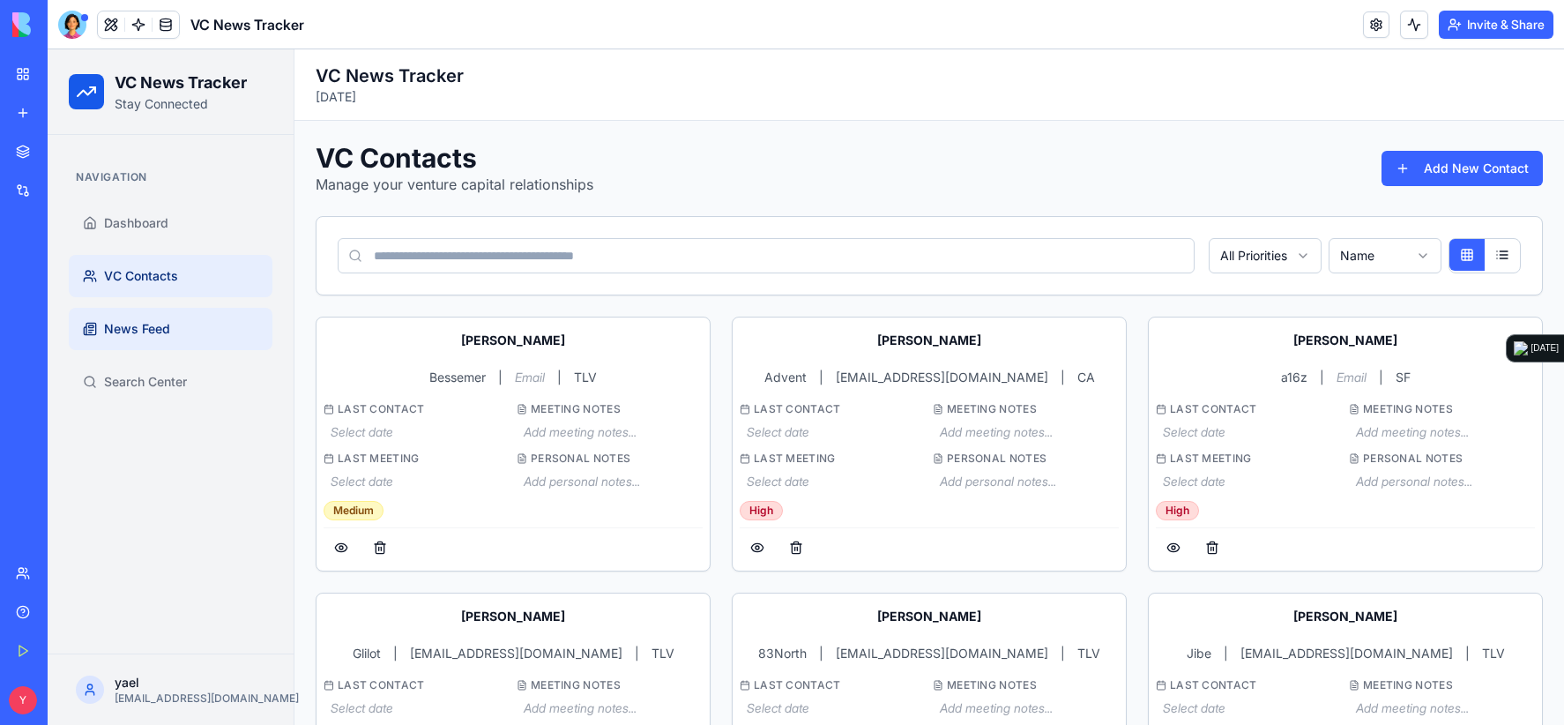
click at [132, 331] on span "News Feed" at bounding box center [137, 329] width 66 height 18
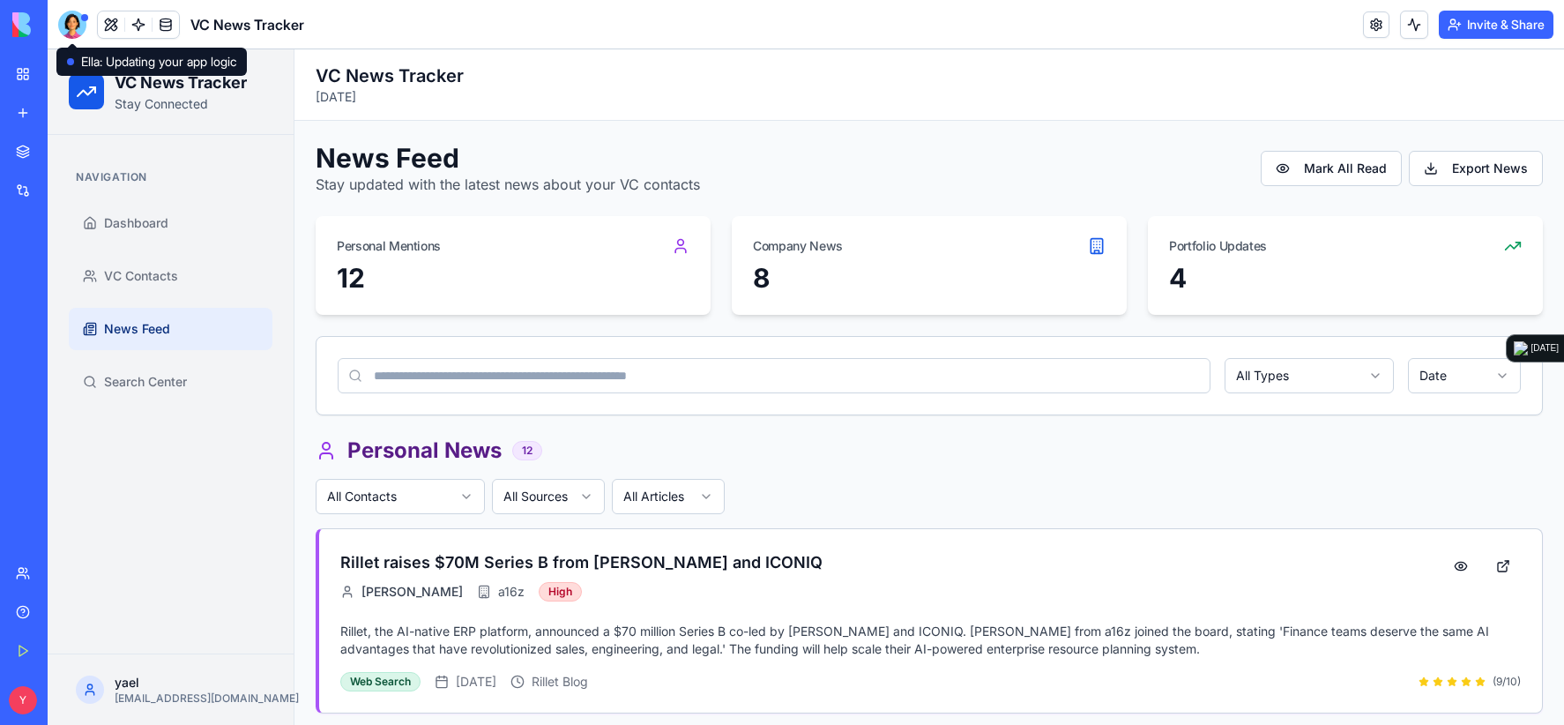
click at [69, 34] on div at bounding box center [72, 25] width 28 height 28
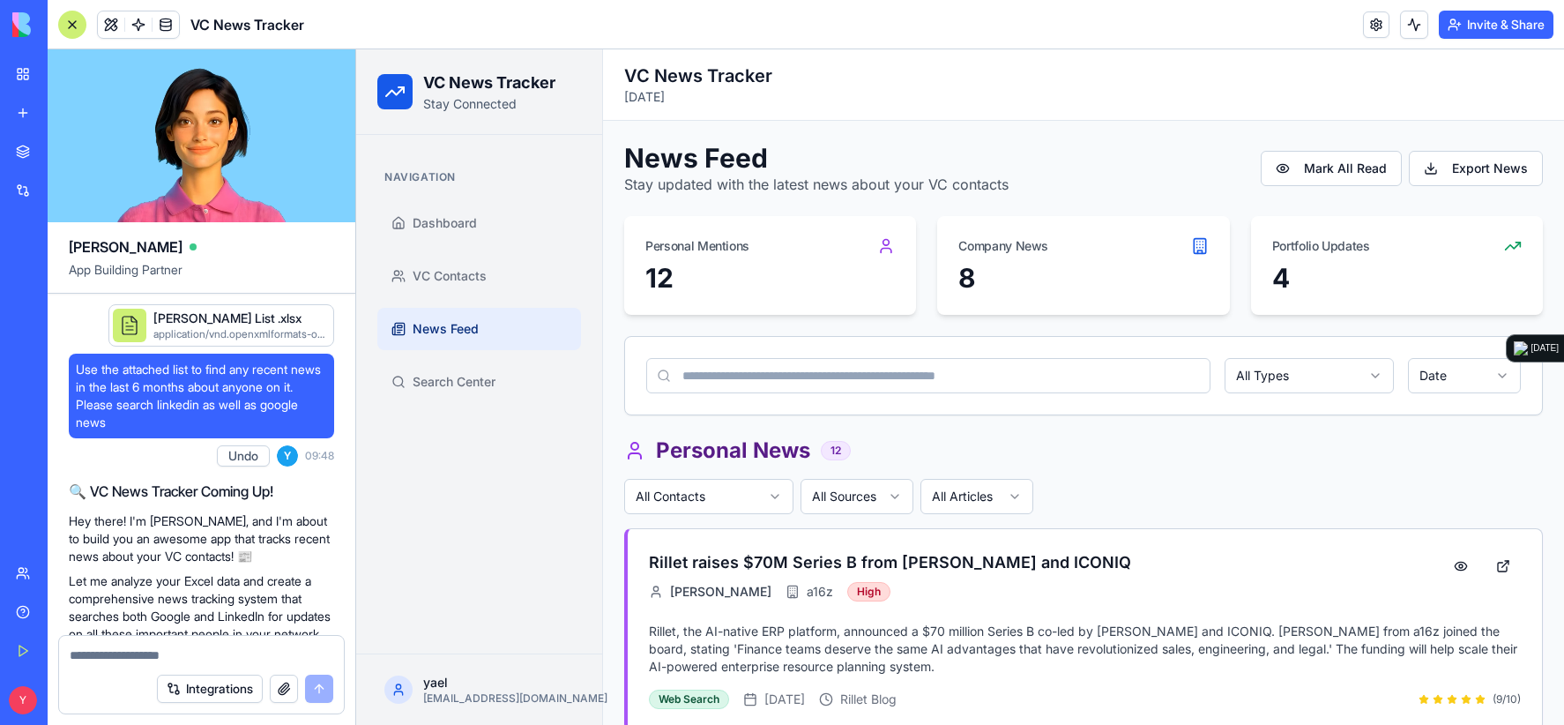
scroll to position [25293, 0]
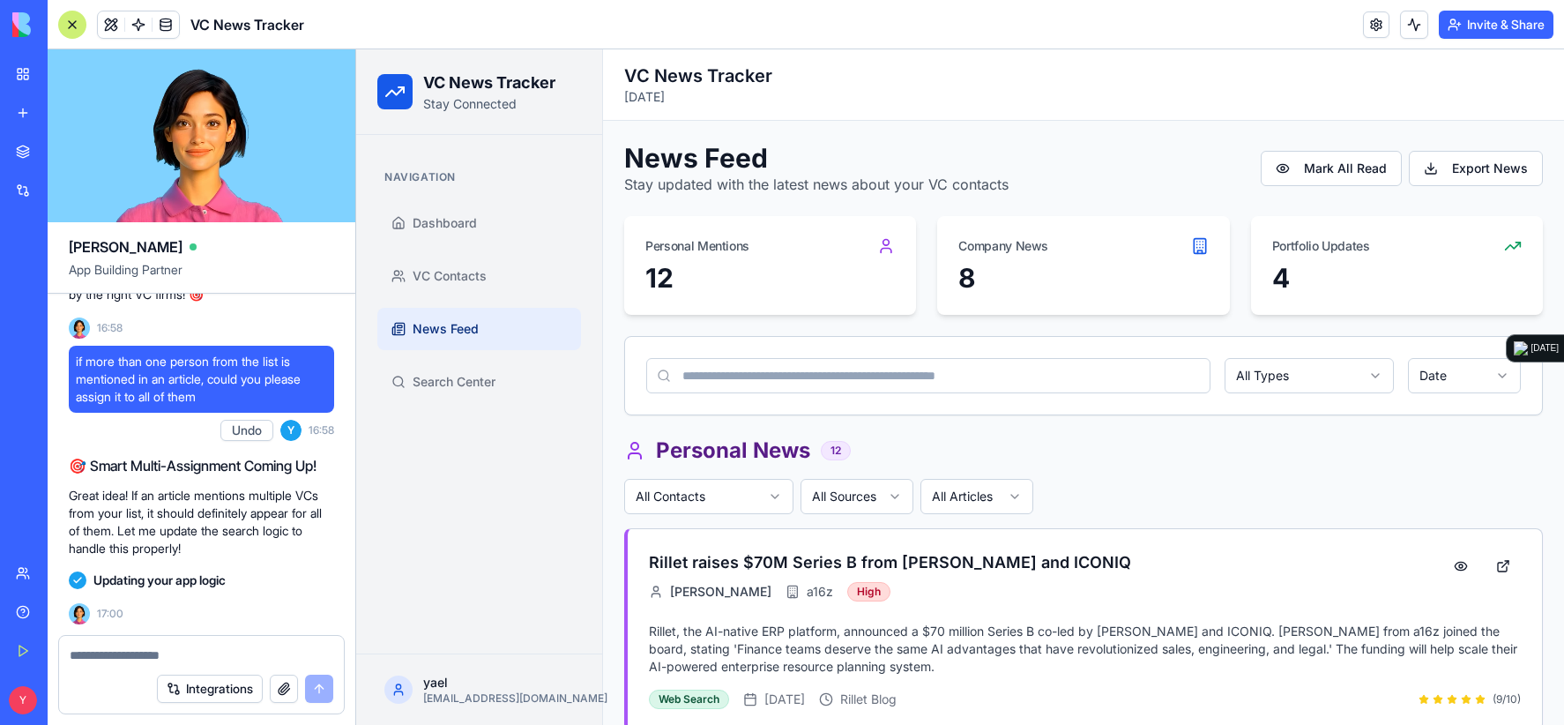
click at [200, 650] on textarea at bounding box center [202, 655] width 264 height 18
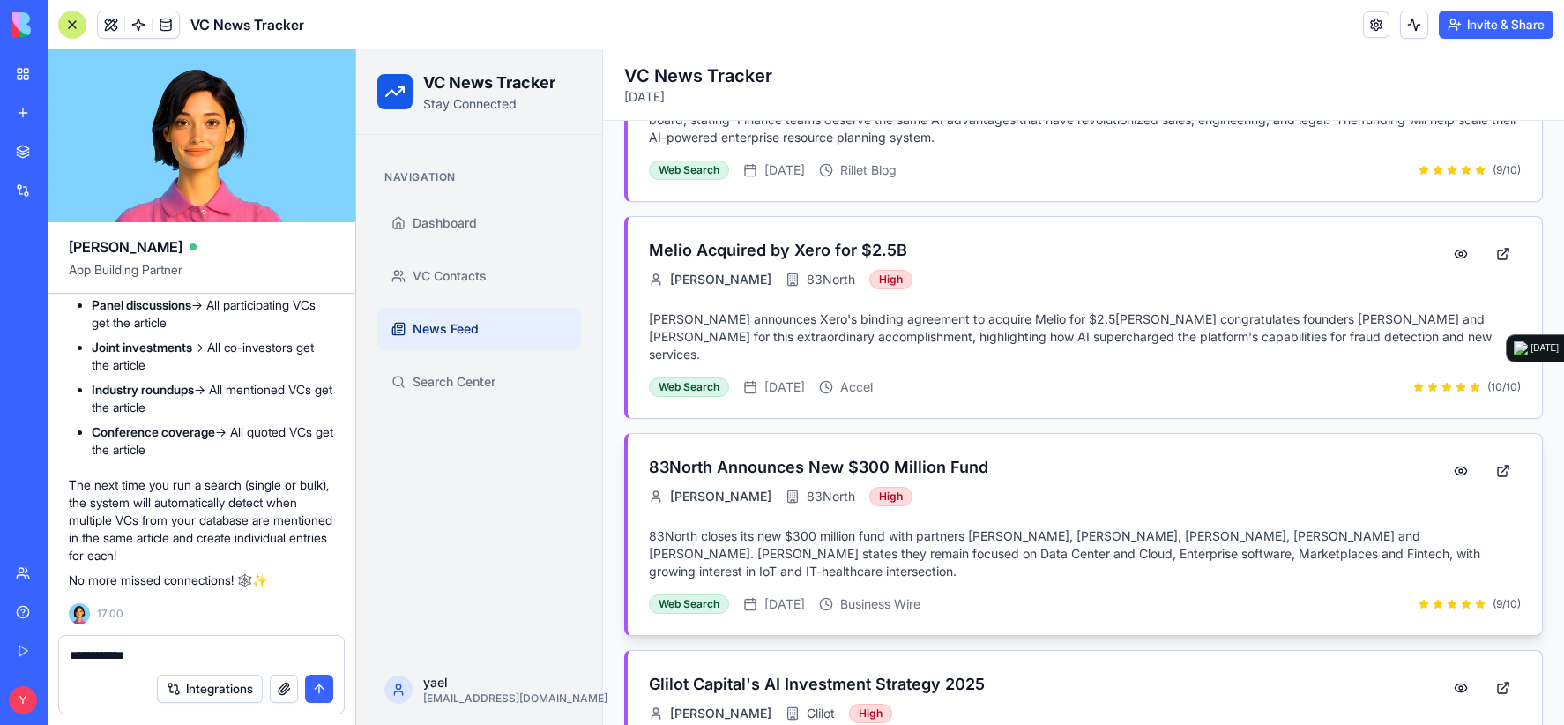
scroll to position [793, 0]
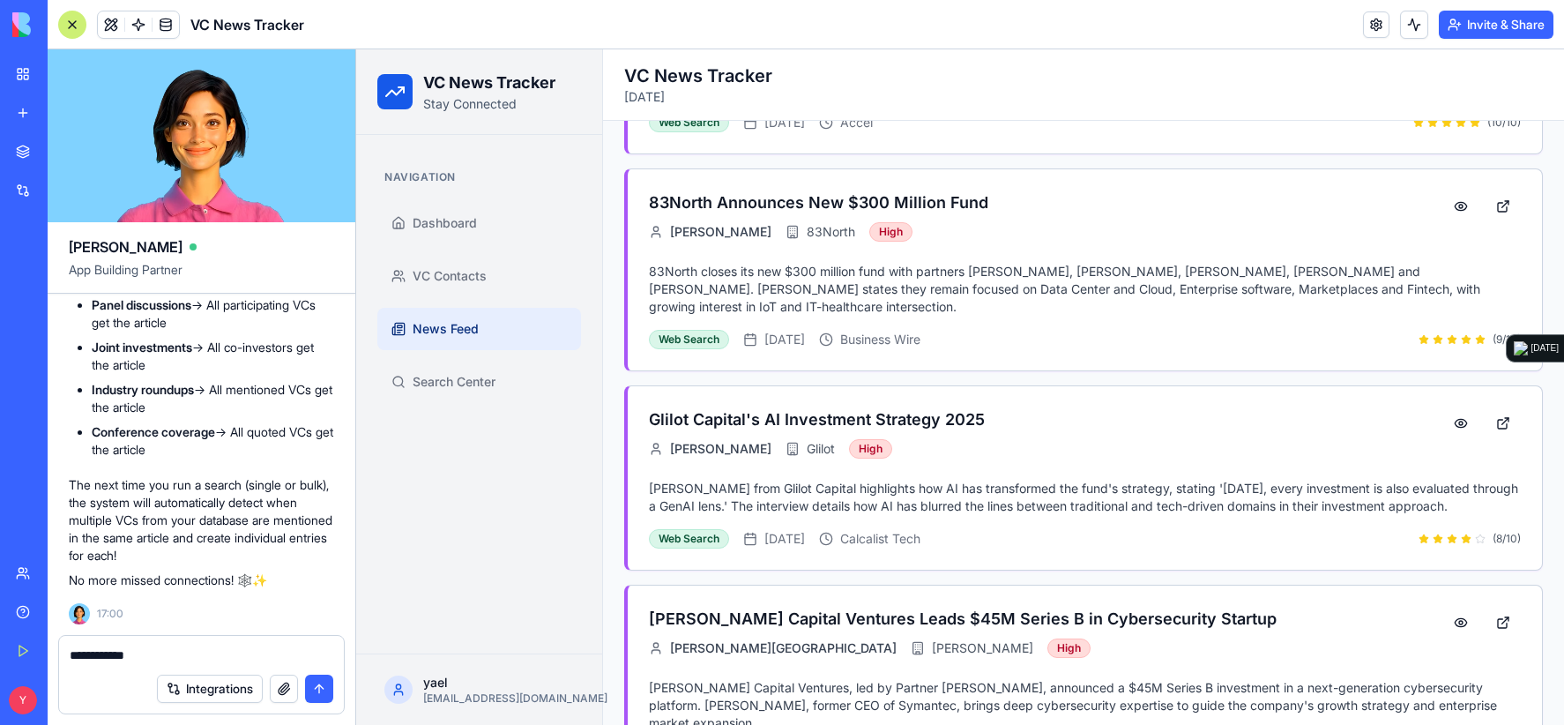
click at [205, 654] on textarea "**********" at bounding box center [202, 655] width 264 height 18
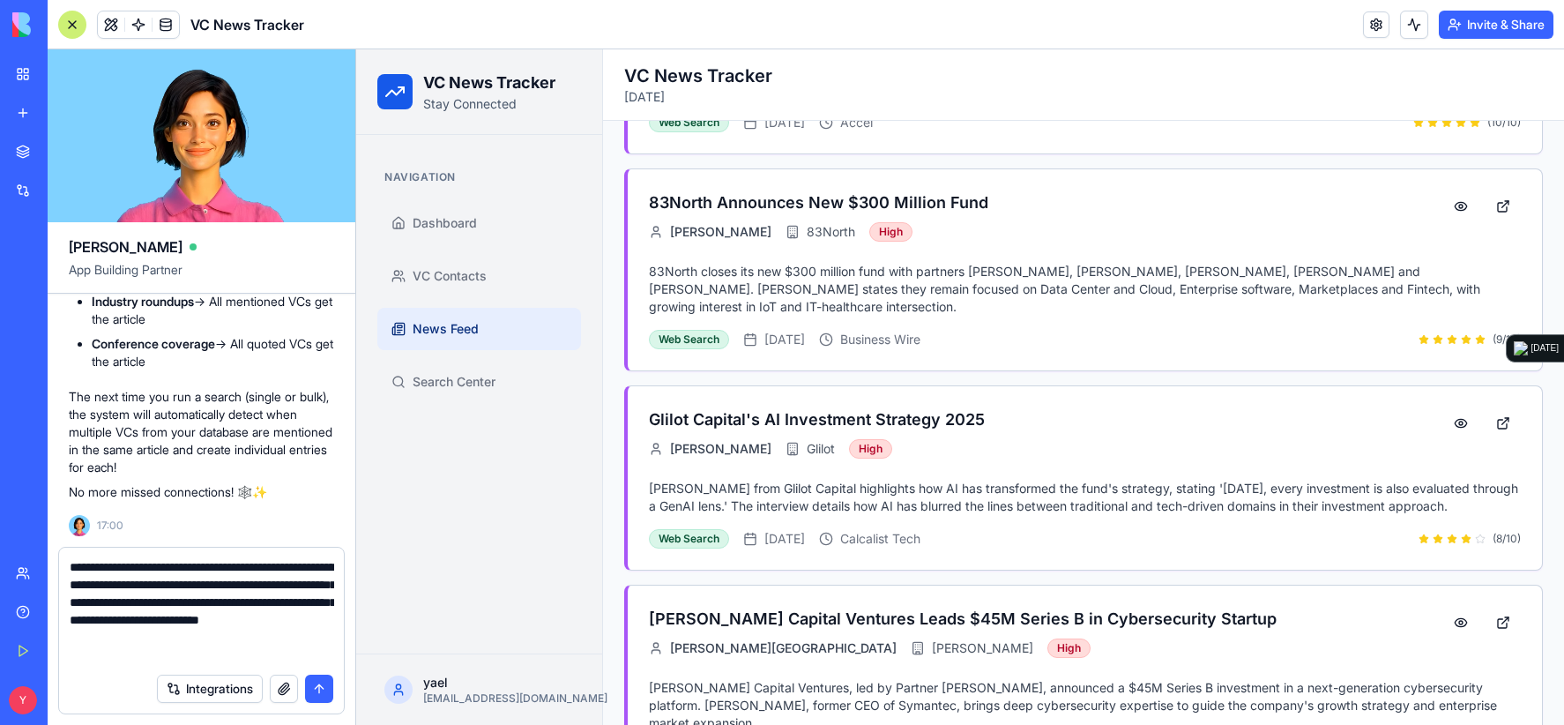
type textarea "**********"
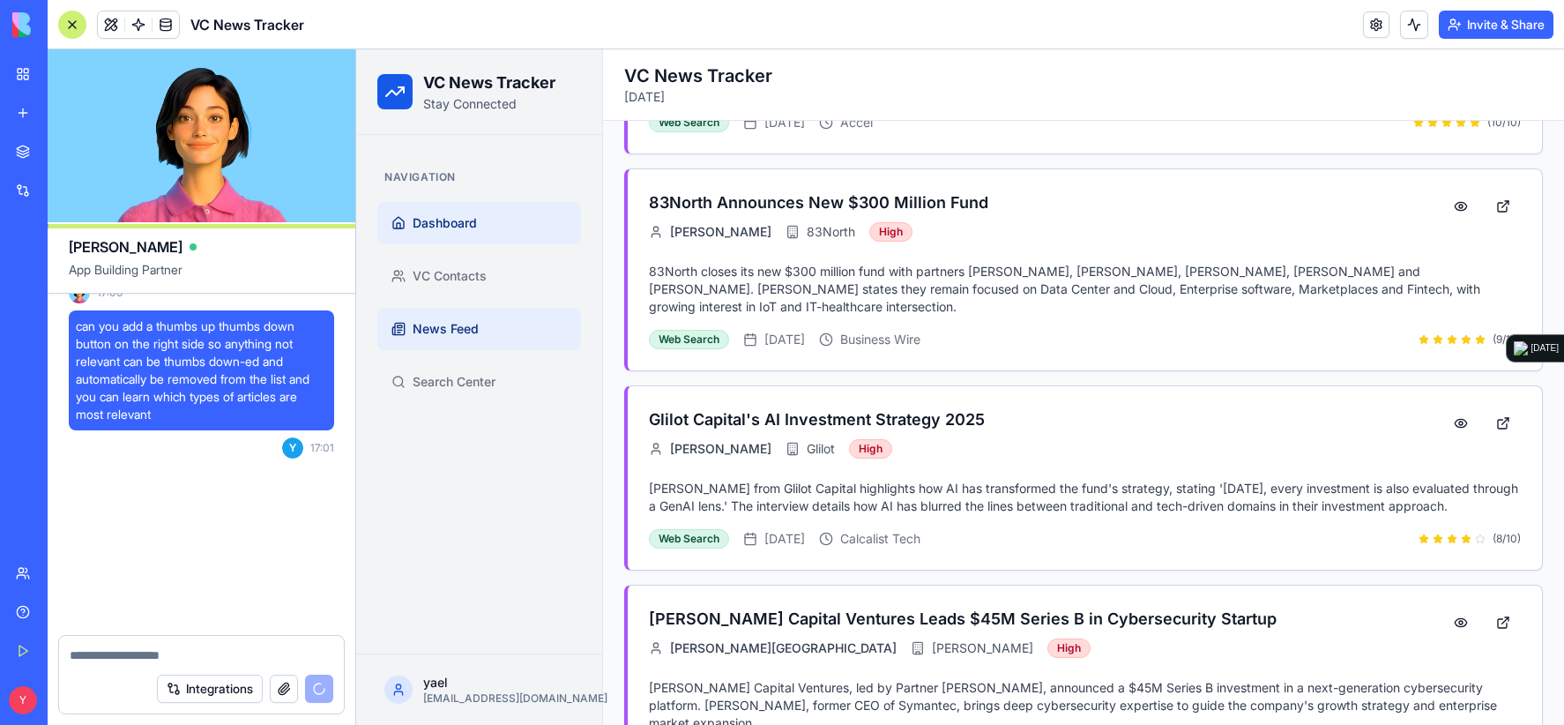
scroll to position [26277, 0]
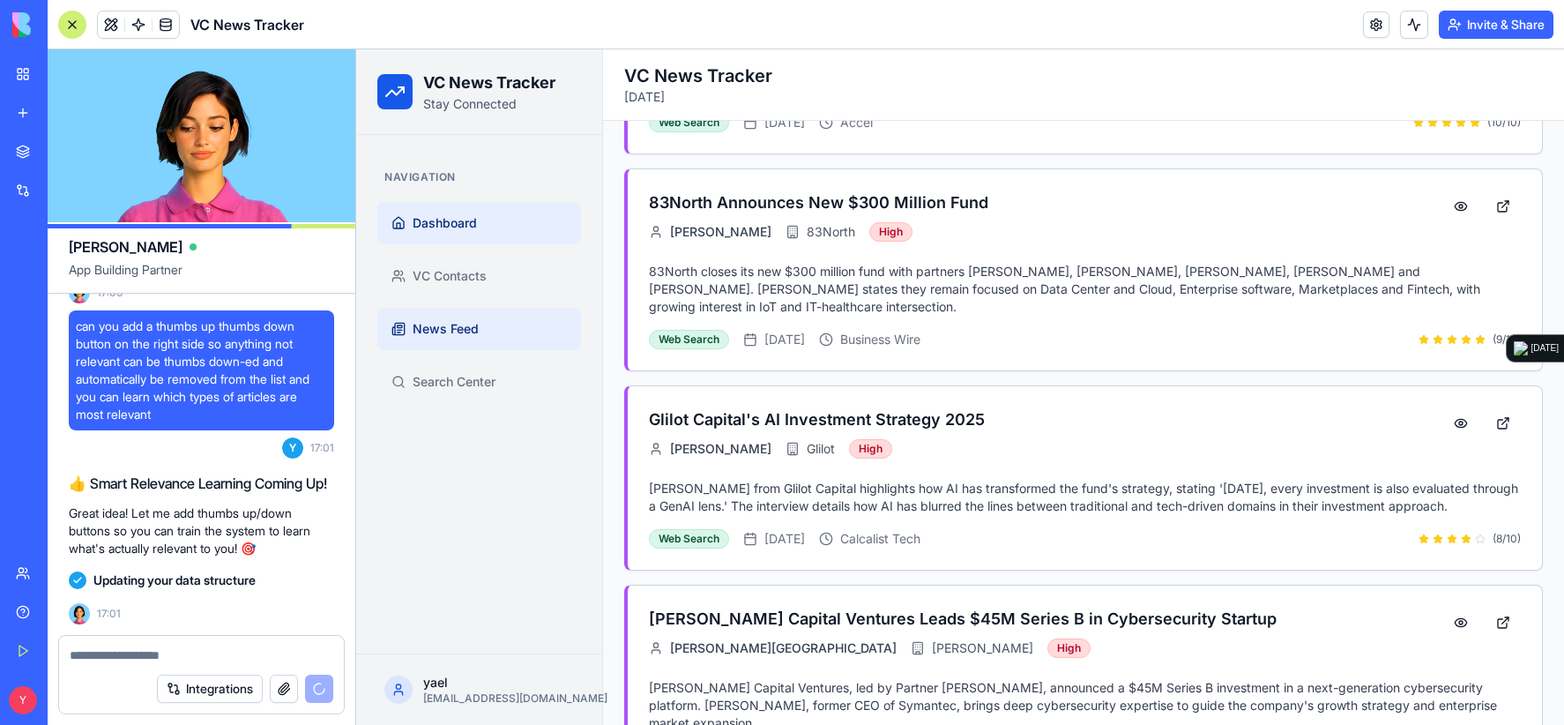
click at [442, 225] on span "Dashboard" at bounding box center [445, 223] width 64 height 18
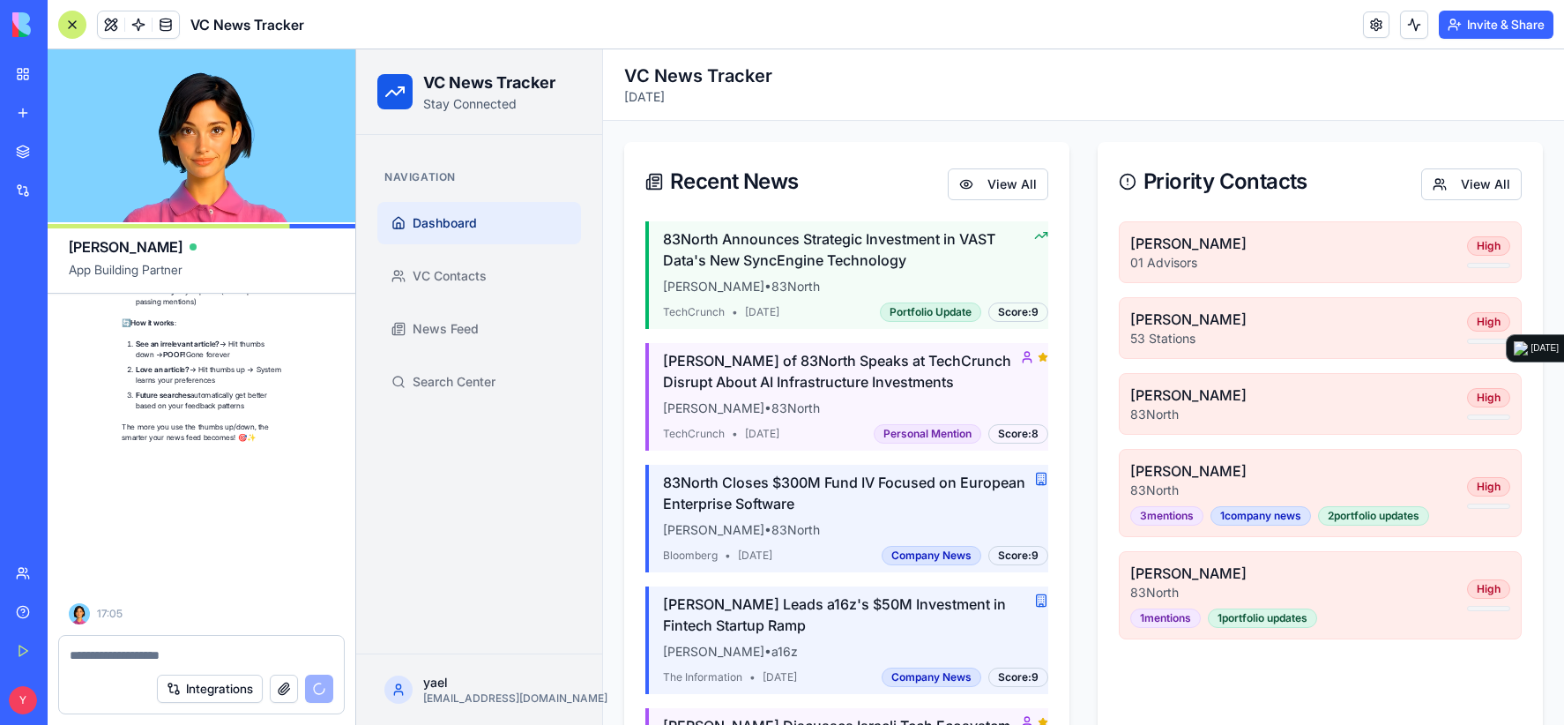
scroll to position [27187, 0]
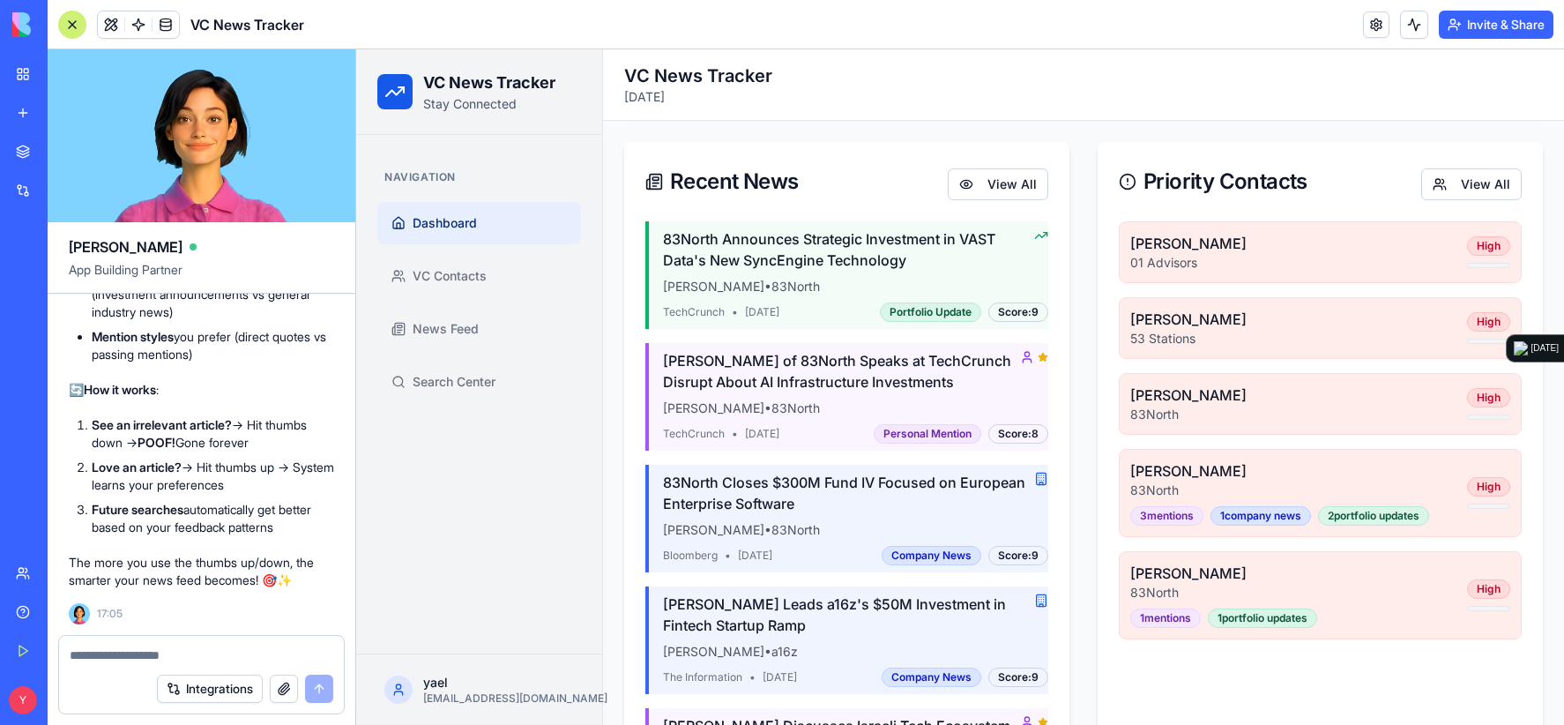
drag, startPoint x: 1049, startPoint y: 71, endPoint x: 757, endPoint y: 142, distance: 300.2
click at [1048, 71] on h2 "VC News Tracker" at bounding box center [1083, 75] width 918 height 25
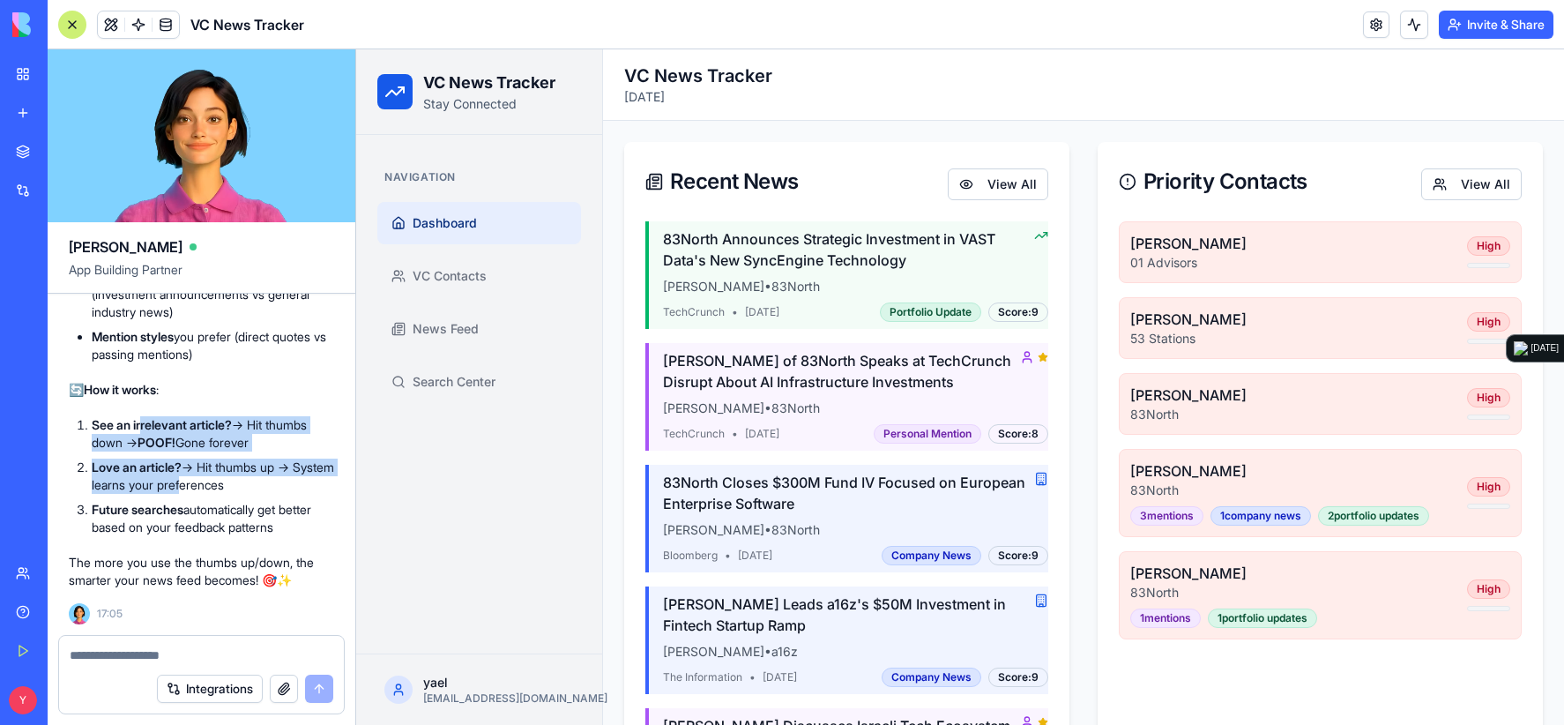
drag, startPoint x: 155, startPoint y: 449, endPoint x: 286, endPoint y: 495, distance: 138.6
click at [275, 494] on ol "See an irrelevant article? → Hit thumbs down → POOF! Gone forever Love an artic…" at bounding box center [201, 476] width 265 height 120
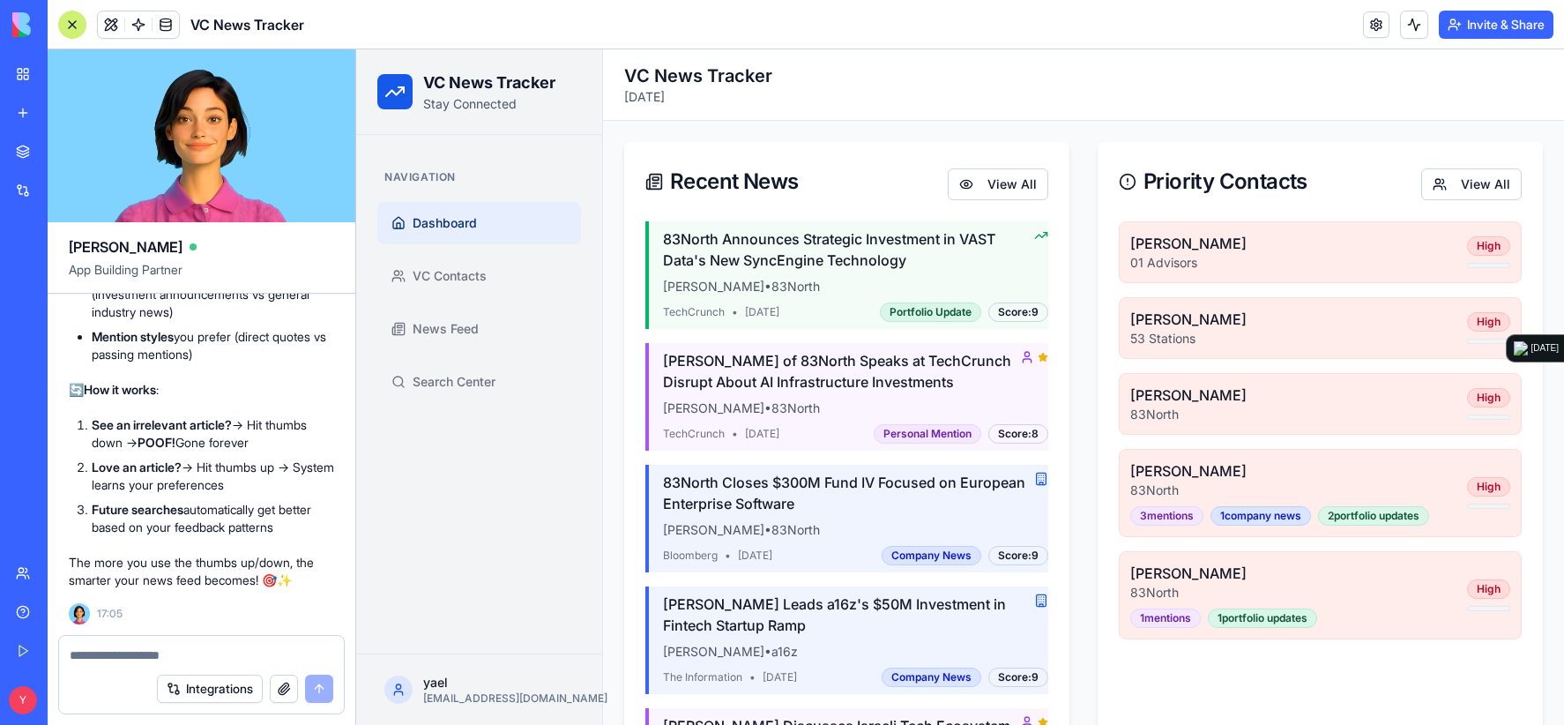
click at [289, 495] on ol "See an irrelevant article? → Hit thumbs down → POOF! Gone forever Love an artic…" at bounding box center [201, 476] width 265 height 120
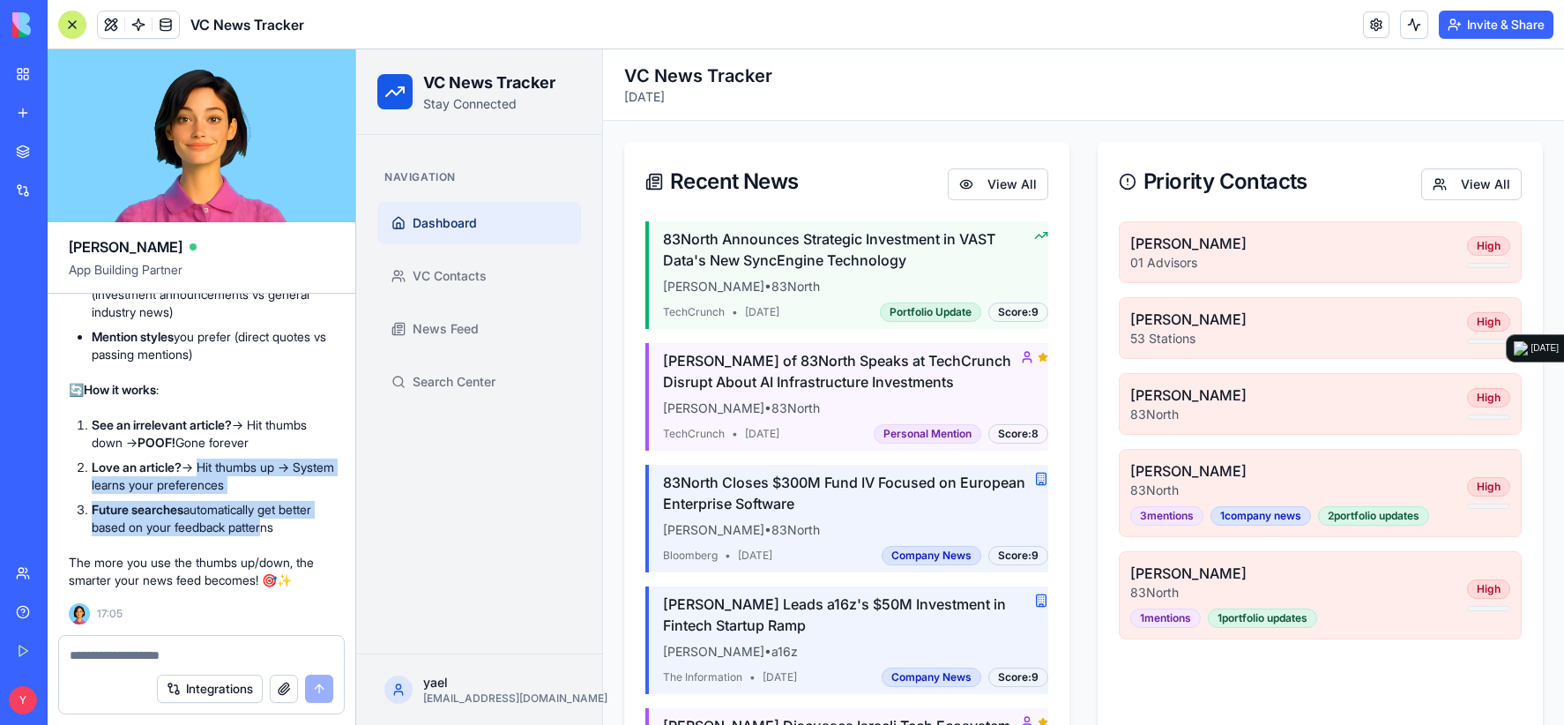
drag, startPoint x: 233, startPoint y: 504, endPoint x: 206, endPoint y: 417, distance: 91.2
click at [206, 452] on ol "See an irrelevant article? → Hit thumbs down → POOF! Gone forever Love an artic…" at bounding box center [201, 476] width 265 height 120
click at [182, 457] on ol "See an irrelevant article? → Hit thumbs down → POOF! Gone forever Love an artic…" at bounding box center [201, 476] width 265 height 120
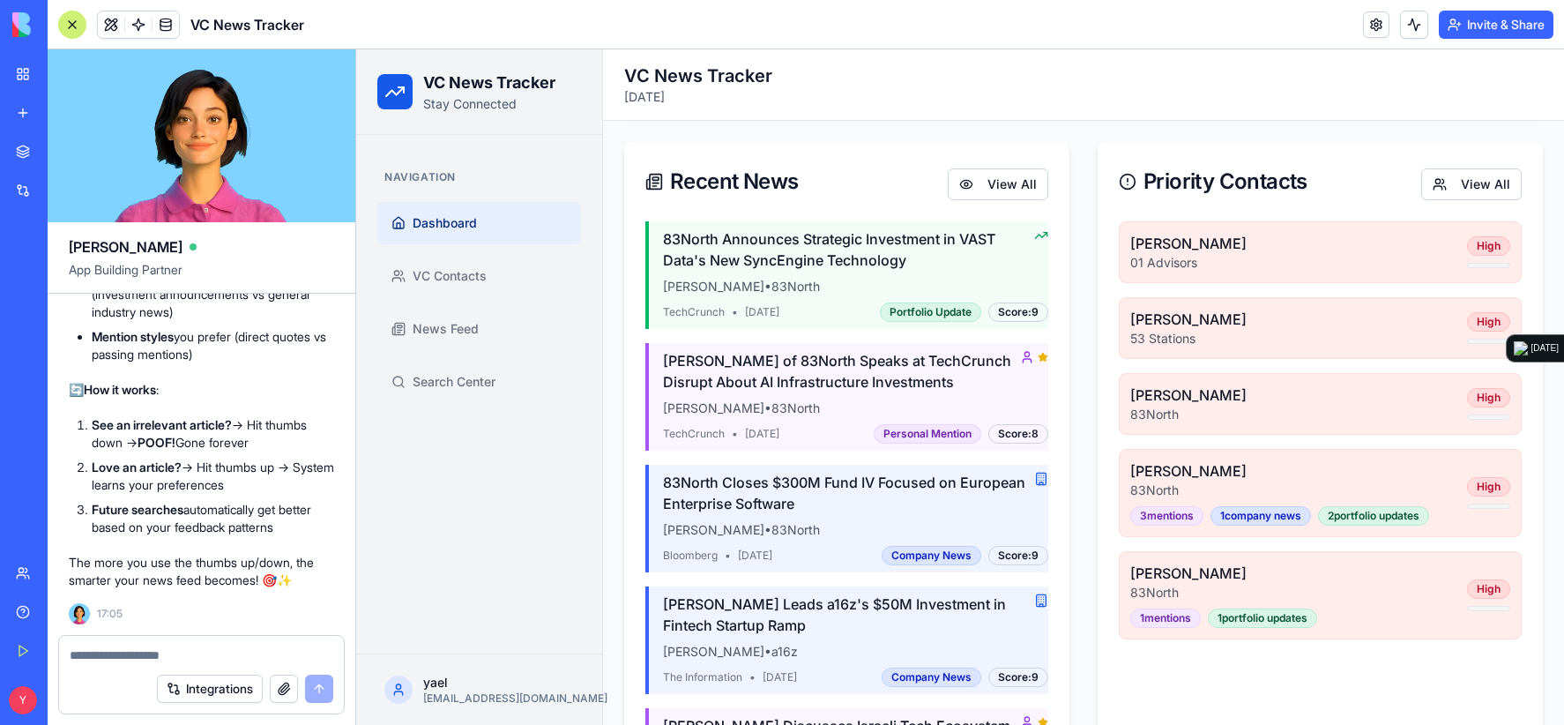
scroll to position [26570, 0]
click at [469, 330] on span "News Feed" at bounding box center [446, 329] width 66 height 18
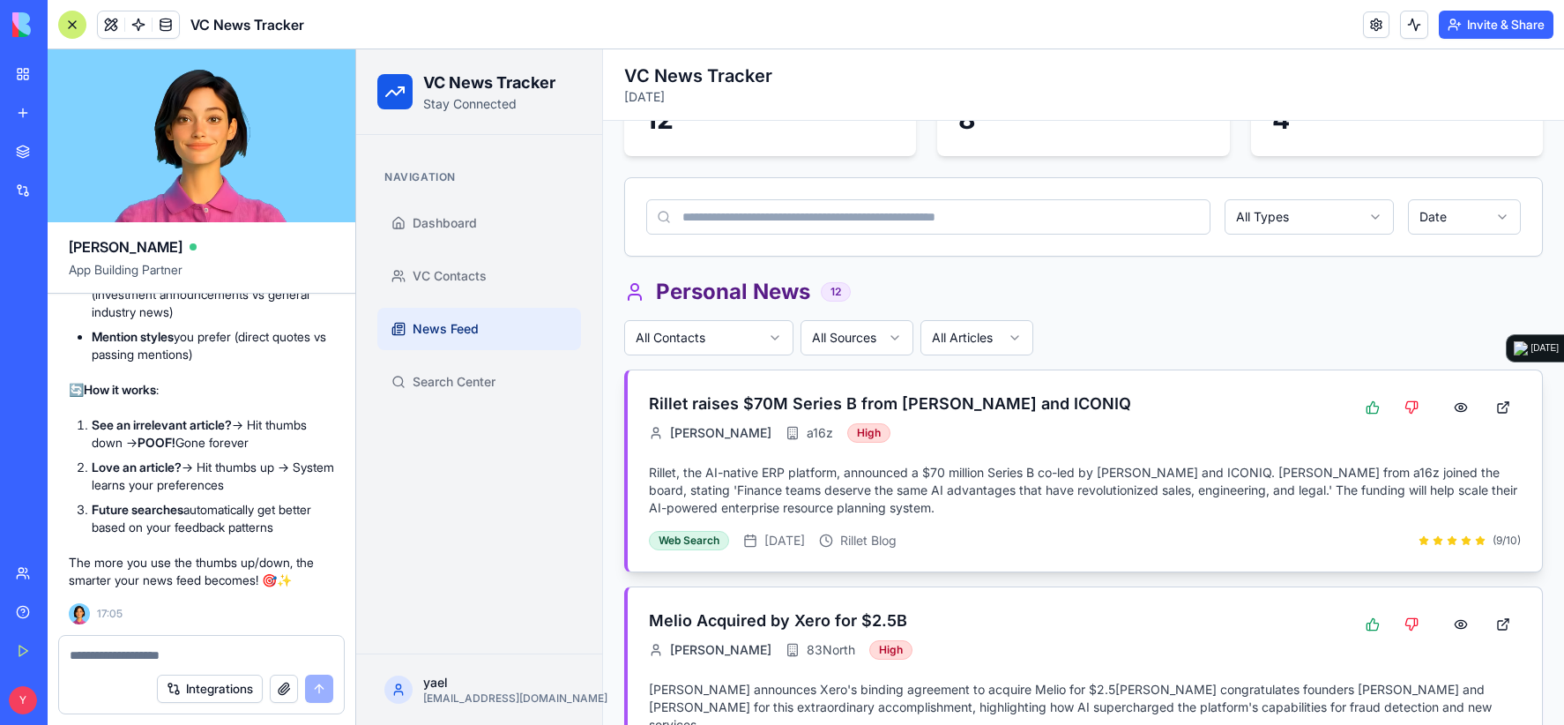
scroll to position [176, 0]
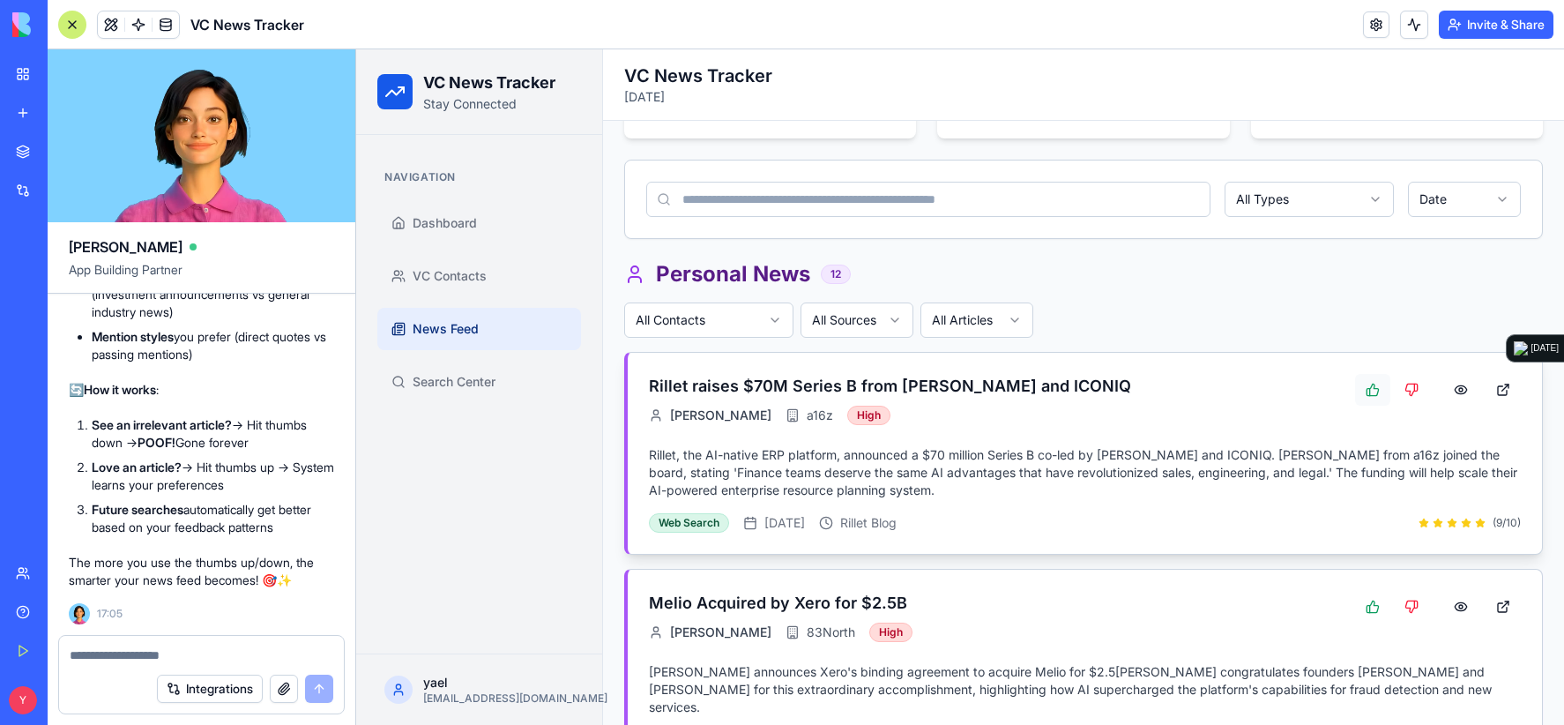
click at [1357, 396] on button at bounding box center [1372, 390] width 35 height 32
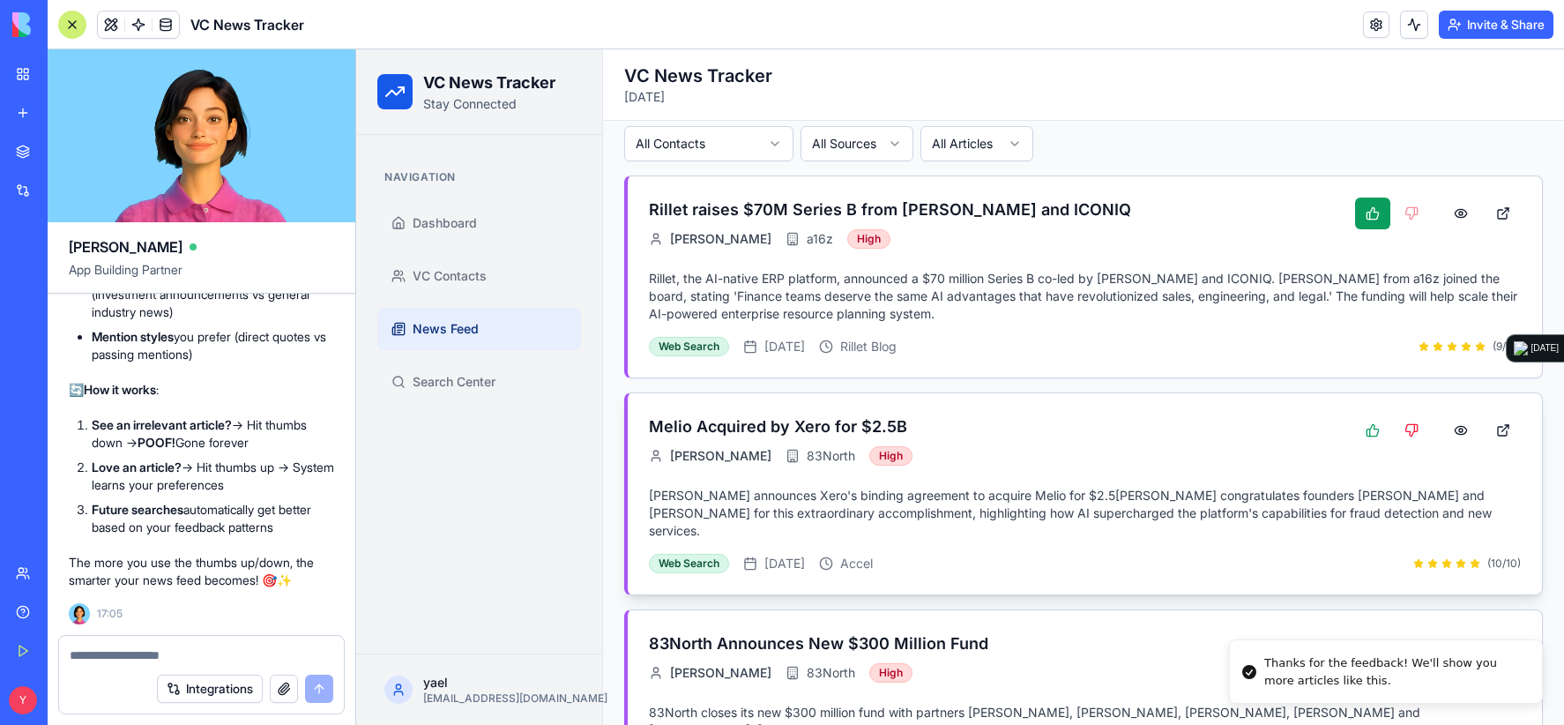
click at [1209, 459] on div "Gil Goren 83North High" at bounding box center [995, 455] width 692 height 19
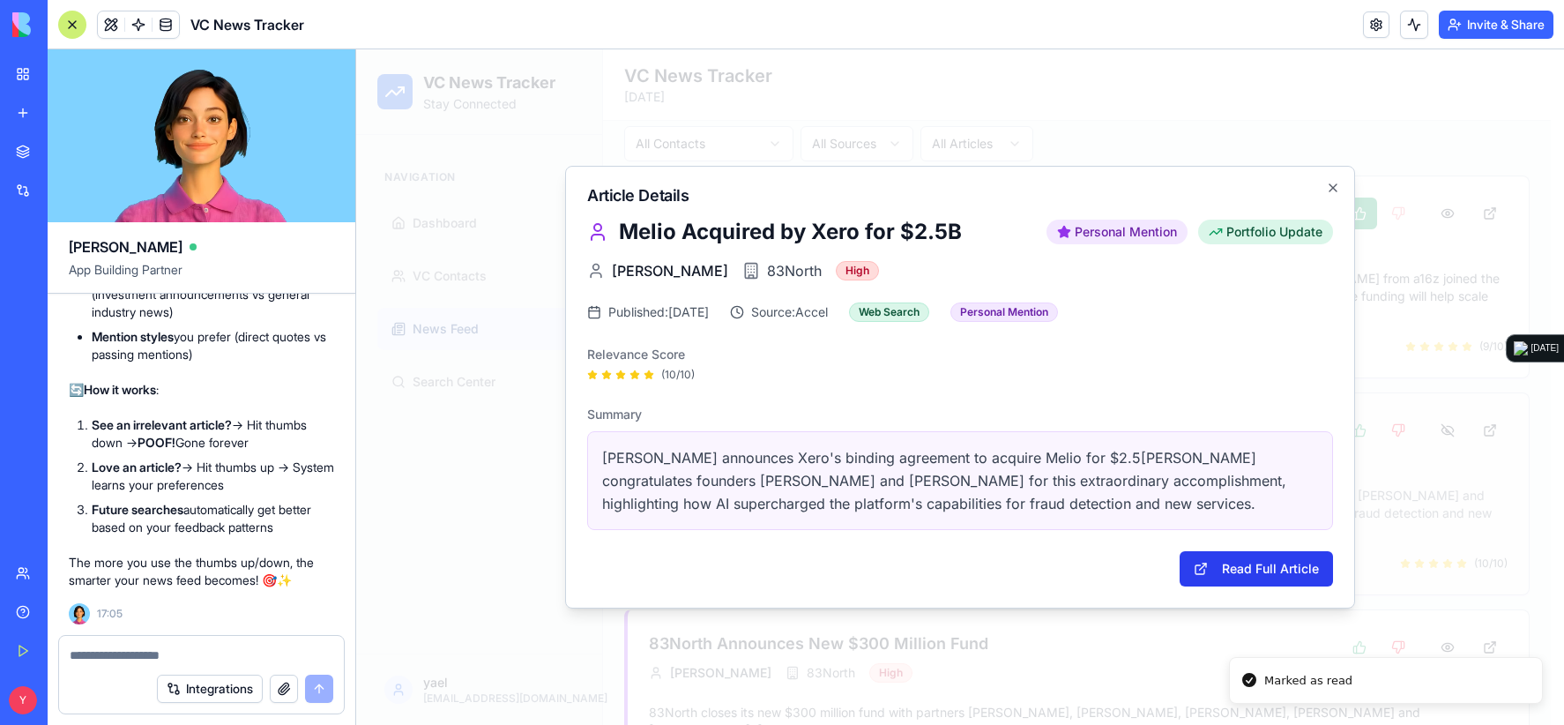
click at [1238, 565] on button "Read Full Article" at bounding box center [1255, 568] width 153 height 35
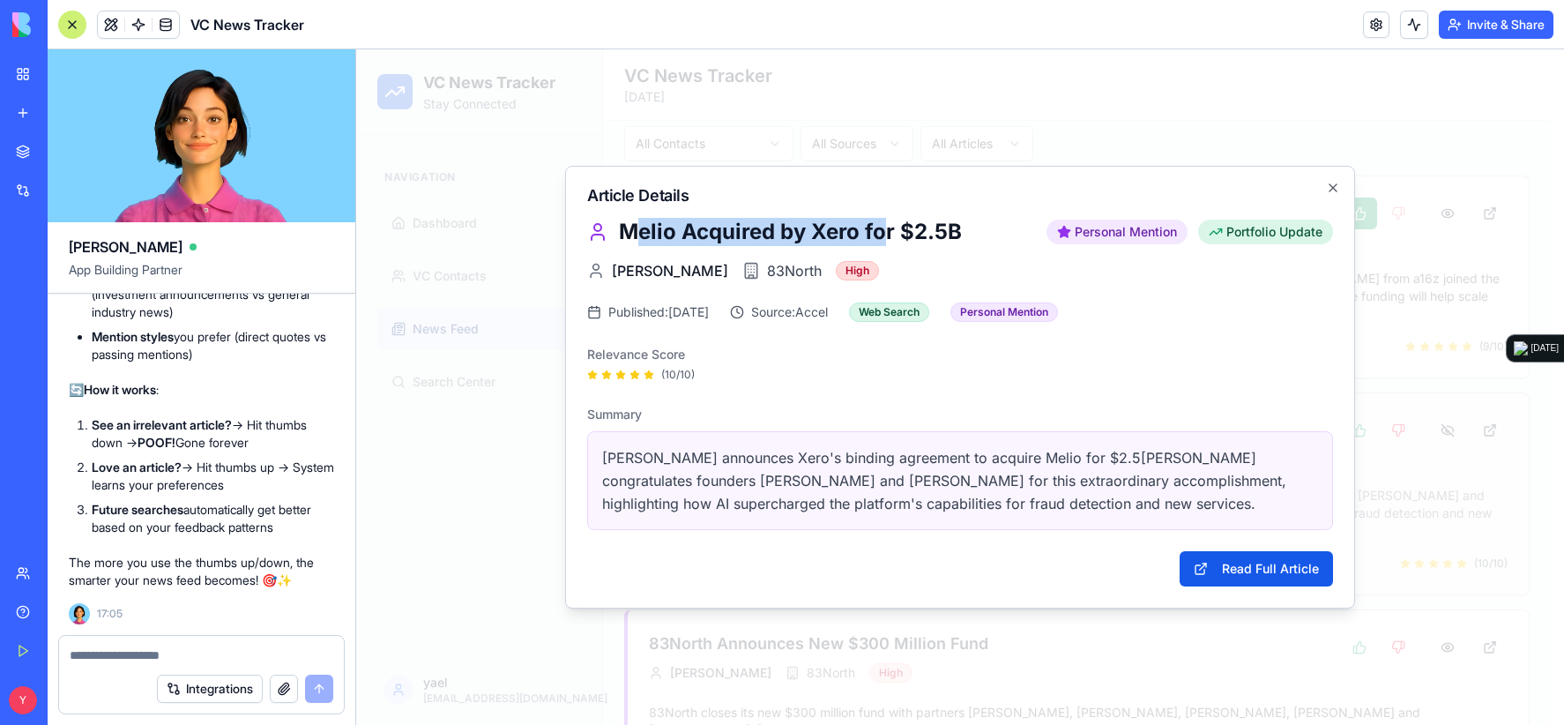
drag, startPoint x: 650, startPoint y: 225, endPoint x: 888, endPoint y: 234, distance: 238.1
click at [888, 234] on h2 "Melio Acquired by Xero for $2.5B" at bounding box center [827, 232] width 417 height 28
click at [894, 233] on h2 "Melio Acquired by Xero for $2.5B" at bounding box center [827, 232] width 417 height 28
click at [1327, 184] on icon "button" at bounding box center [1333, 188] width 14 height 14
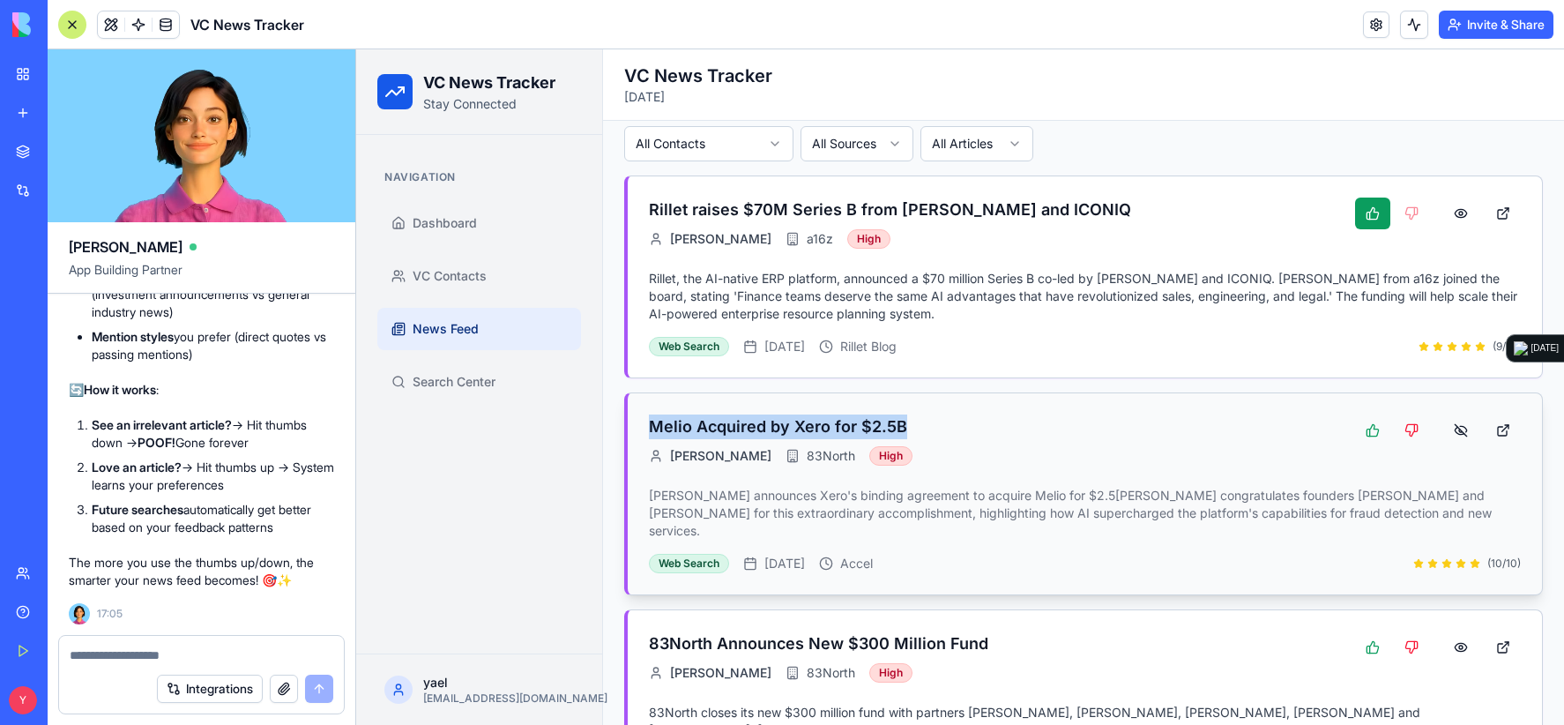
drag, startPoint x: 949, startPoint y: 417, endPoint x: 645, endPoint y: 420, distance: 304.1
click at [645, 420] on div "Melio Acquired by Xero for $2.5B Gil Goren 83North High Philippe Botteri announ…" at bounding box center [1085, 493] width 914 height 201
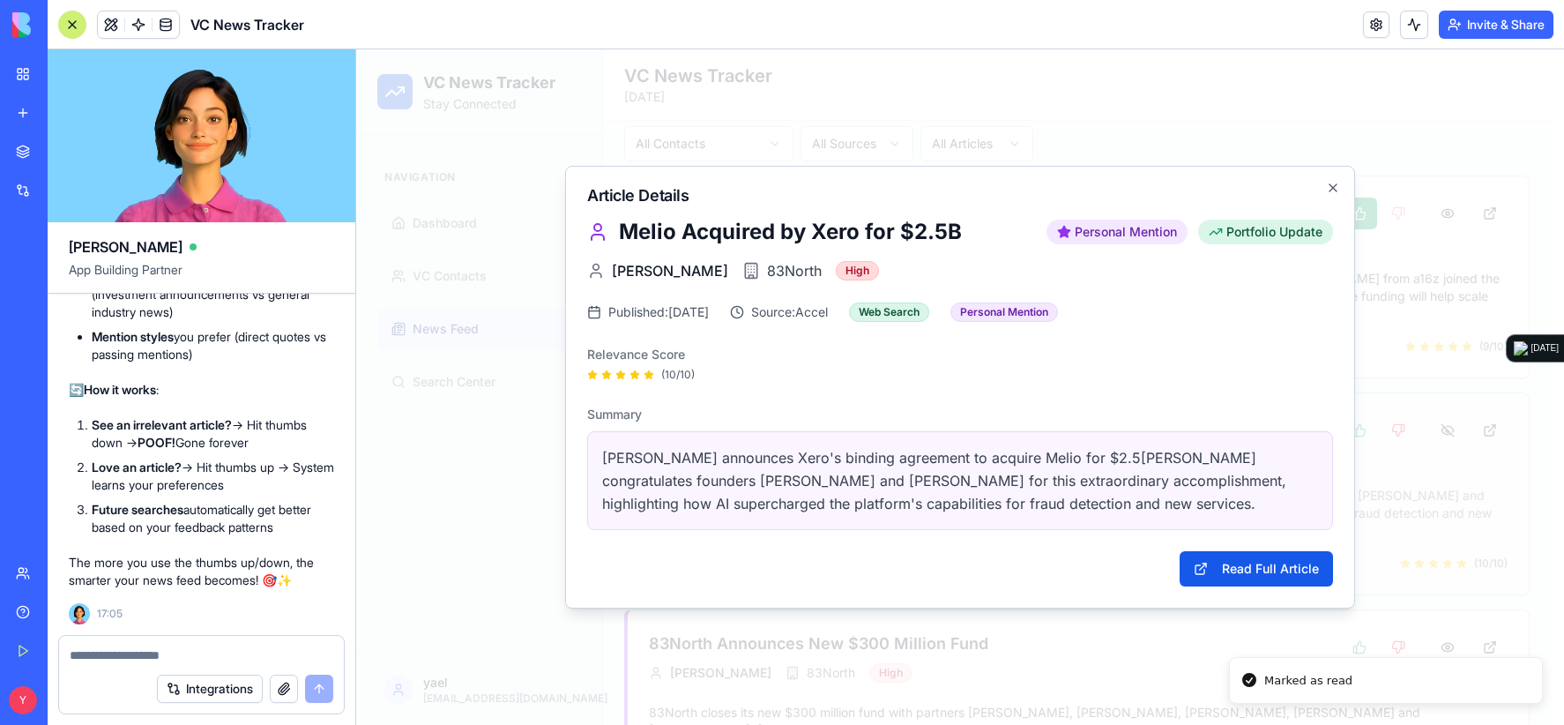
copy h3 "Melio Acquired by Xero for $2.5B"
drag, startPoint x: 925, startPoint y: 234, endPoint x: 613, endPoint y: 230, distance: 312.0
click at [613, 230] on div "Melio Acquired by Xero for $2.5B Personal Mention Portfolio Update" at bounding box center [960, 232] width 746 height 28
click at [955, 227] on h2 "Melio Acquired by Xero for $2.5B" at bounding box center [827, 232] width 417 height 28
click at [670, 229] on h2 "Melio Acquired by Xero for $2.5B" at bounding box center [827, 232] width 417 height 28
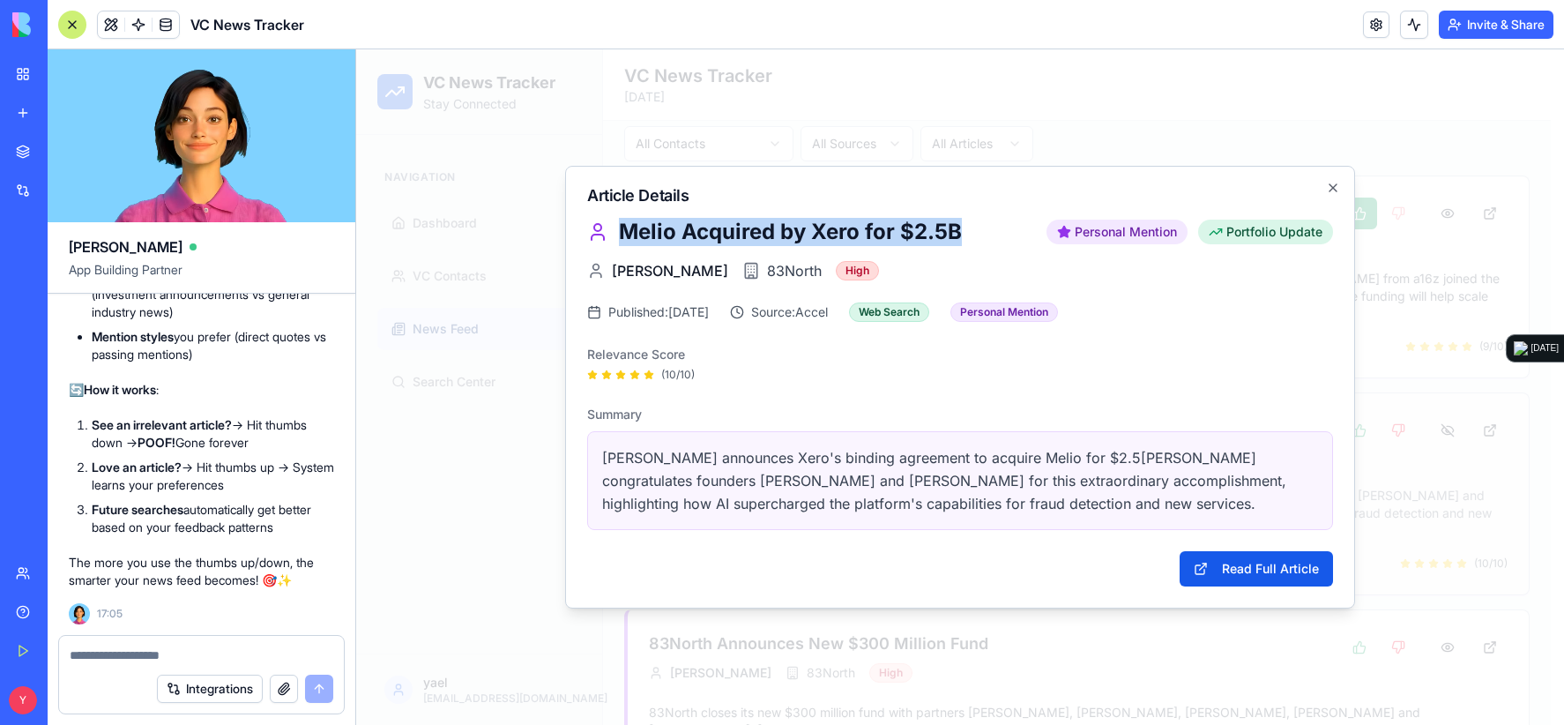
drag, startPoint x: 622, startPoint y: 229, endPoint x: 977, endPoint y: 235, distance: 354.4
click at [977, 235] on h2 "Melio Acquired by Xero for $2.5B" at bounding box center [827, 232] width 417 height 28
copy h2 "Melio Acquired by Xero for $2.5B"
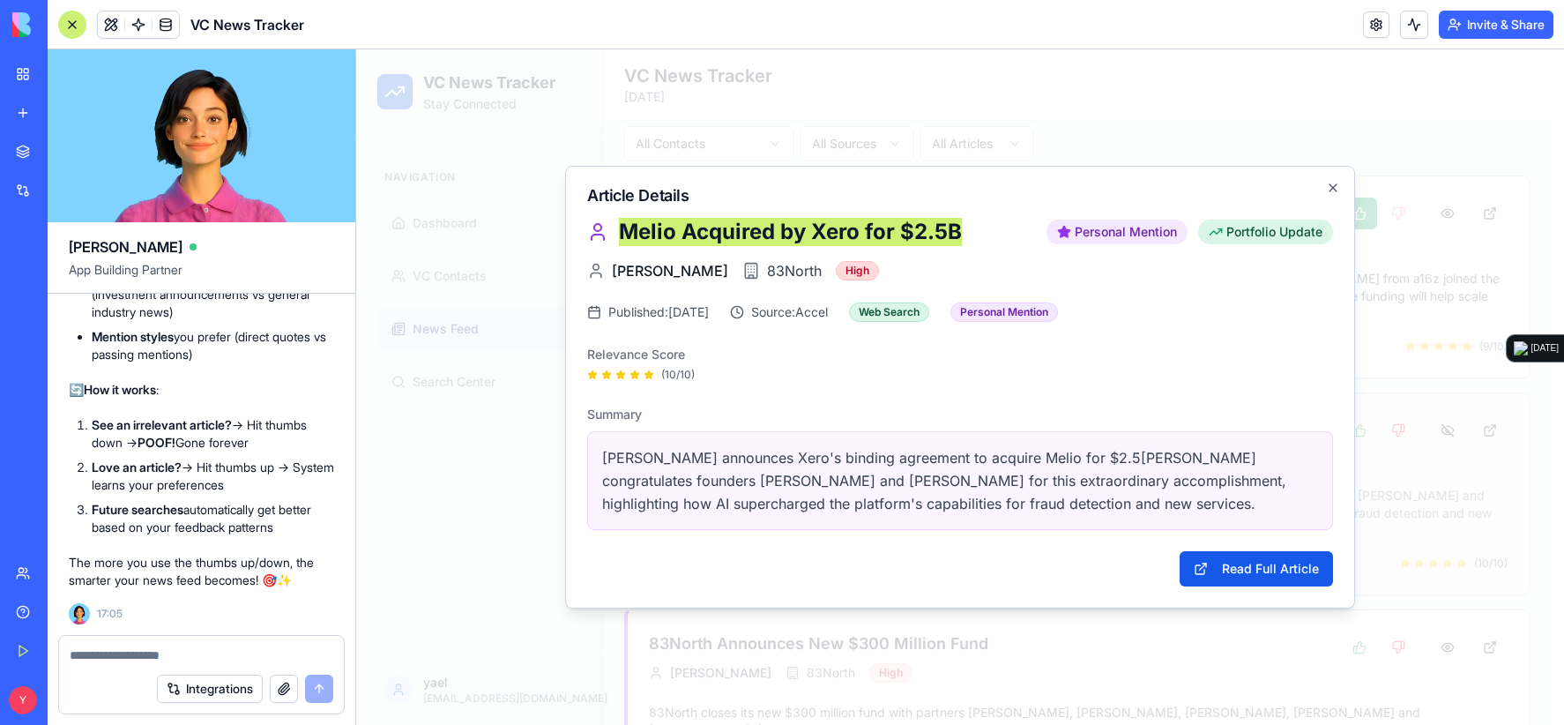
click at [197, 646] on textarea at bounding box center [202, 655] width 264 height 18
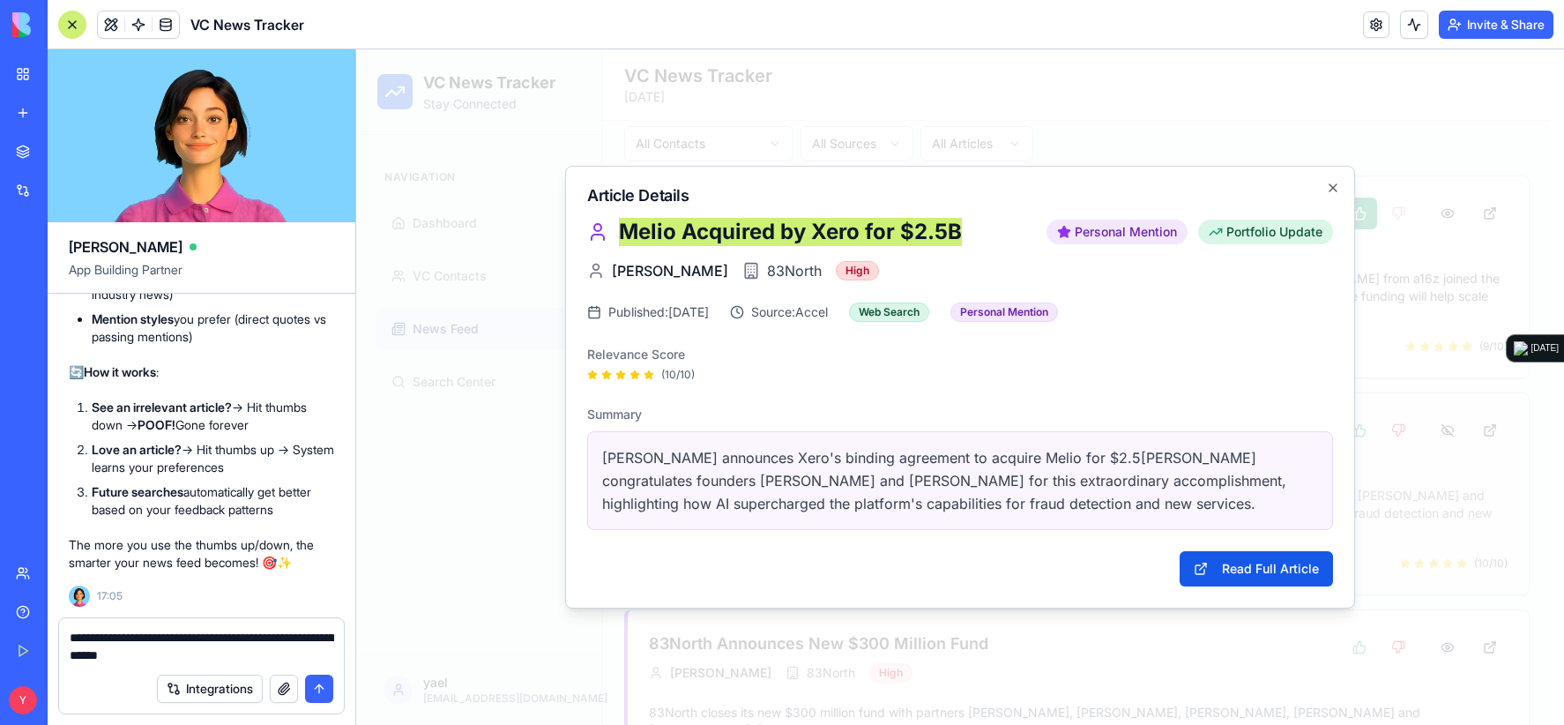
type textarea "**********"
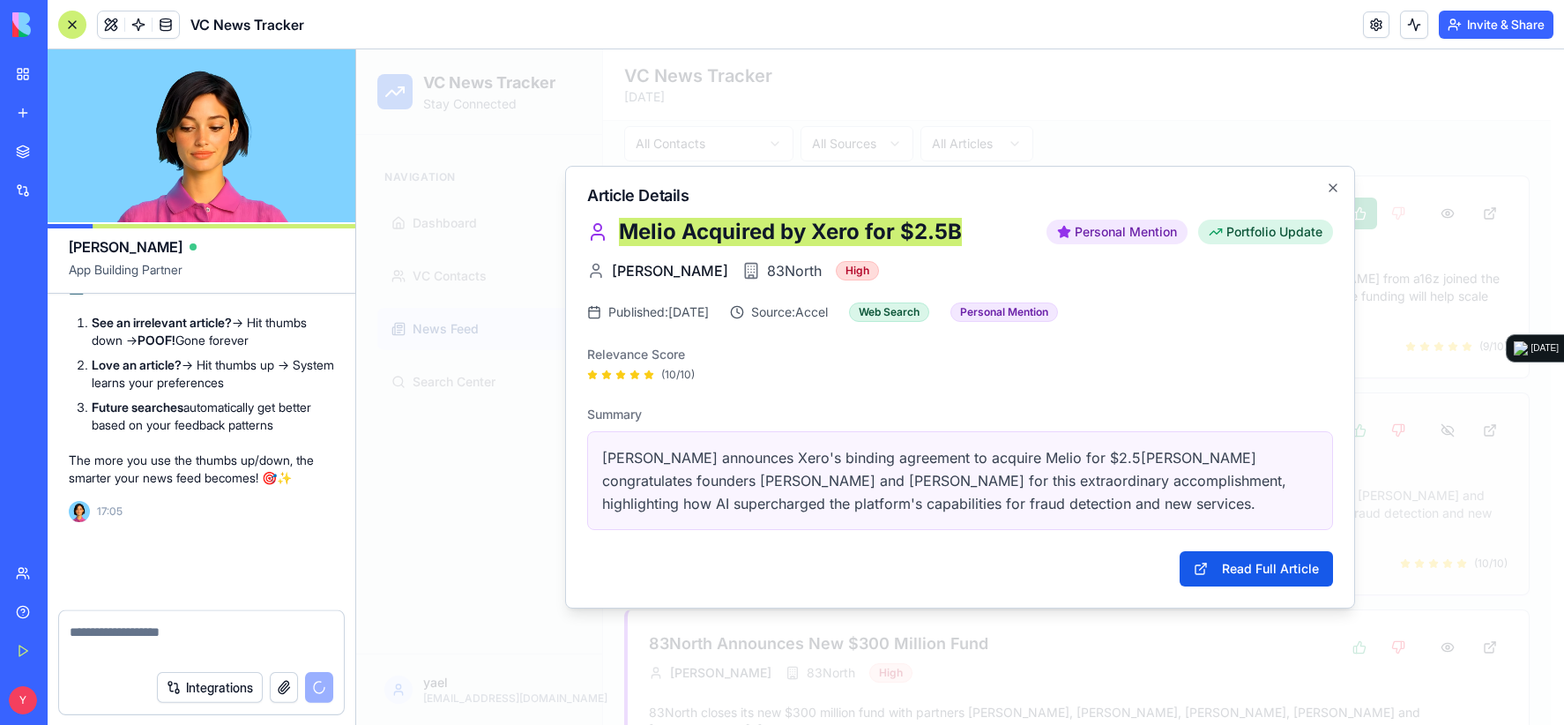
scroll to position [27271, 0]
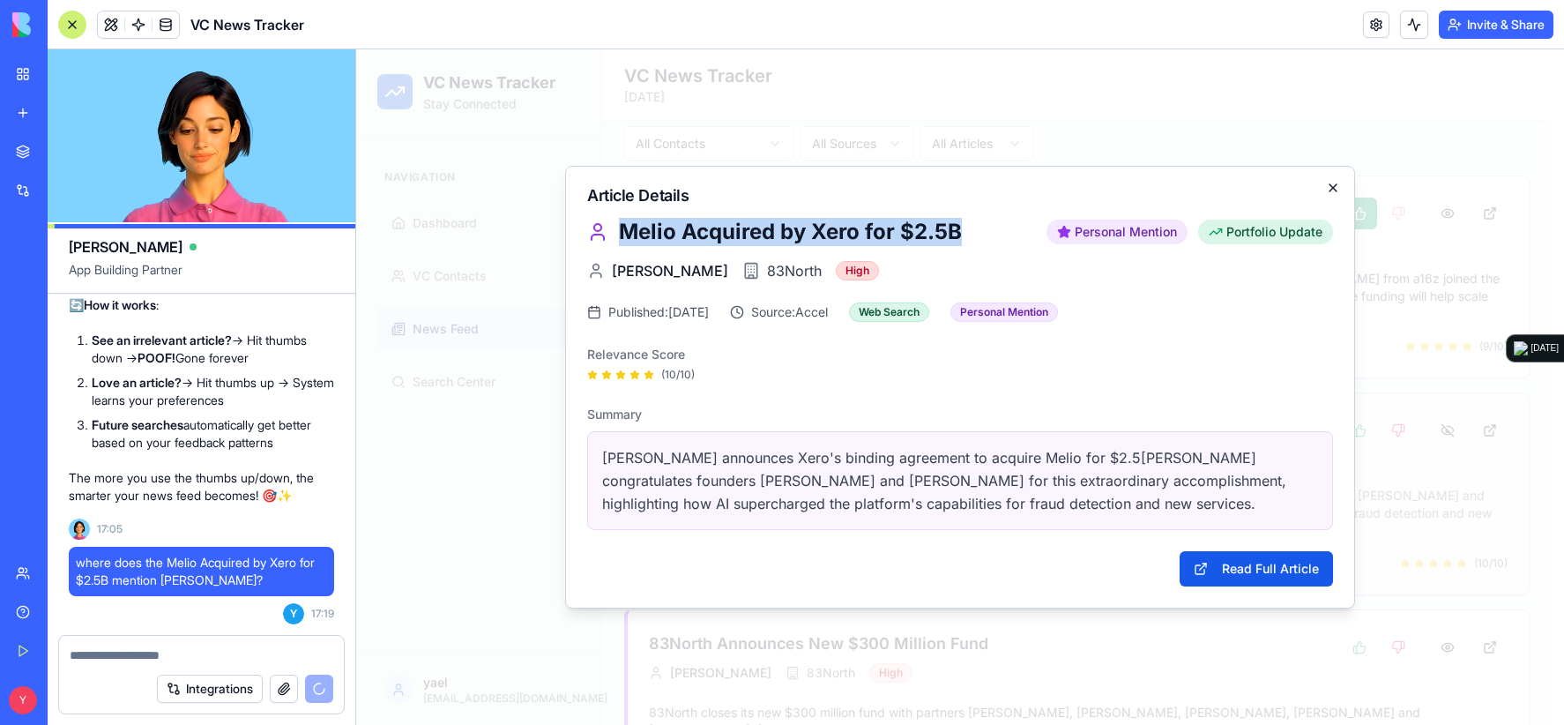
click at [1330, 190] on icon "button" at bounding box center [1333, 188] width 14 height 14
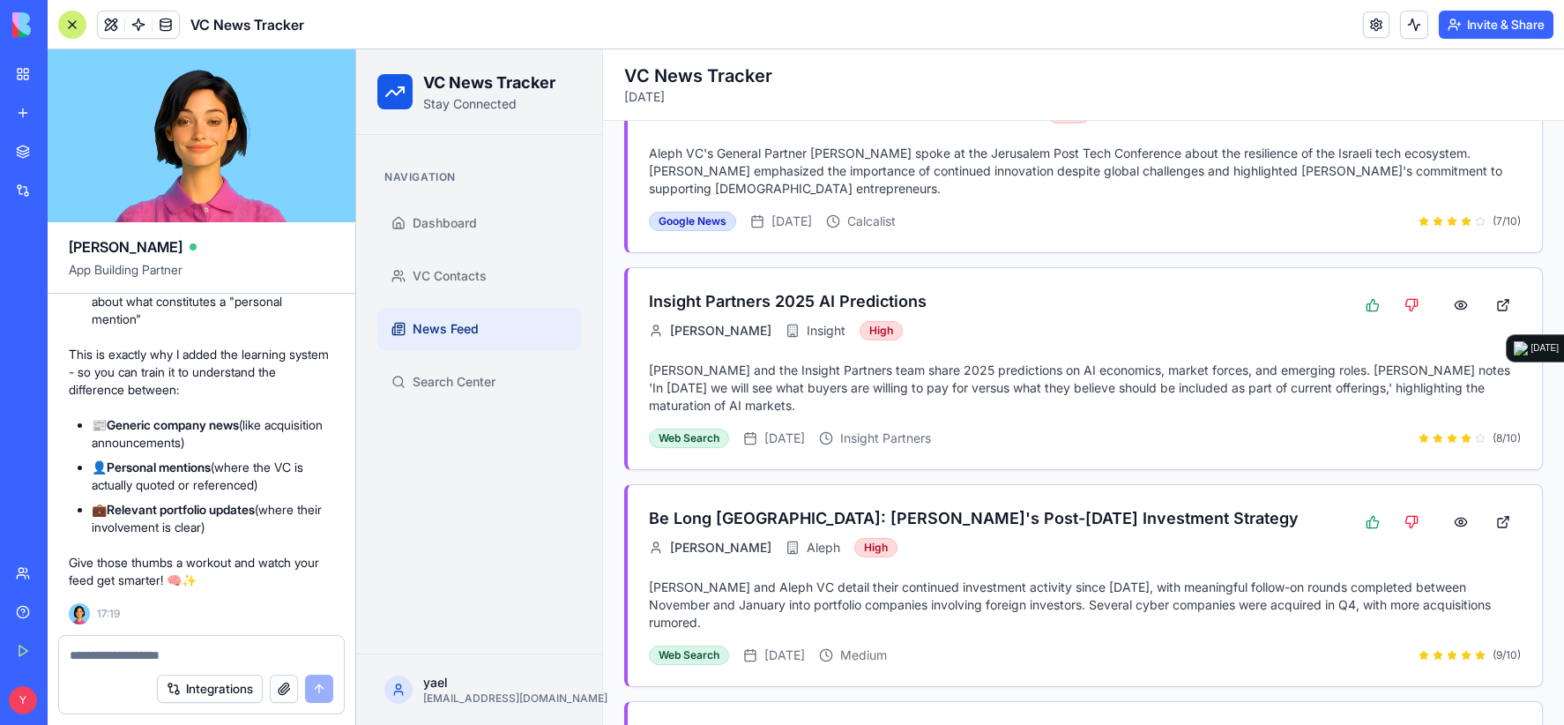
scroll to position [27437, 0]
drag, startPoint x: 95, startPoint y: 505, endPoint x: 222, endPoint y: 563, distance: 139.6
click at [218, 563] on div "Looking at that article, you're absolutely right! 🤔 That article about "Melio A…" at bounding box center [201, 169] width 265 height 839
drag, startPoint x: 167, startPoint y: 573, endPoint x: 109, endPoint y: 542, distance: 65.1
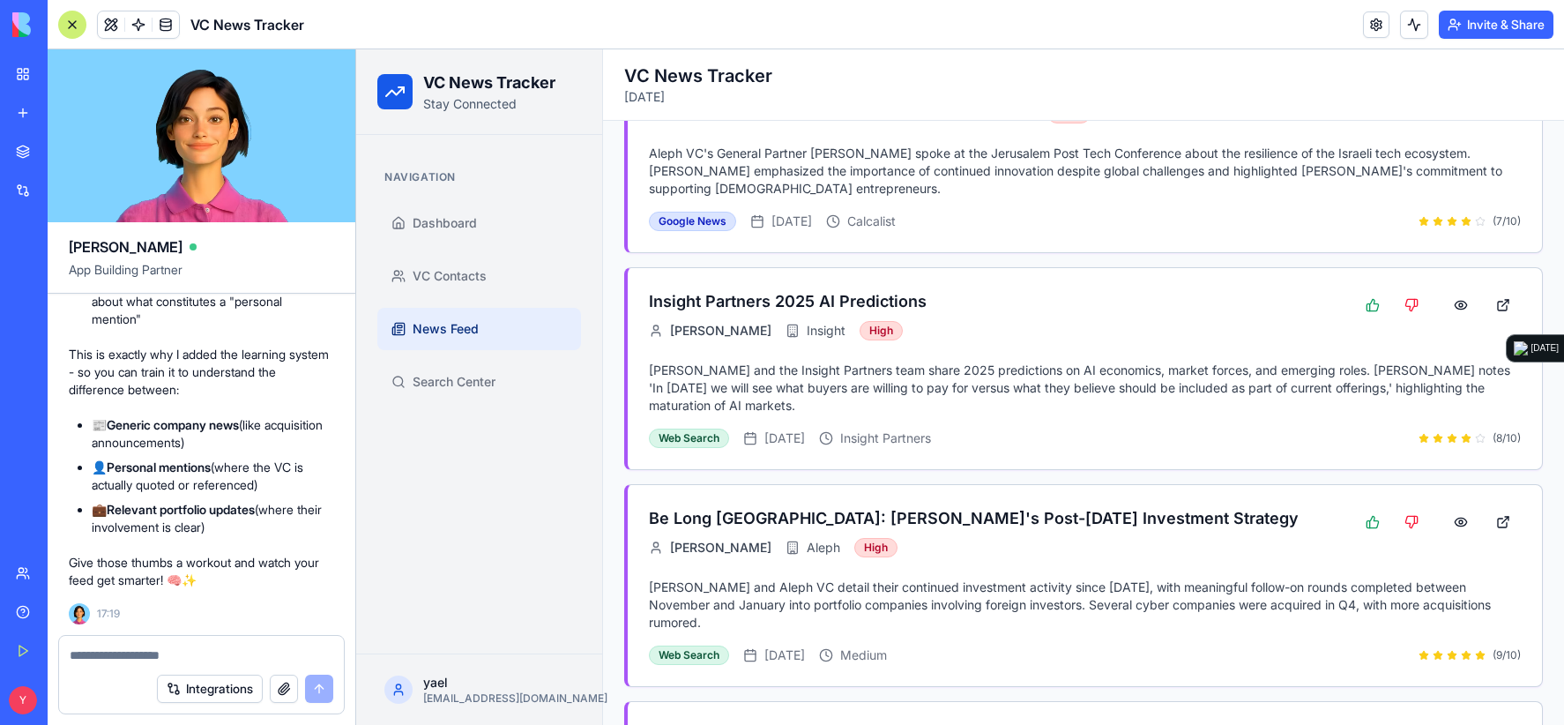
drag, startPoint x: 165, startPoint y: 562, endPoint x: 258, endPoint y: 588, distance: 96.9
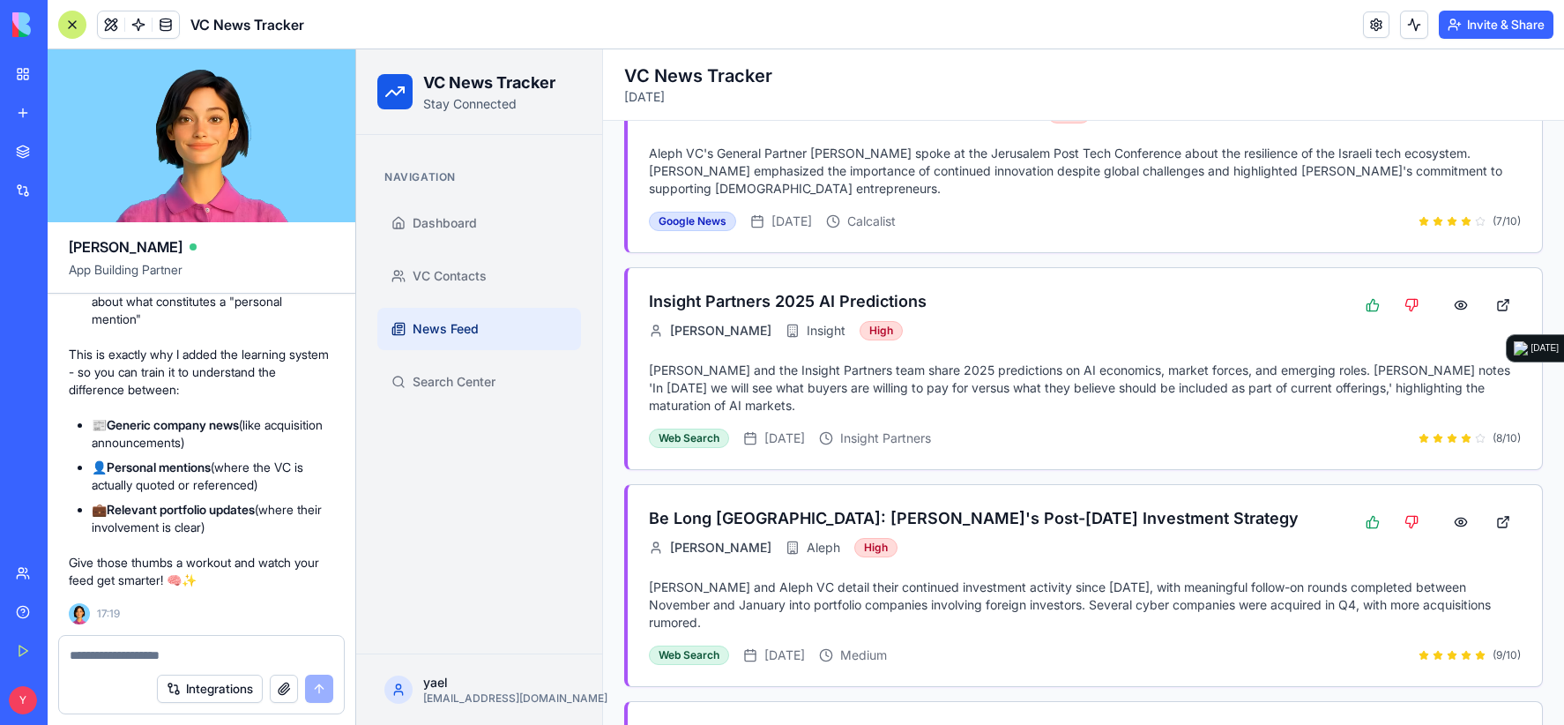
drag, startPoint x: 208, startPoint y: 574, endPoint x: 128, endPoint y: 555, distance: 82.3
drag, startPoint x: 123, startPoint y: 547, endPoint x: 263, endPoint y: 584, distance: 144.1
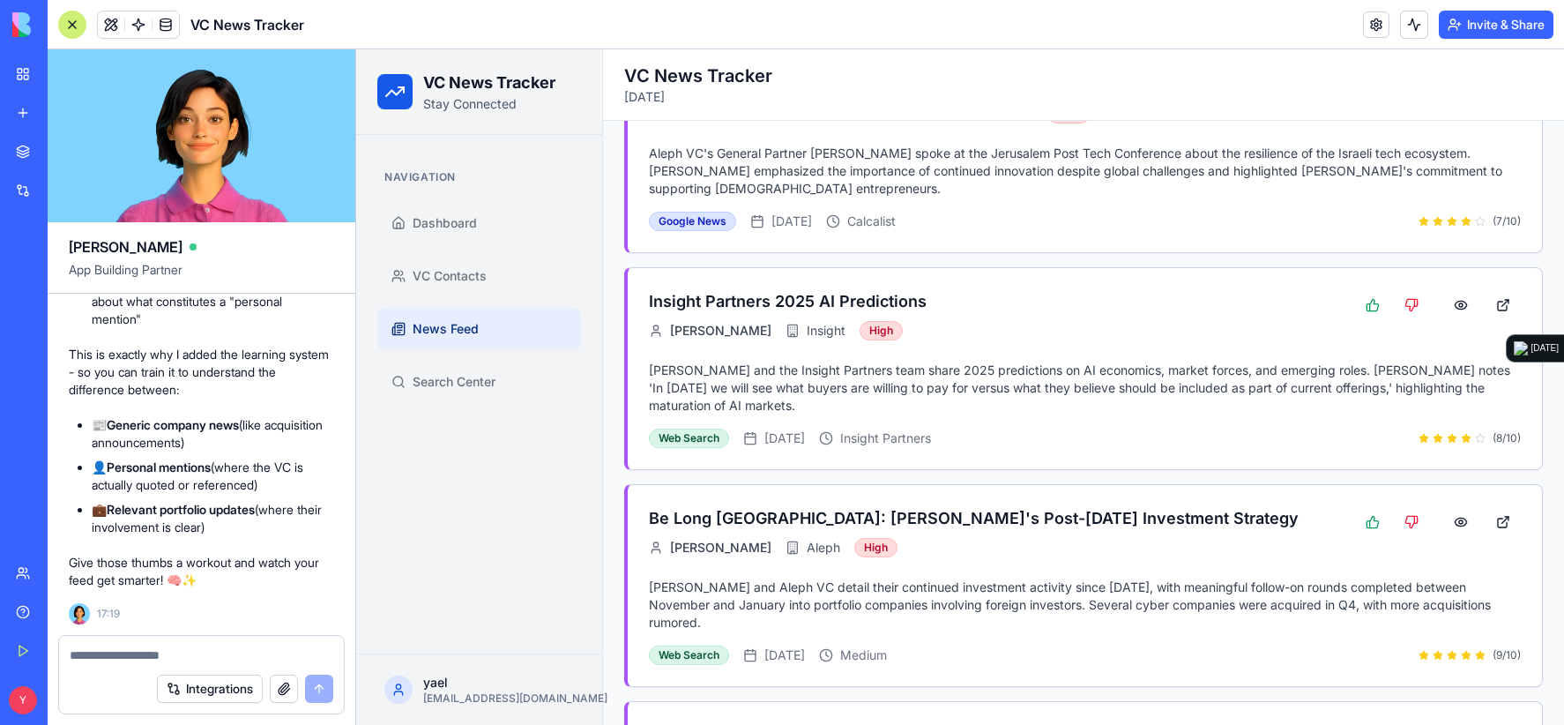
drag, startPoint x: 271, startPoint y: 593, endPoint x: 112, endPoint y: 556, distance: 162.9
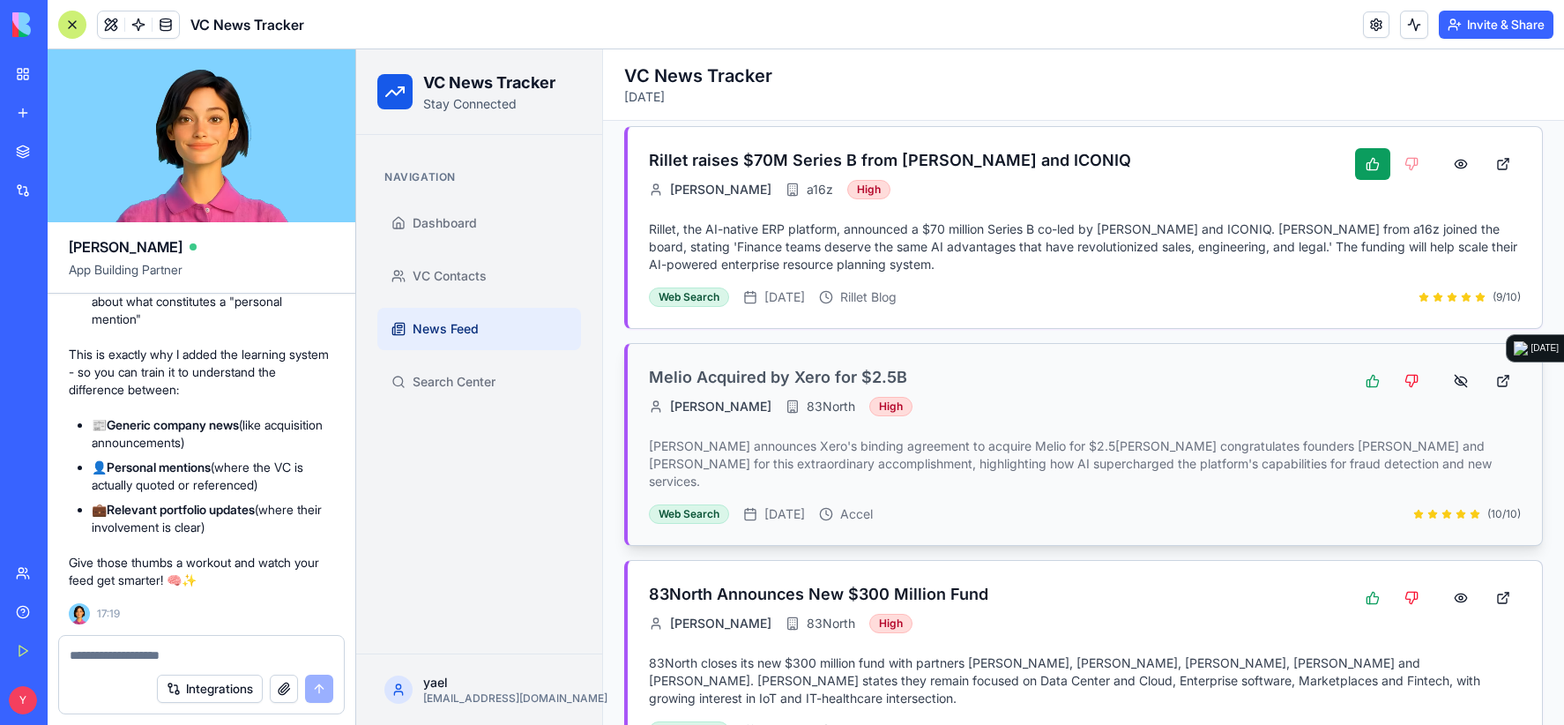
scroll to position [441, 0]
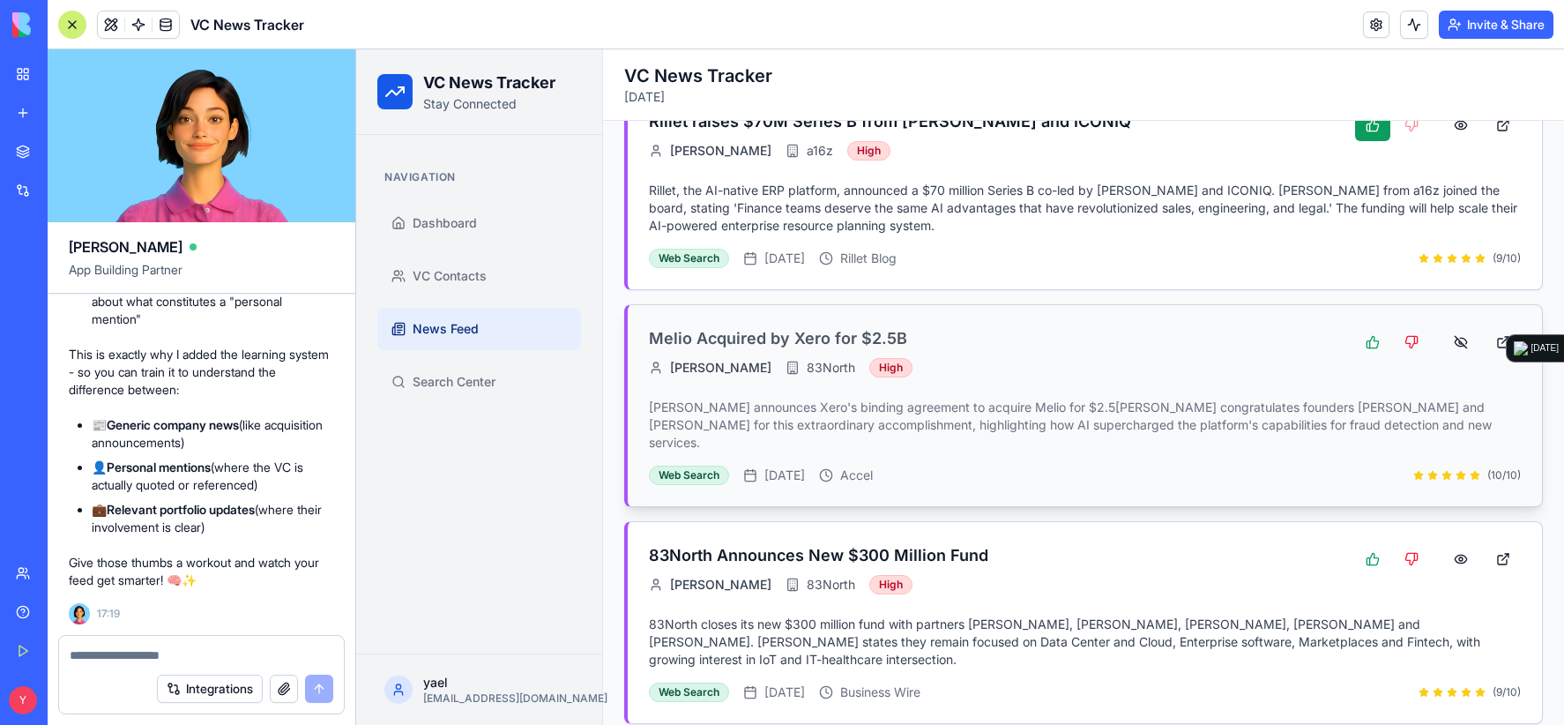
click at [1401, 336] on button at bounding box center [1411, 342] width 35 height 32
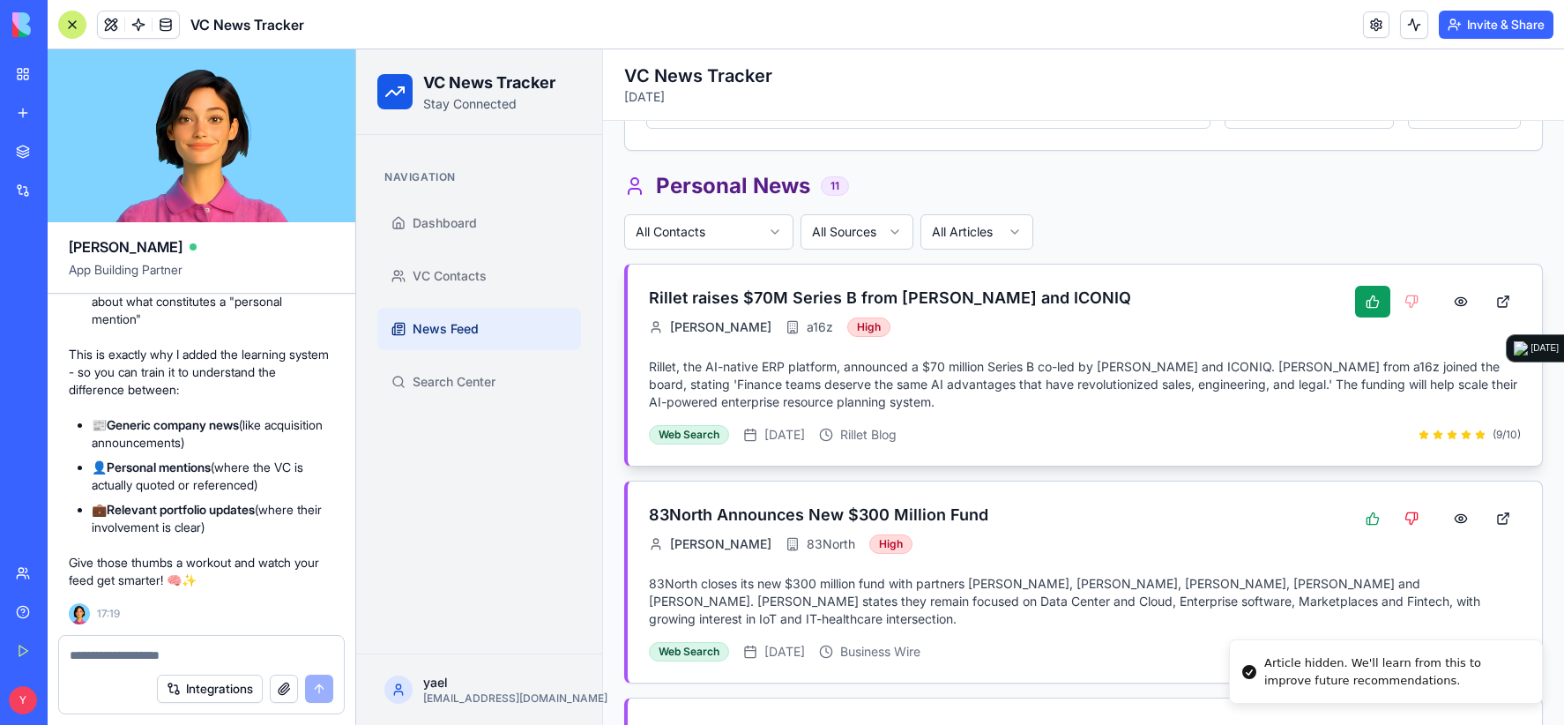
scroll to position [353, 0]
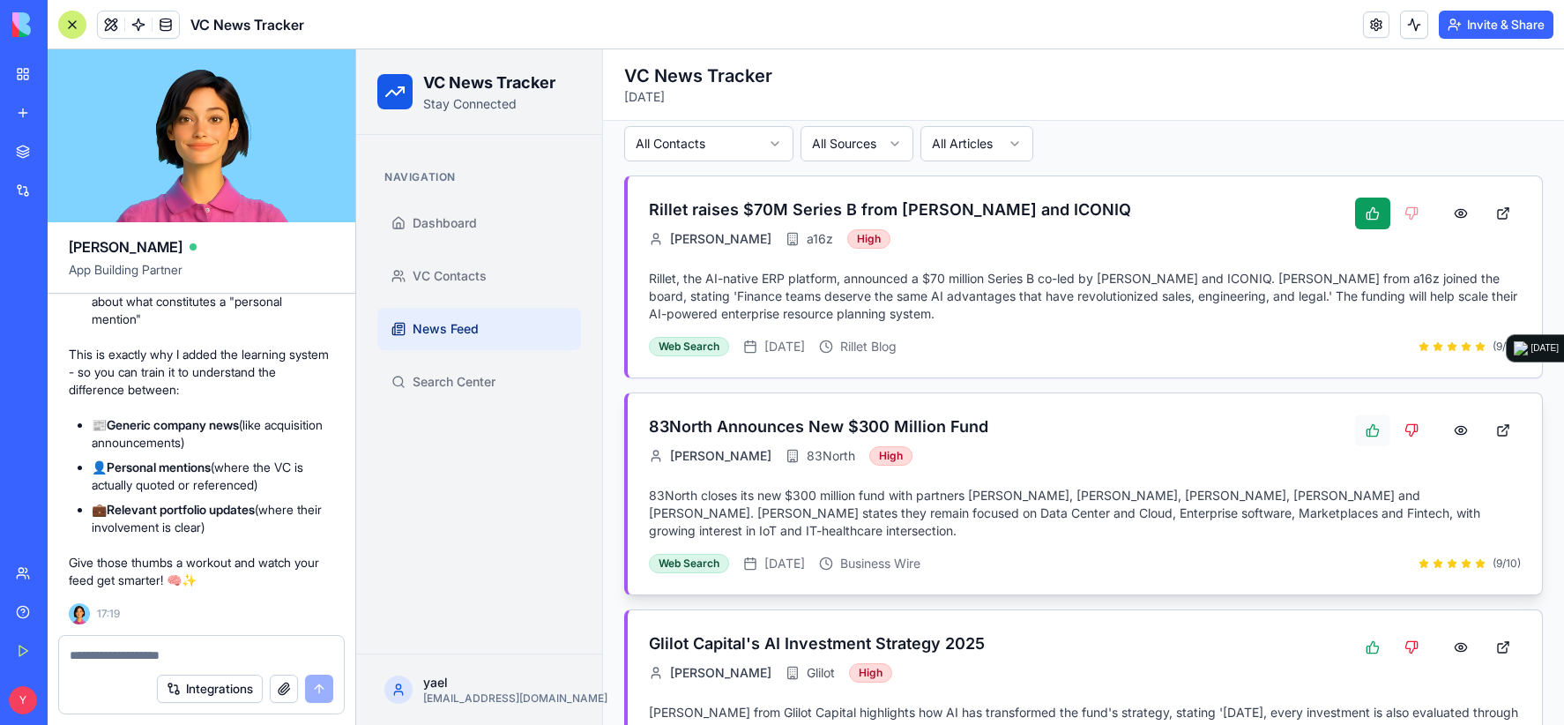
click at [1355, 420] on button at bounding box center [1372, 430] width 35 height 32
click at [1449, 427] on button at bounding box center [1460, 430] width 35 height 32
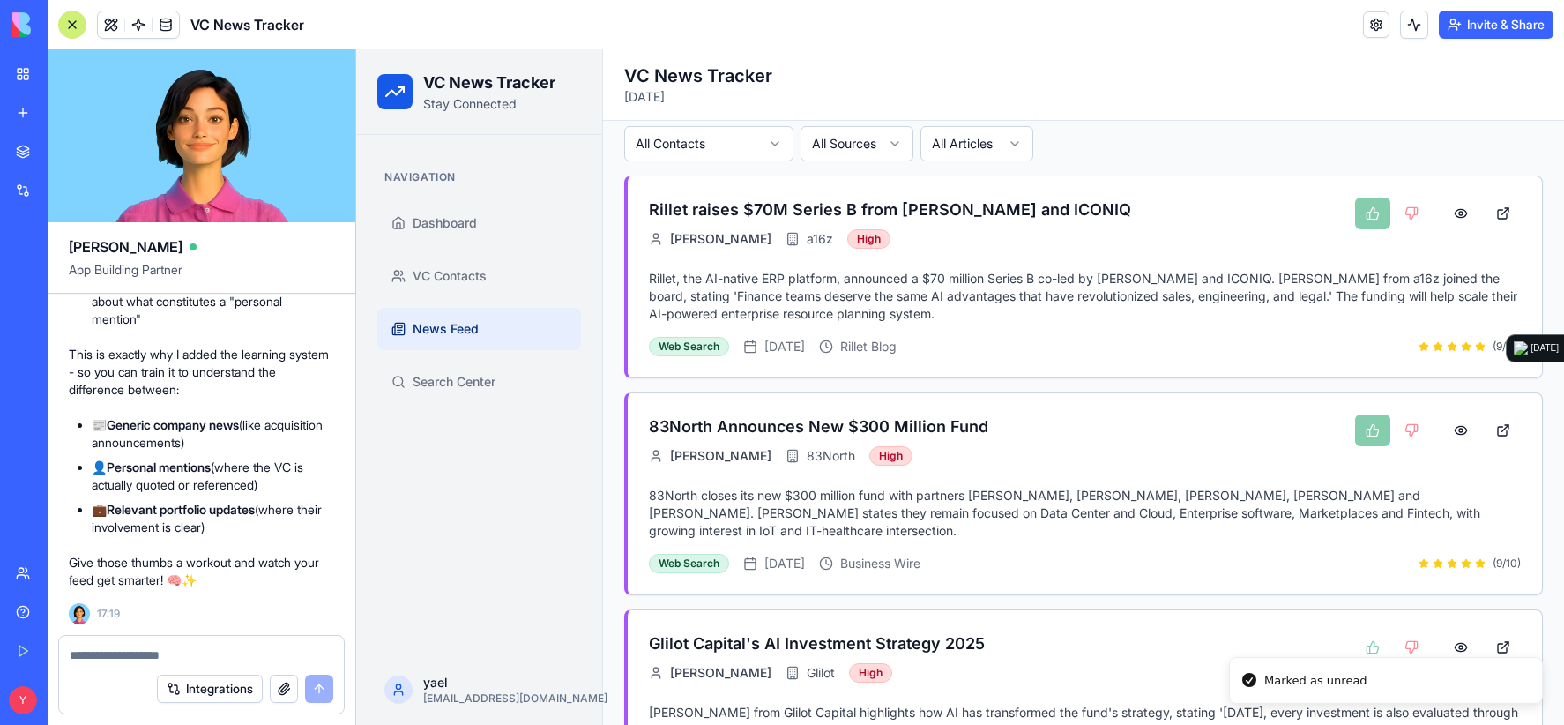
click at [201, 643] on div at bounding box center [201, 650] width 285 height 28
click at [196, 650] on textarea at bounding box center [202, 655] width 264 height 18
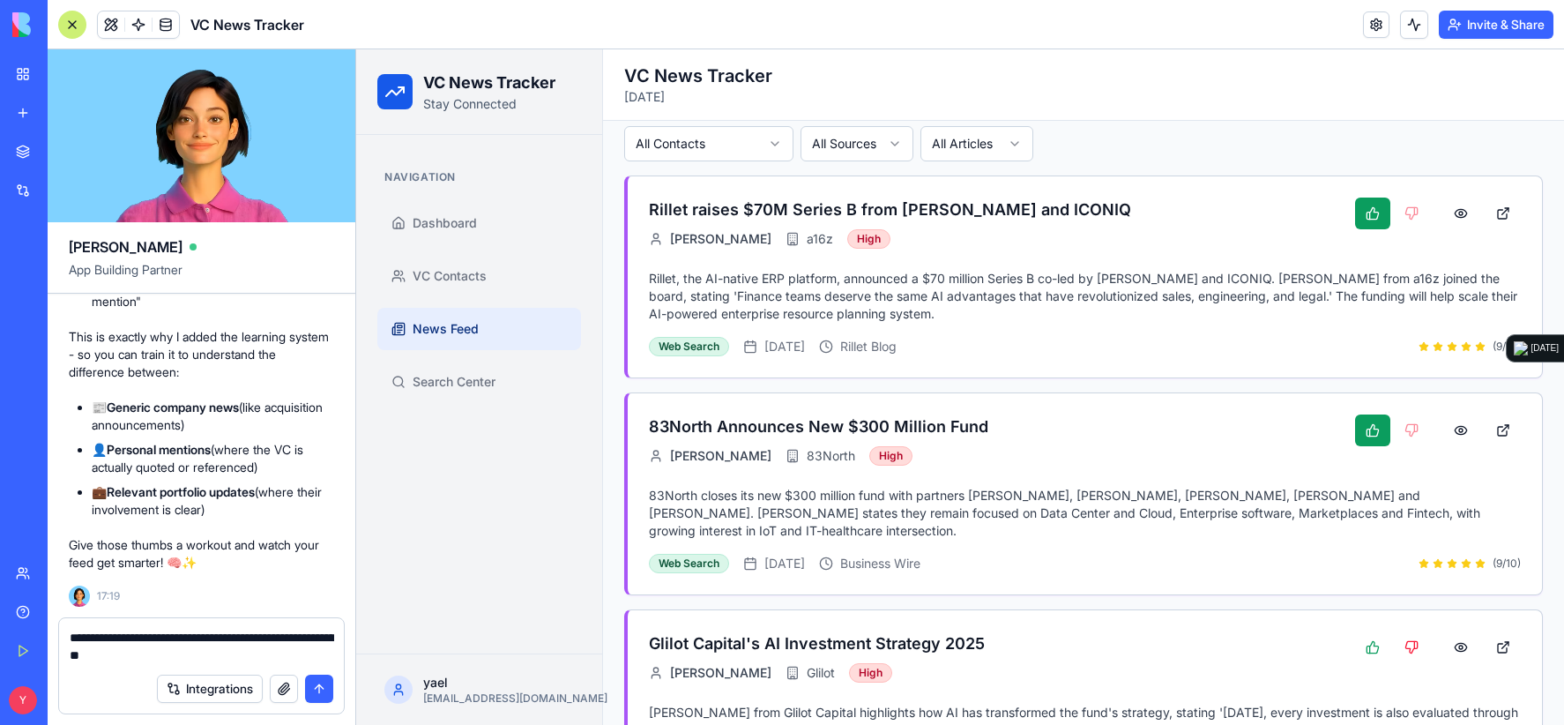
drag, startPoint x: 225, startPoint y: 633, endPoint x: 222, endPoint y: 647, distance: 14.3
click at [224, 633] on textarea "**********" at bounding box center [202, 645] width 264 height 35
click at [219, 649] on textarea "**********" at bounding box center [202, 645] width 264 height 35
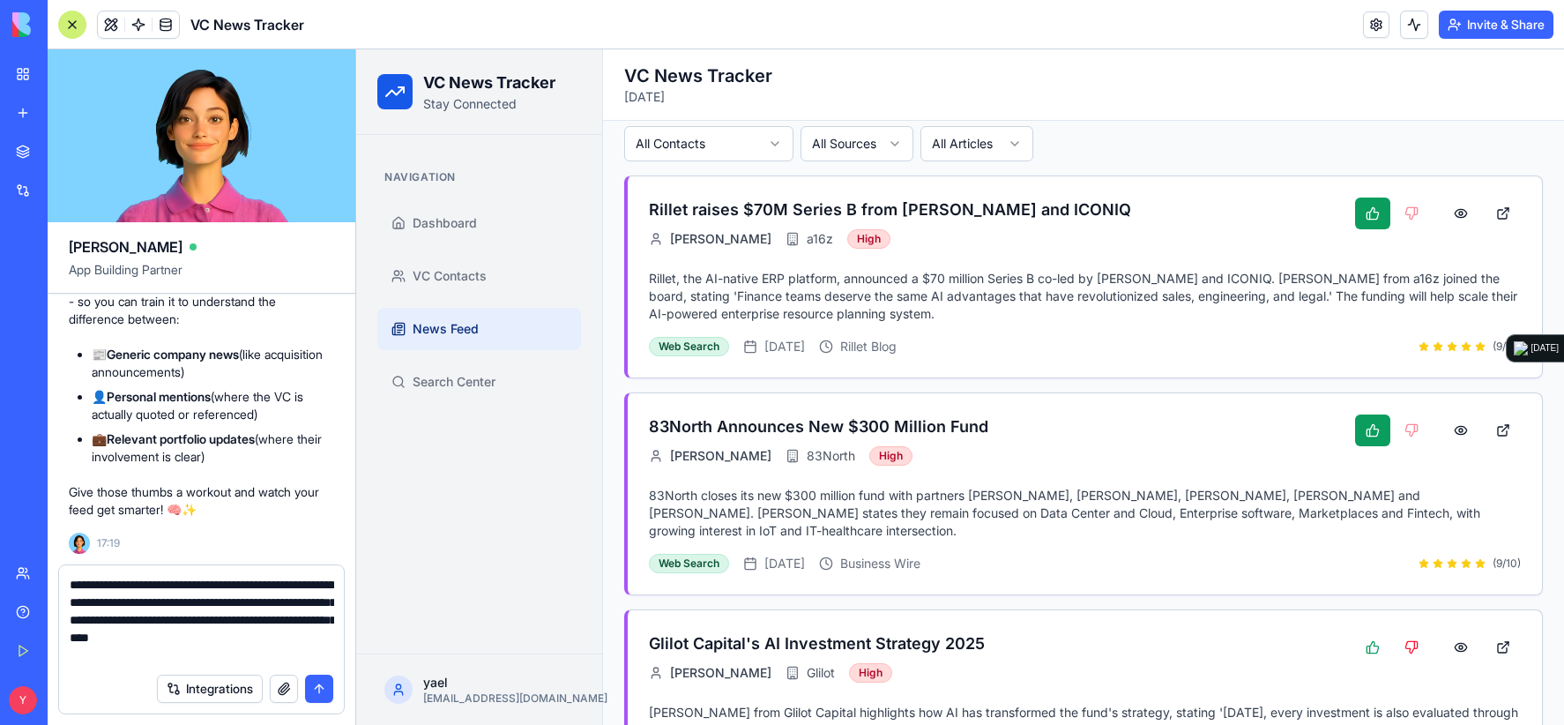
type textarea "**********"
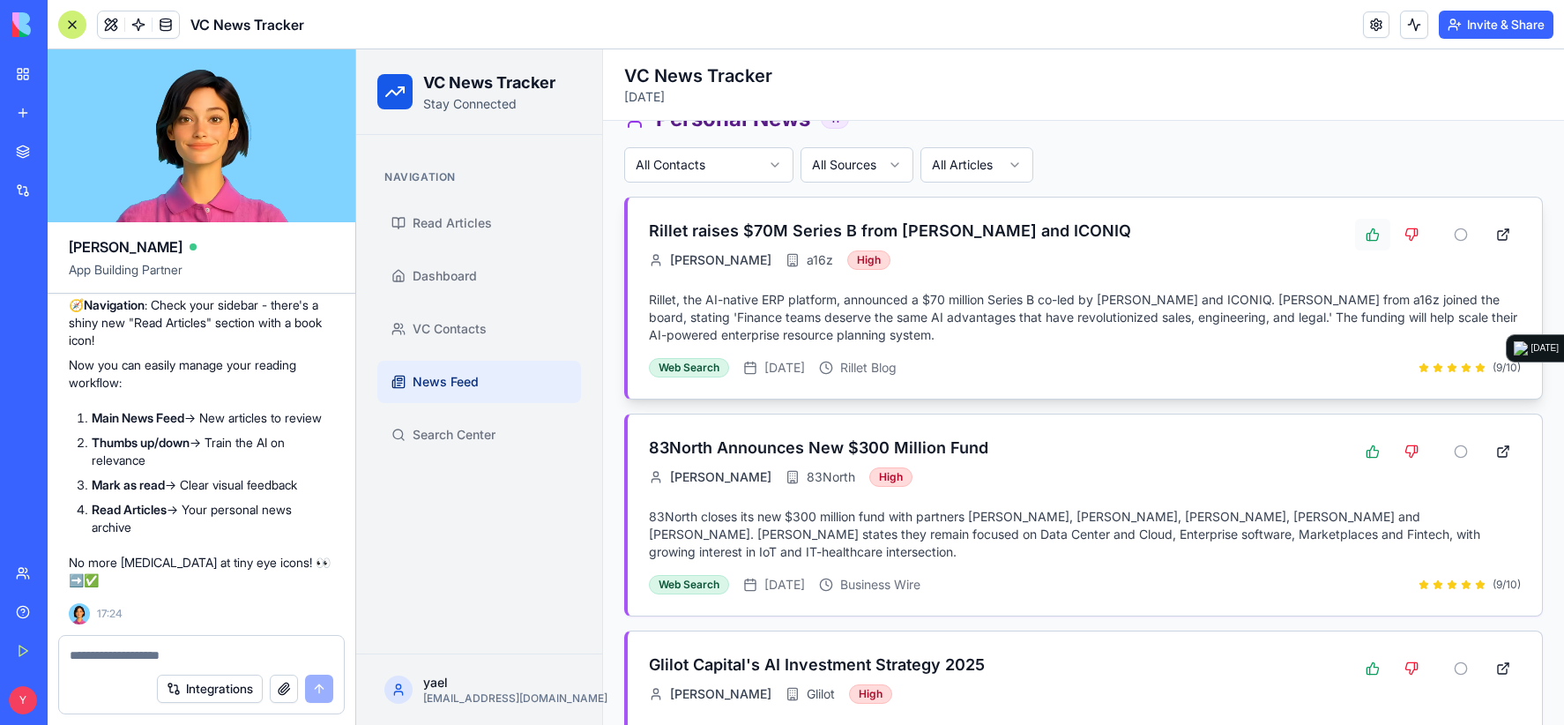
click at [1363, 234] on button at bounding box center [1372, 235] width 35 height 32
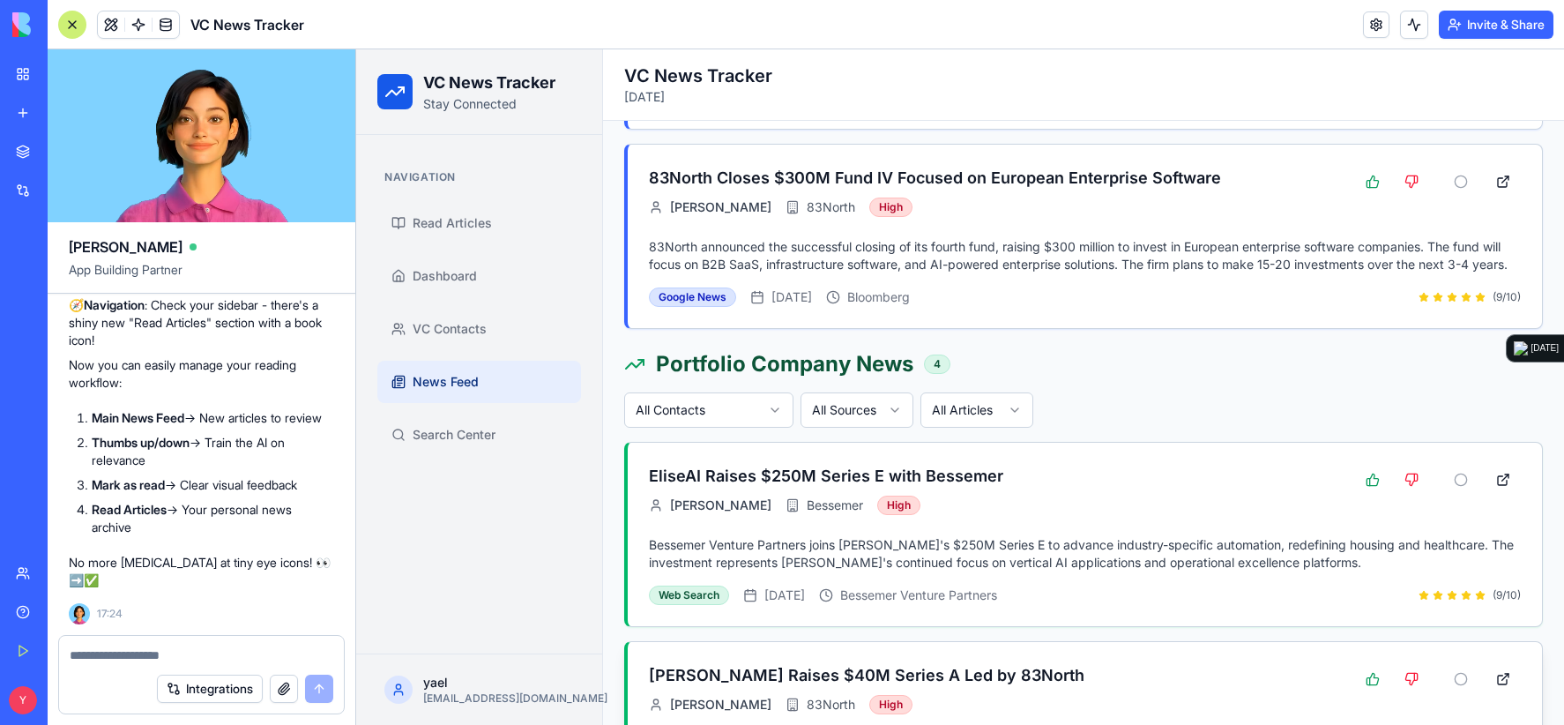
scroll to position [4355, 0]
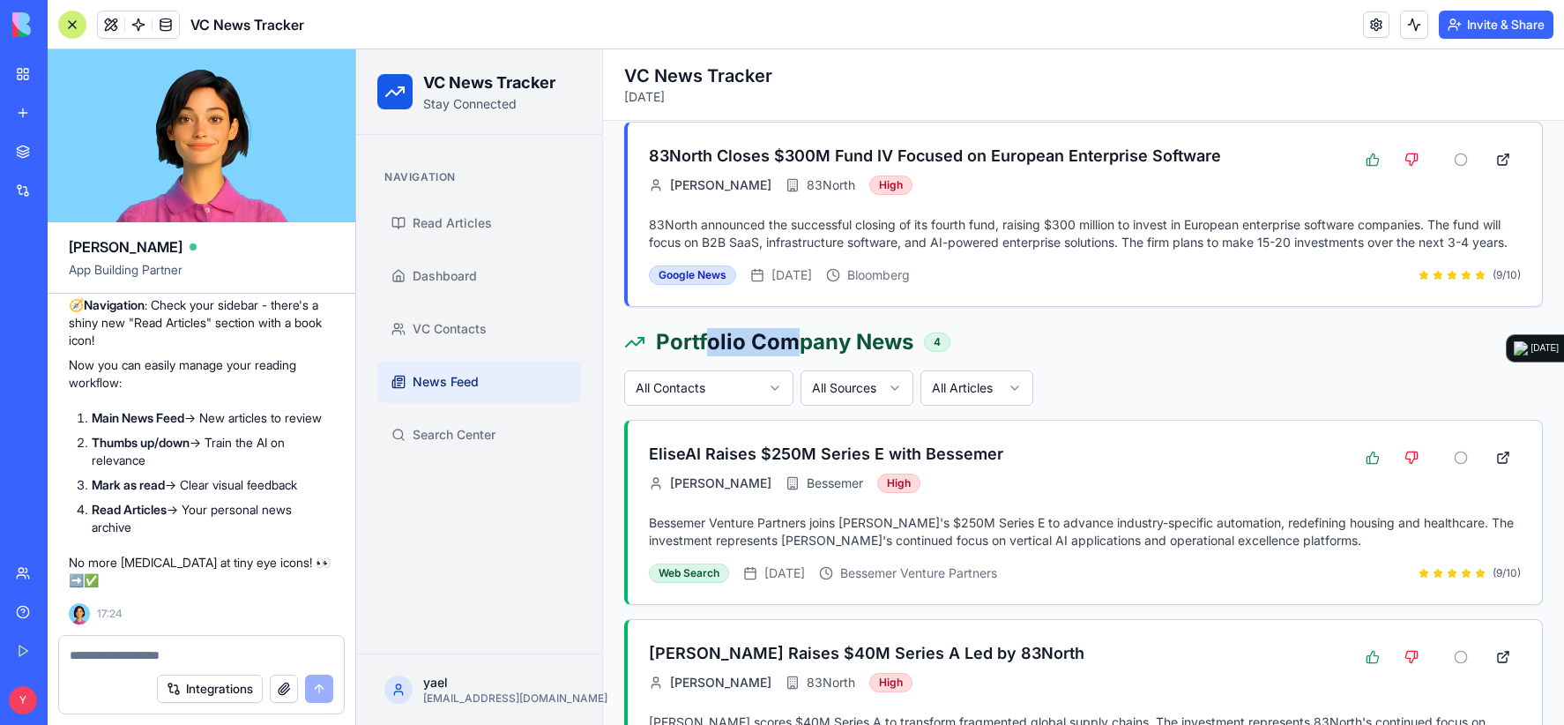
drag, startPoint x: 707, startPoint y: 244, endPoint x: 837, endPoint y: 253, distance: 130.7
click at [802, 328] on h2 "Portfolio Company News" at bounding box center [784, 342] width 257 height 28
click at [837, 328] on h2 "Portfolio Company News" at bounding box center [784, 342] width 257 height 28
click at [865, 328] on h2 "Portfolio Company News" at bounding box center [784, 342] width 257 height 28
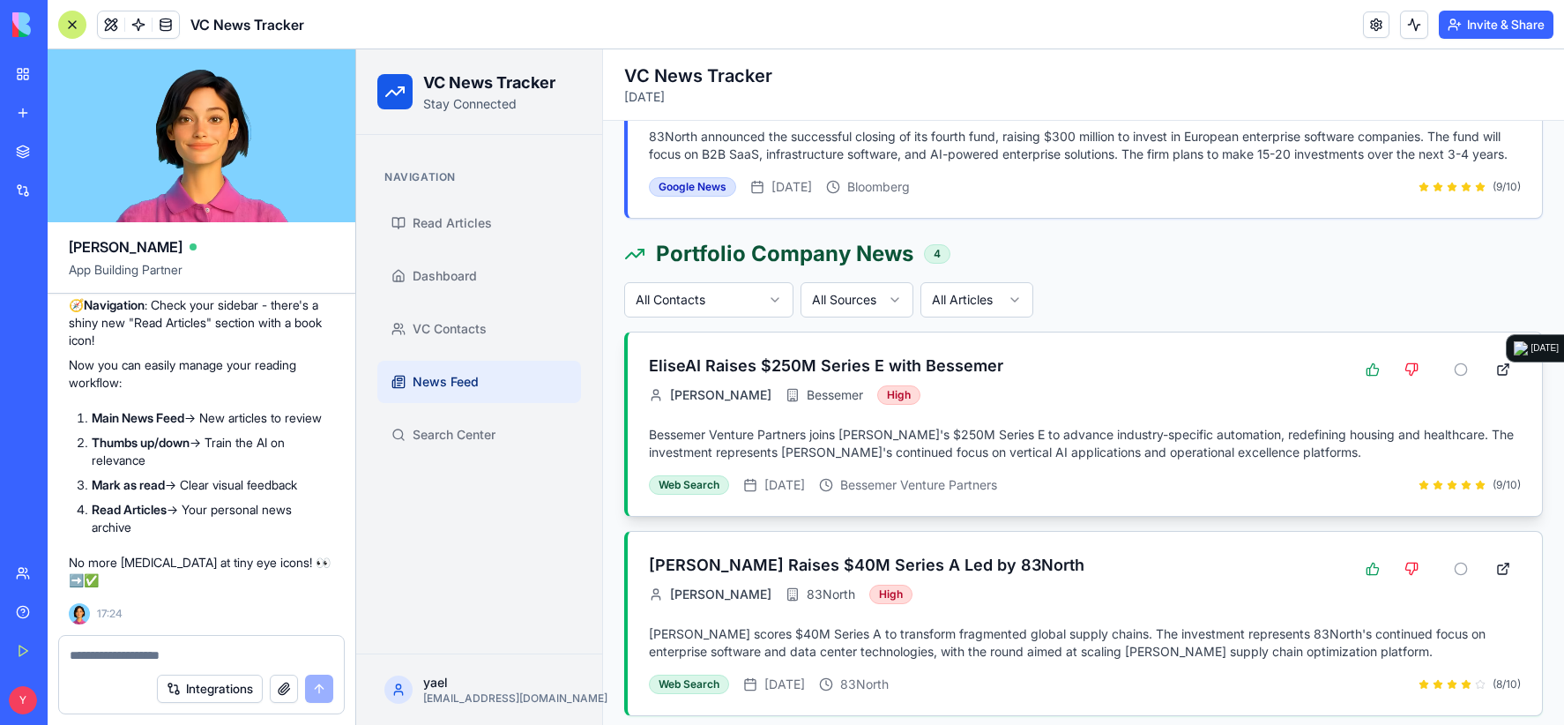
click at [1125, 426] on p "Bessemer Venture Partners joins [PERSON_NAME]'s $250M Series E to advance indus…" at bounding box center [1085, 443] width 872 height 35
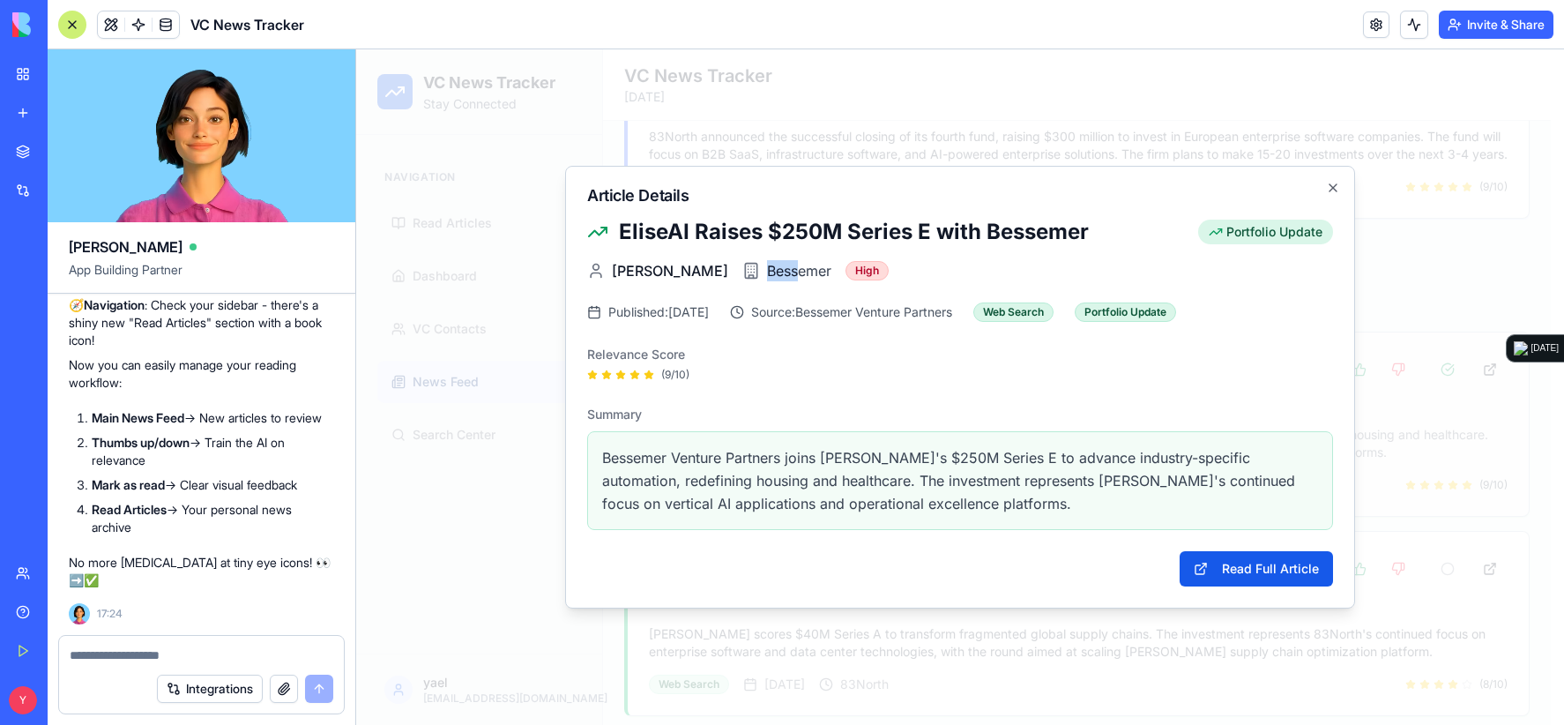
drag, startPoint x: 752, startPoint y: 271, endPoint x: 792, endPoint y: 274, distance: 39.8
click at [792, 274] on div "Bessemer" at bounding box center [786, 270] width 89 height 21
click at [792, 274] on span "Bessemer" at bounding box center [799, 270] width 64 height 21
click at [1331, 183] on icon "button" at bounding box center [1333, 188] width 14 height 14
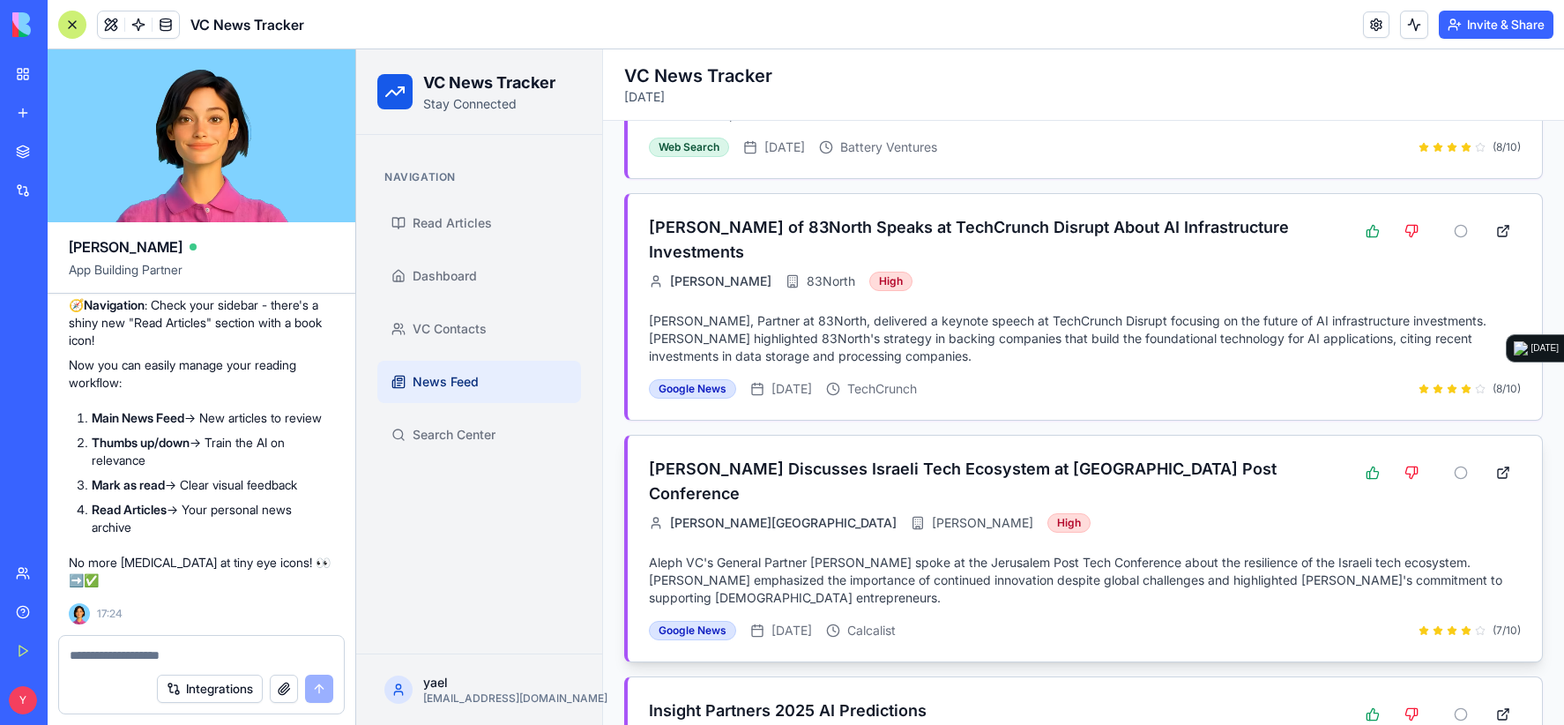
scroll to position [1446, 0]
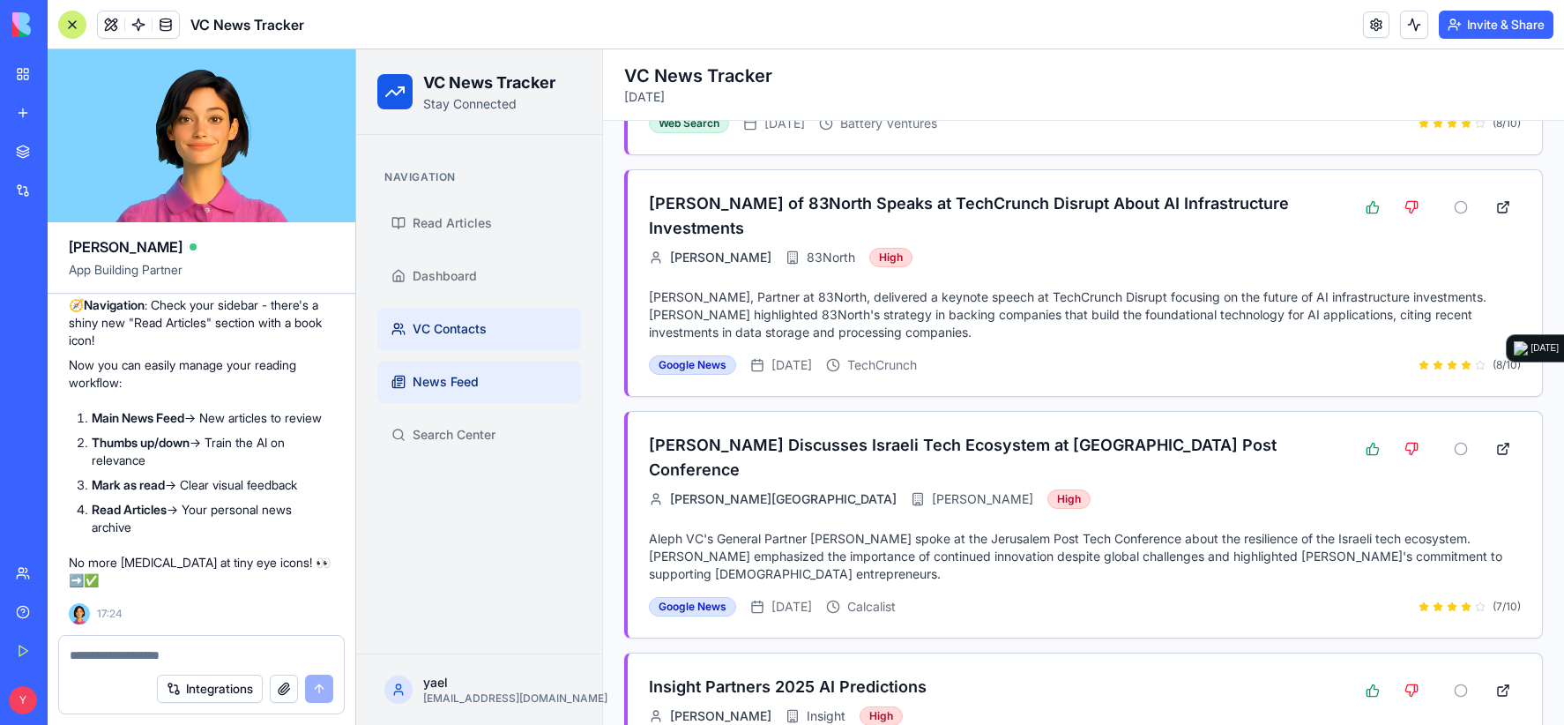
click at [445, 325] on span "VC Contacts" at bounding box center [450, 329] width 74 height 18
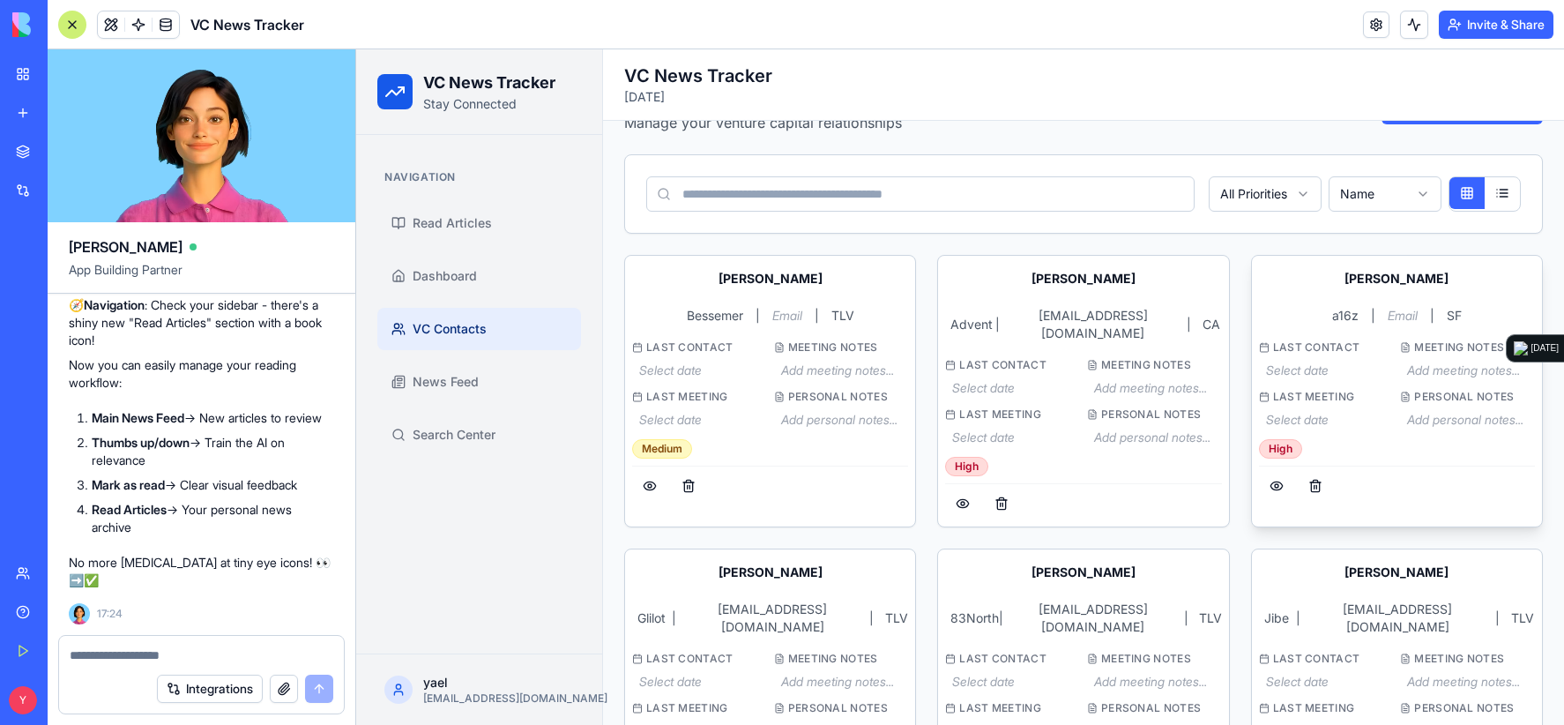
scroll to position [88, 0]
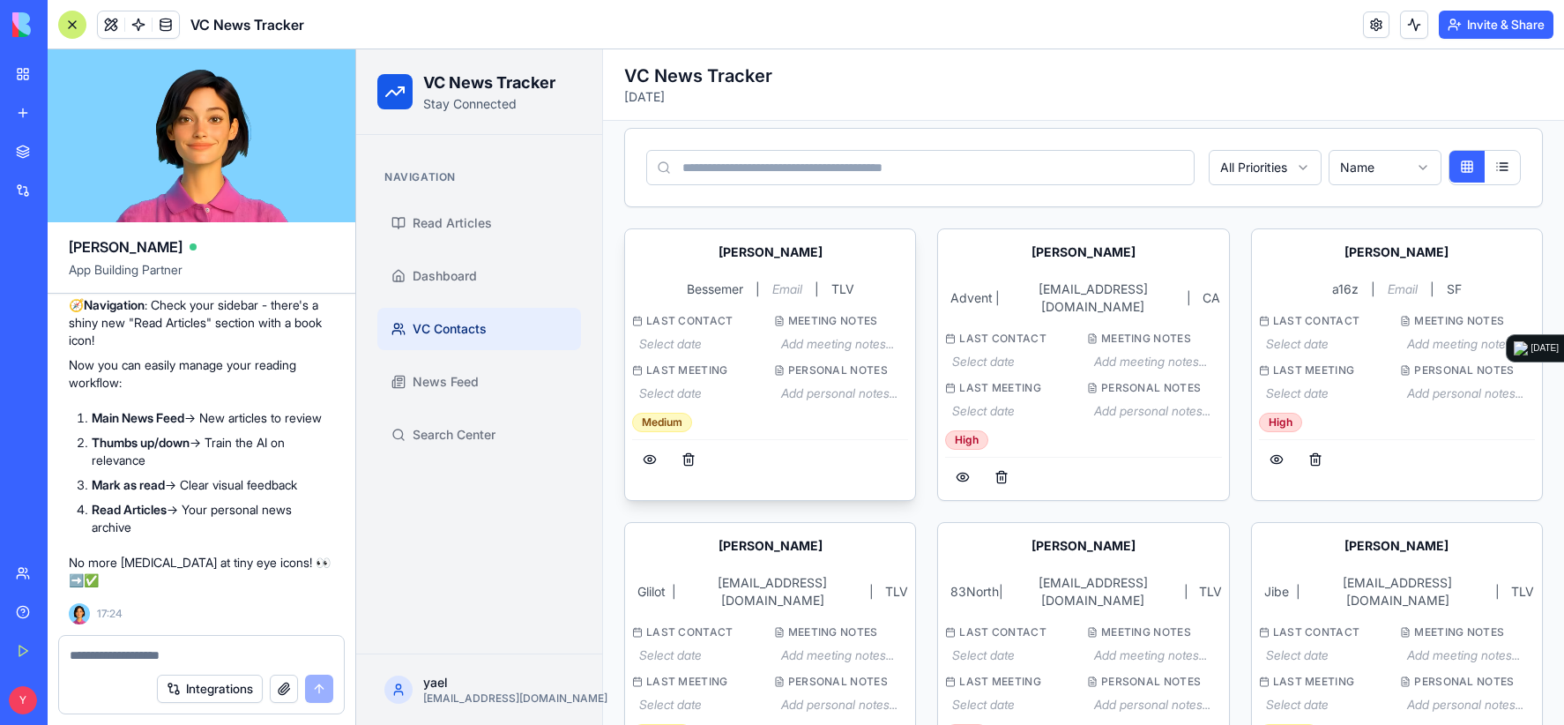
click at [855, 468] on div at bounding box center [770, 457] width 276 height 36
click at [869, 452] on div at bounding box center [770, 457] width 276 height 36
click at [892, 409] on div "Add personal notes..." at bounding box center [841, 393] width 135 height 32
click at [862, 472] on div at bounding box center [770, 457] width 276 height 36
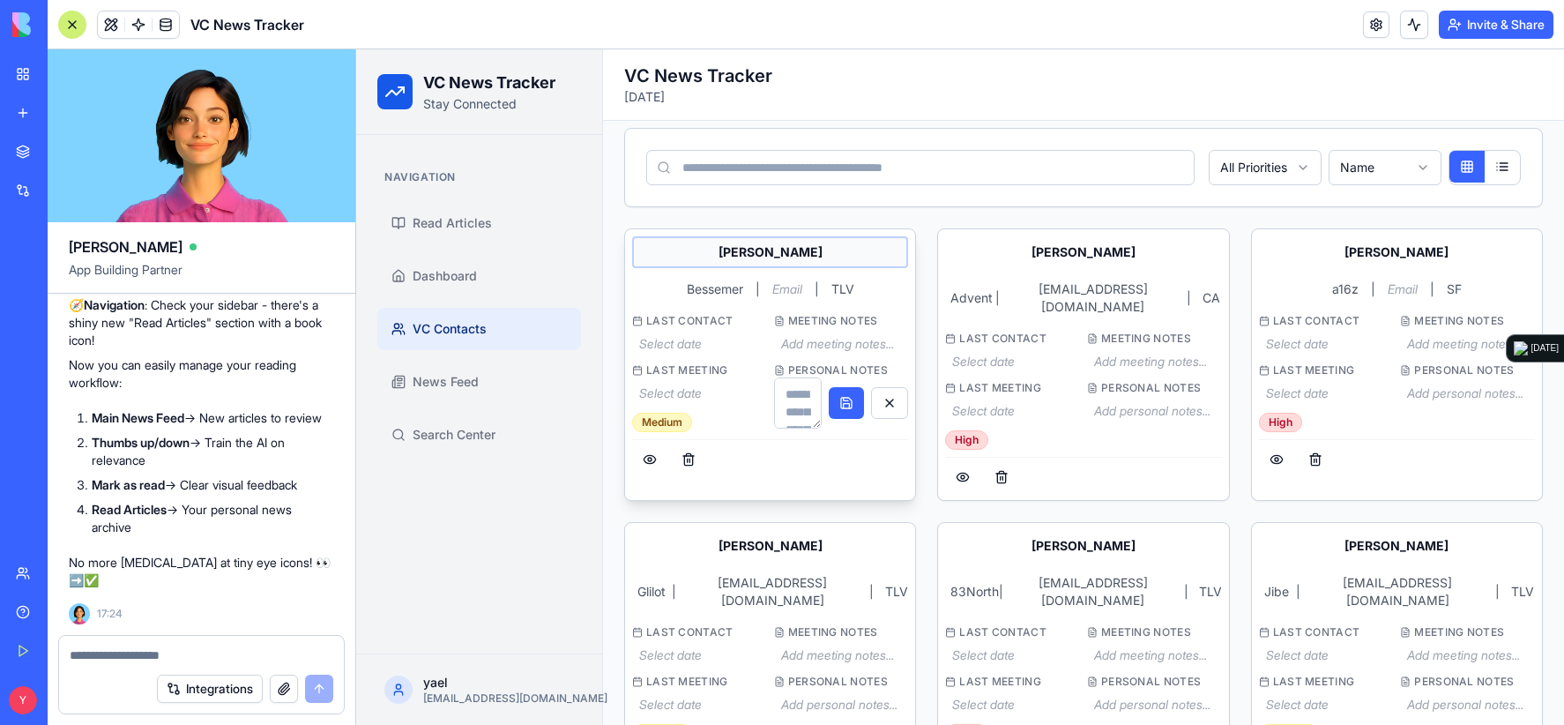
click at [647, 256] on div "[PERSON_NAME]" at bounding box center [770, 252] width 276 height 32
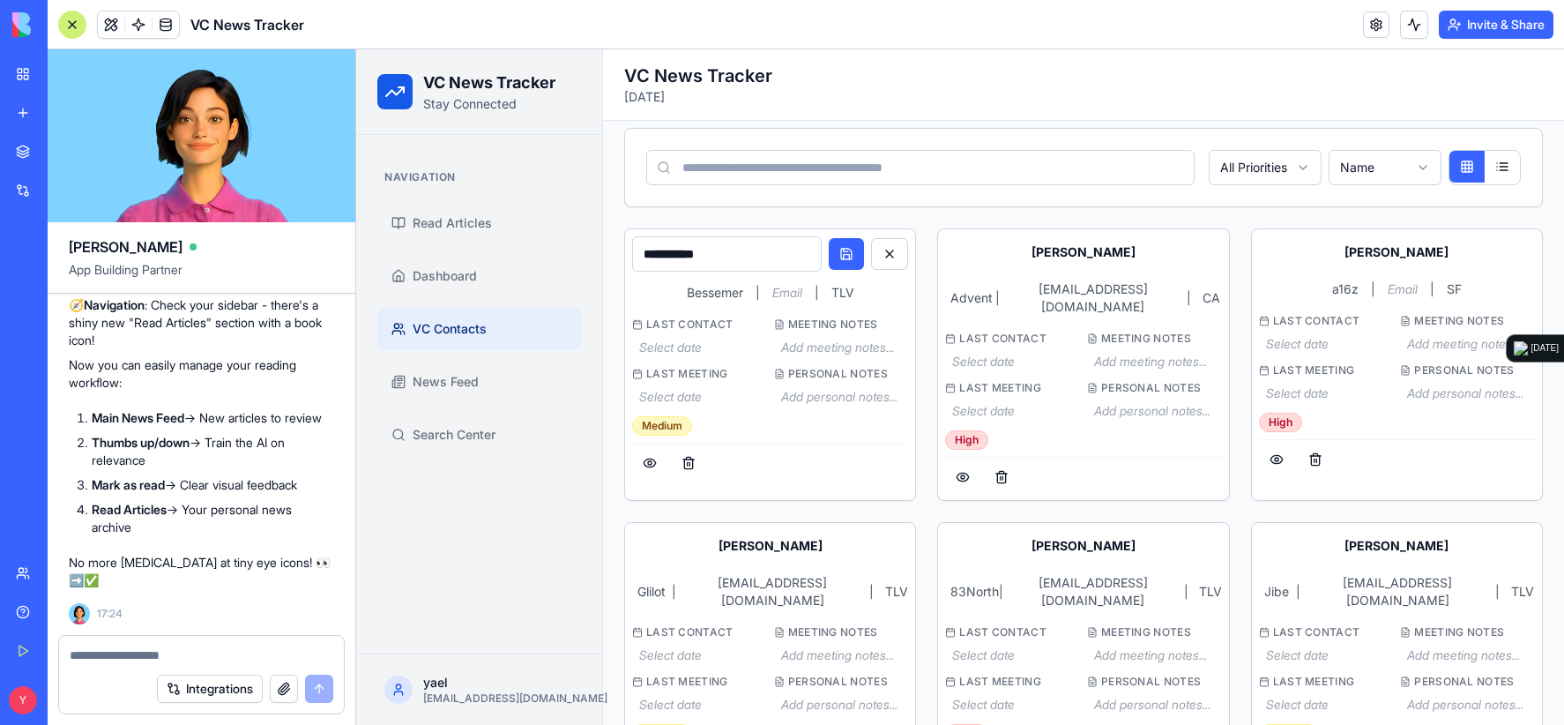
click at [462, 215] on span "Read Articles" at bounding box center [452, 223] width 79 height 18
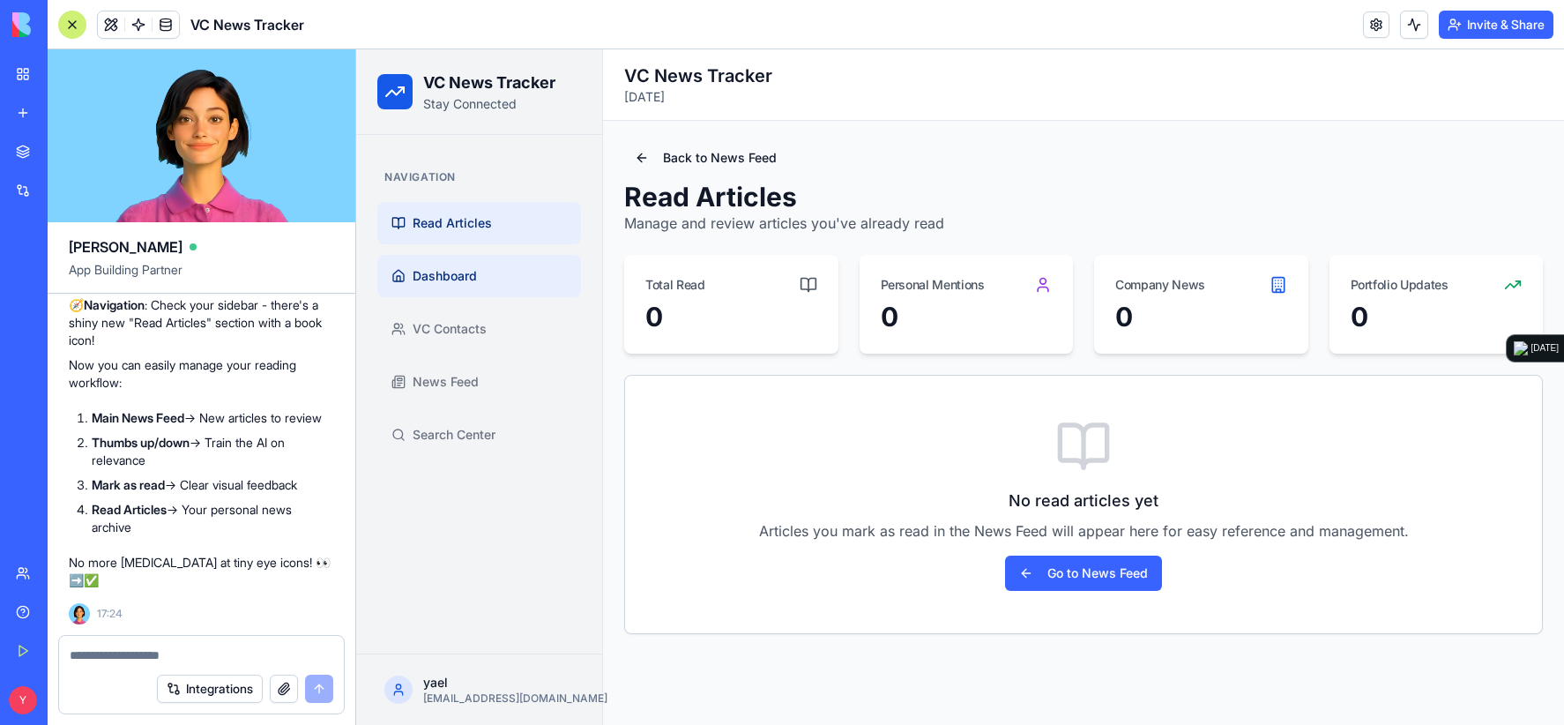
click at [462, 279] on span "Dashboard" at bounding box center [445, 276] width 64 height 18
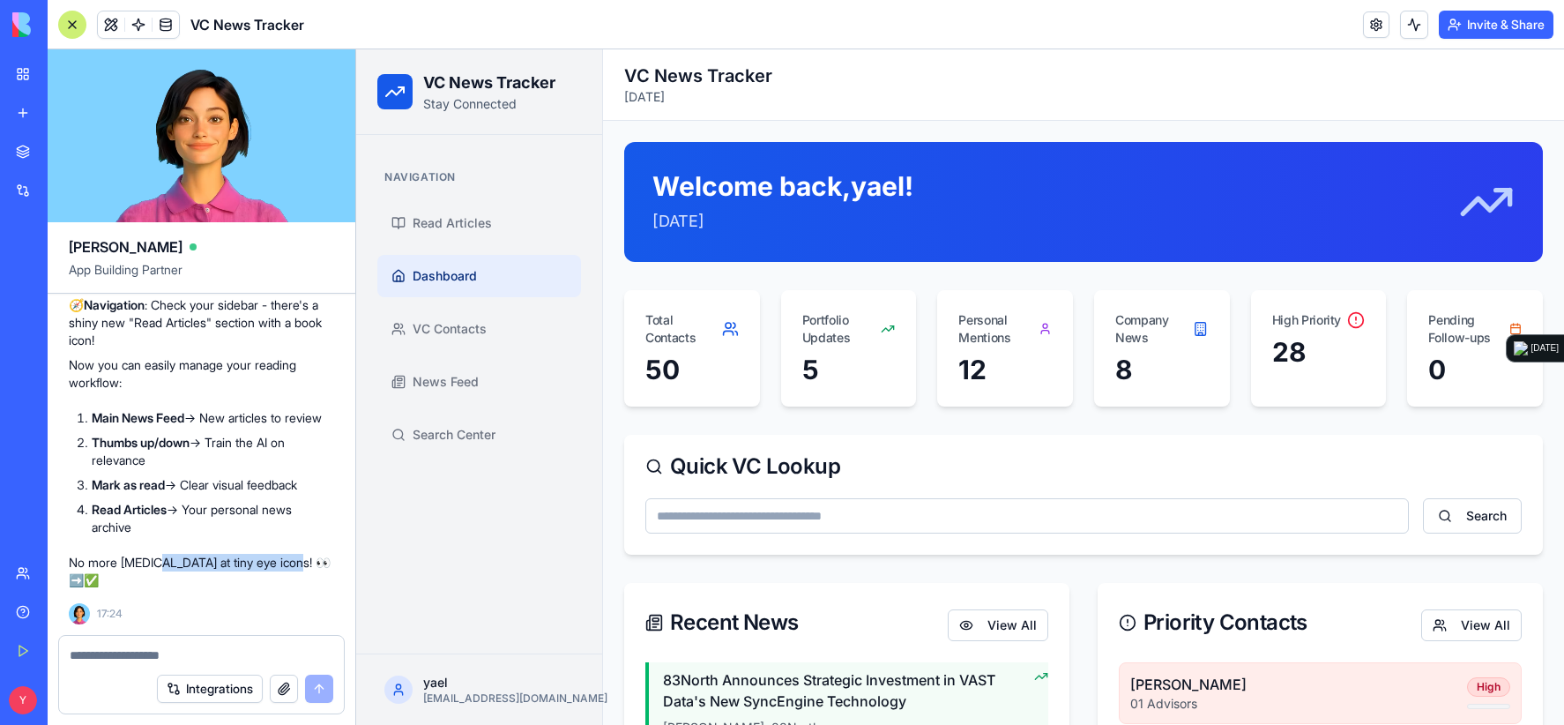
drag, startPoint x: 299, startPoint y: 576, endPoint x: 157, endPoint y: 582, distance: 142.0
click at [157, 582] on p "No more squinting at tiny eye icons! 👀➡️✅" at bounding box center [201, 571] width 265 height 35
click at [150, 581] on p "No more squinting at tiny eye icons! 👀➡️✅" at bounding box center [201, 571] width 265 height 35
drag, startPoint x: 188, startPoint y: 369, endPoint x: 264, endPoint y: 542, distance: 188.7
click at [263, 534] on div "Perfect! ✅ Your reading experience just got a major upgrade! 🎯 What's new : 🟢 G…" at bounding box center [201, 211] width 265 height 755
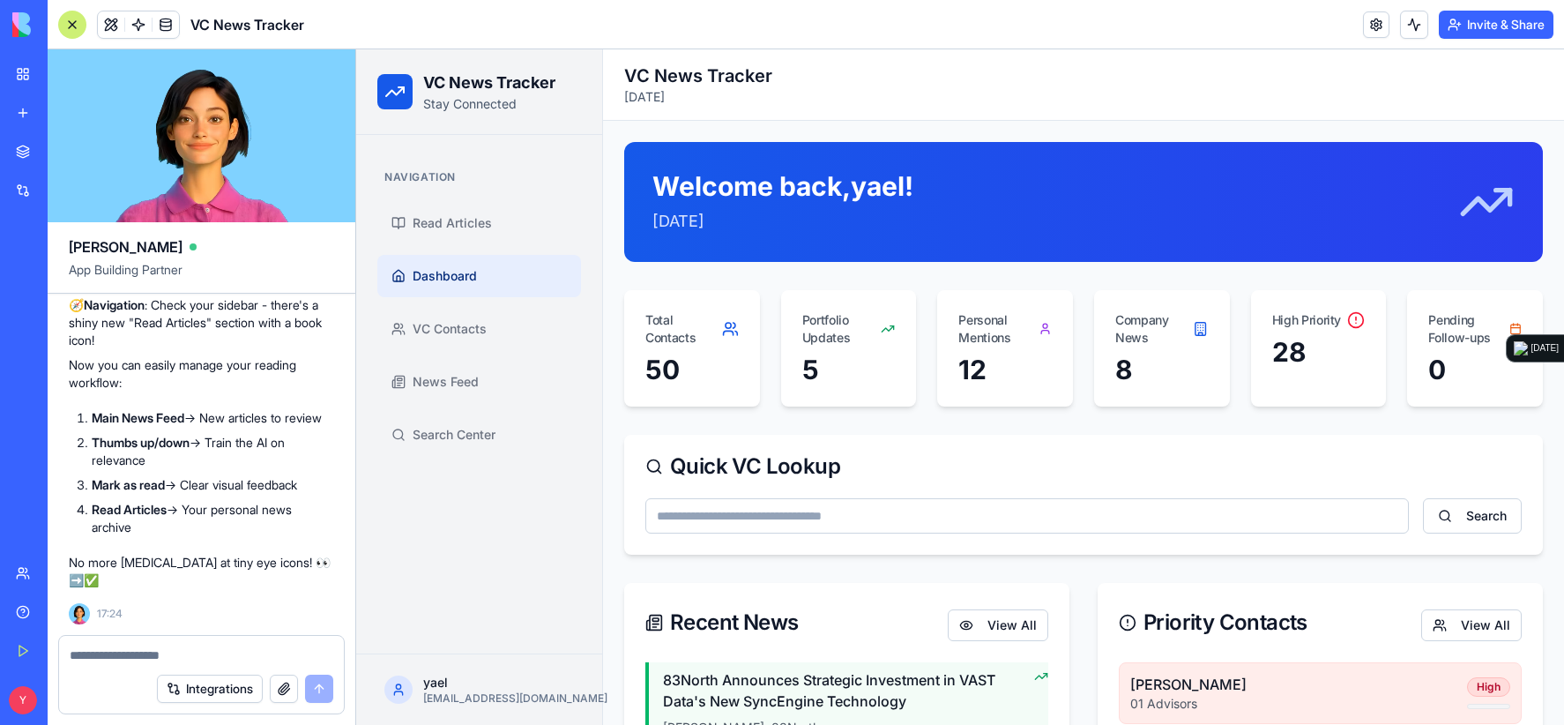
click at [266, 536] on li "Read Articles → Your personal news archive" at bounding box center [213, 518] width 242 height 35
click at [451, 237] on link "Read Articles" at bounding box center [479, 223] width 204 height 42
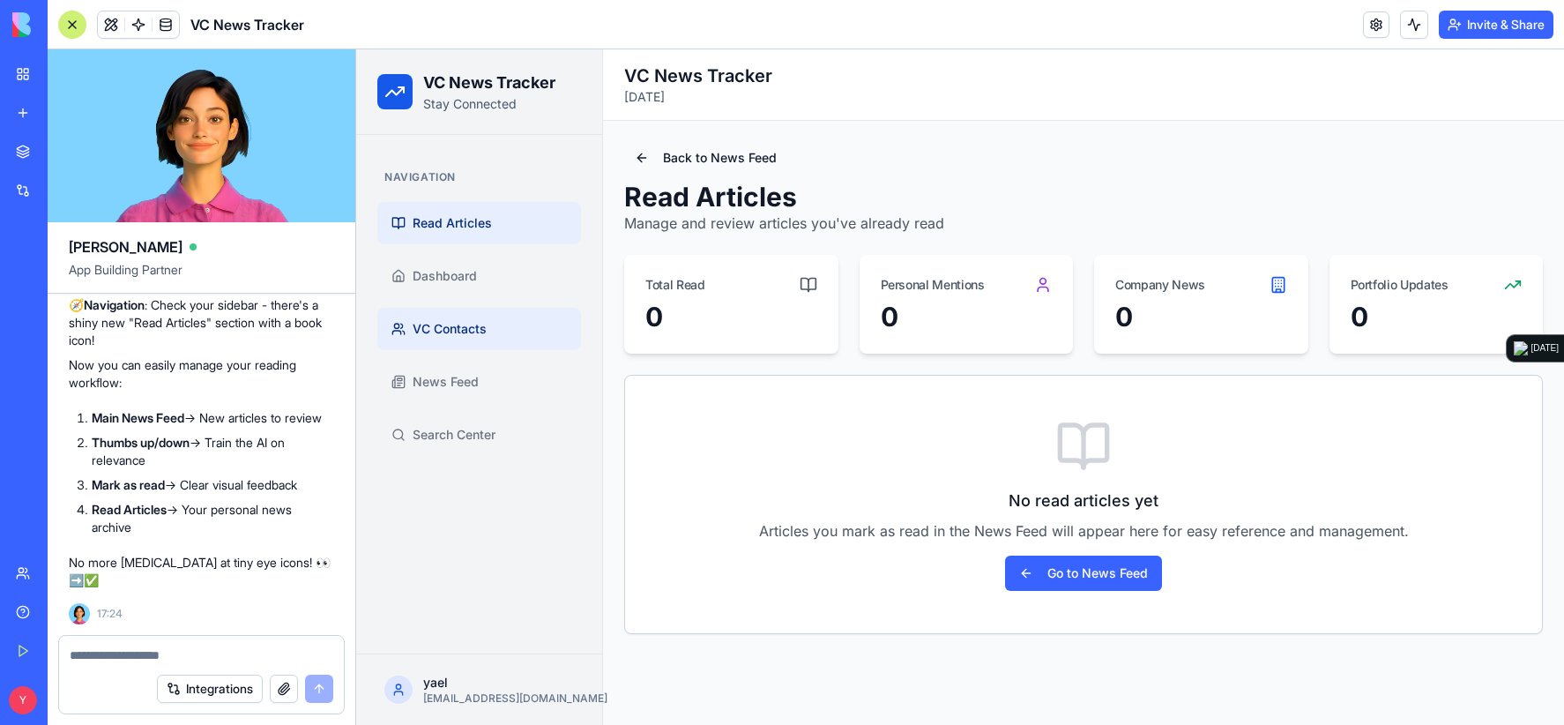
click at [448, 338] on link "VC Contacts" at bounding box center [479, 329] width 204 height 42
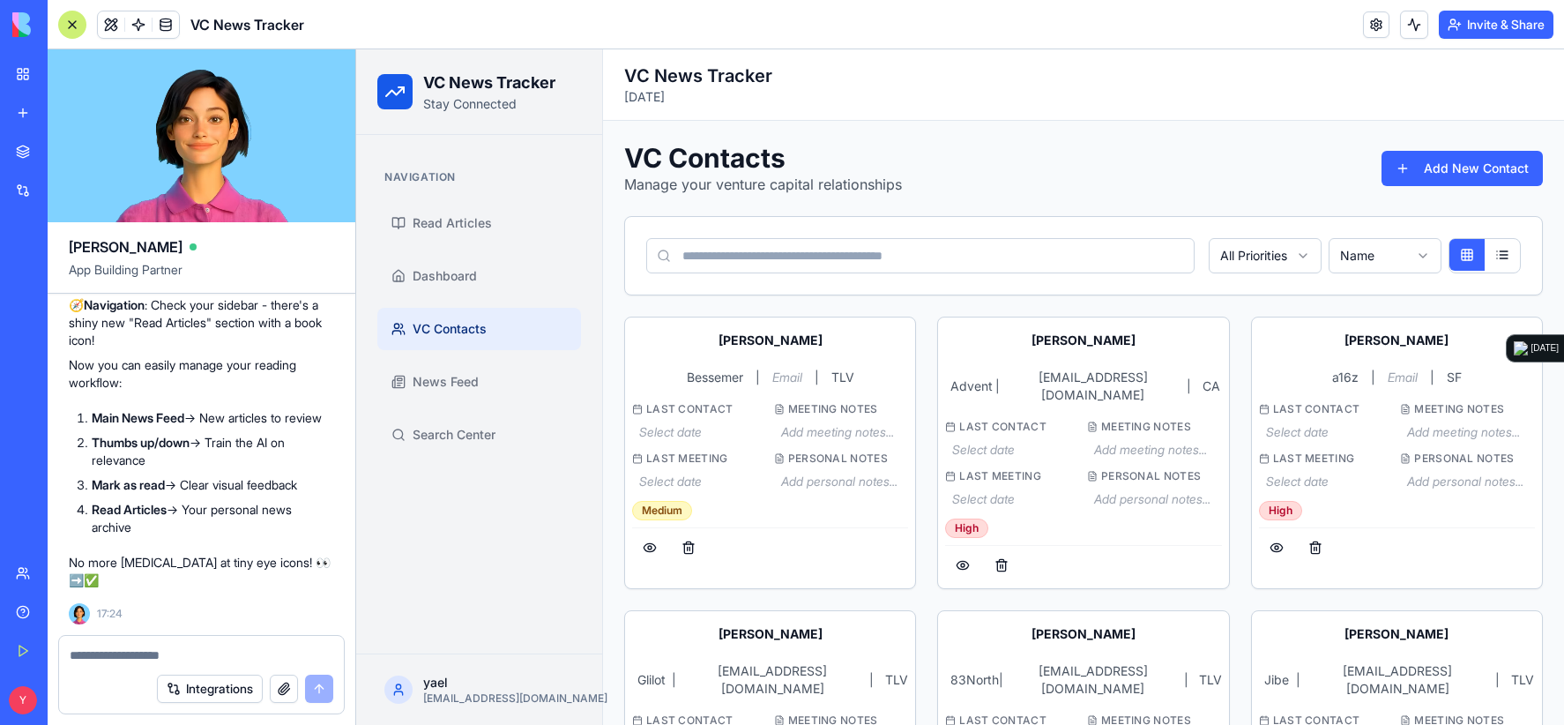
click at [1120, 193] on div "VC Contacts Manage your venture capital relationships Add New Contact" at bounding box center [1083, 168] width 918 height 53
click at [1031, 15] on header "VC News Tracker Invite & Share" at bounding box center [806, 24] width 1516 height 49
click at [414, 205] on link "Read Articles" at bounding box center [479, 223] width 204 height 42
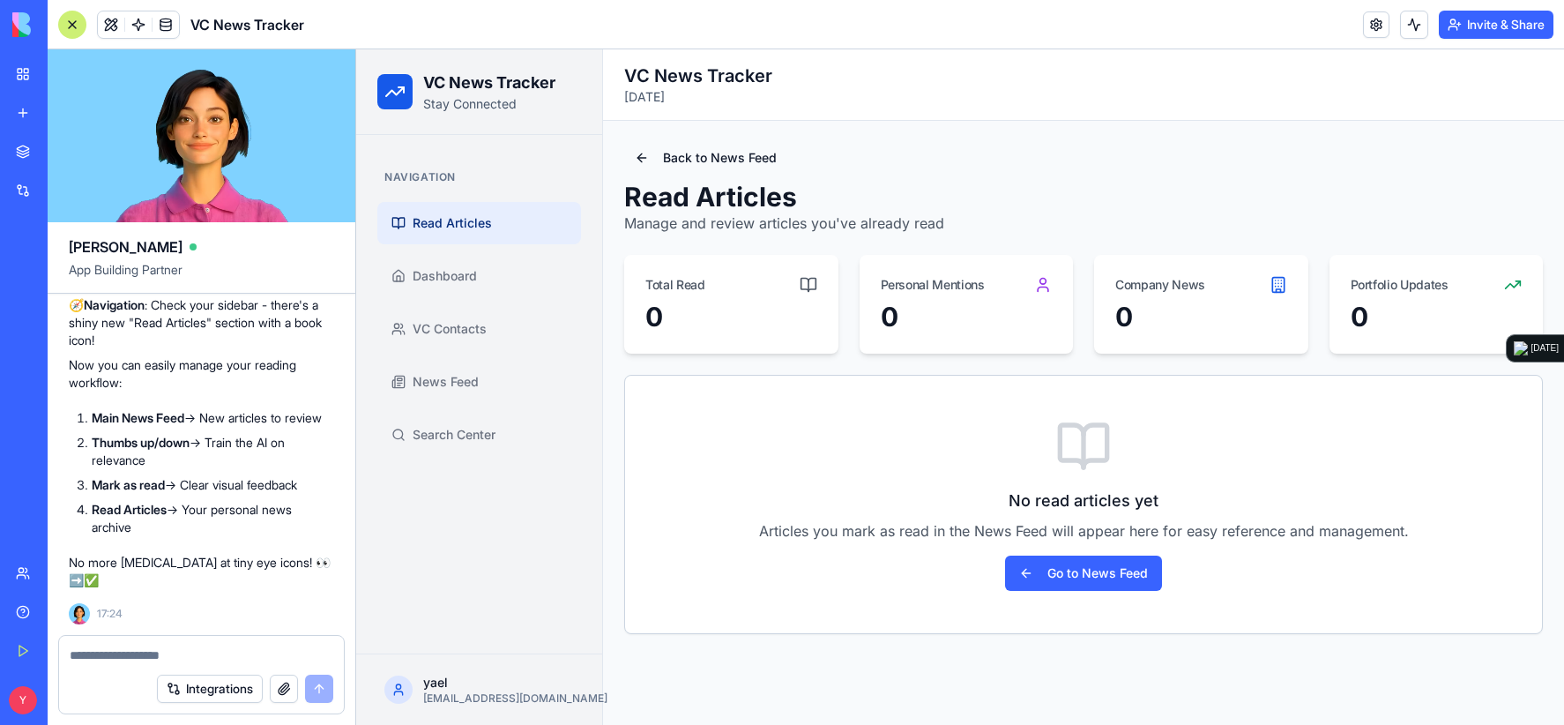
click at [612, 465] on div "Back to News Feed Read Articles Manage and review articles you've already read …" at bounding box center [1083, 388] width 961 height 534
